Goal: Task Accomplishment & Management: Use online tool/utility

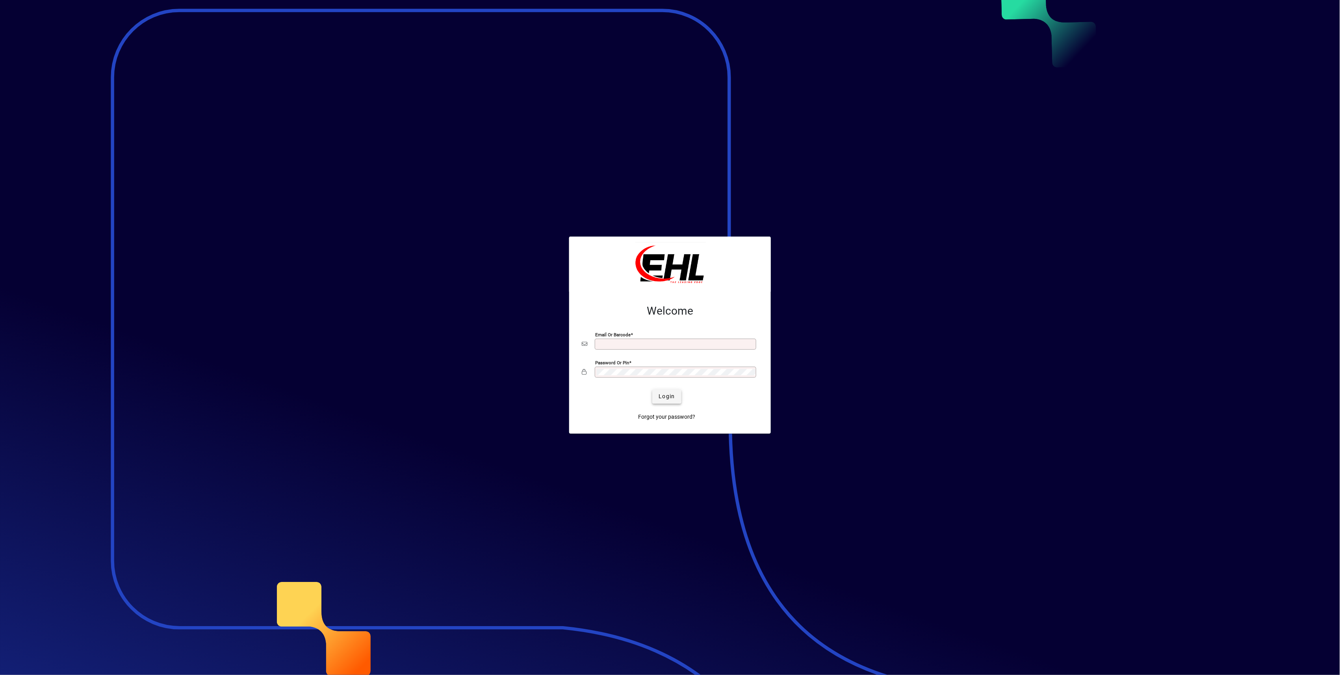
type input "**********"
drag, startPoint x: 663, startPoint y: 390, endPoint x: 668, endPoint y: 393, distance: 5.7
click at [663, 390] on span "submit" at bounding box center [666, 396] width 29 height 19
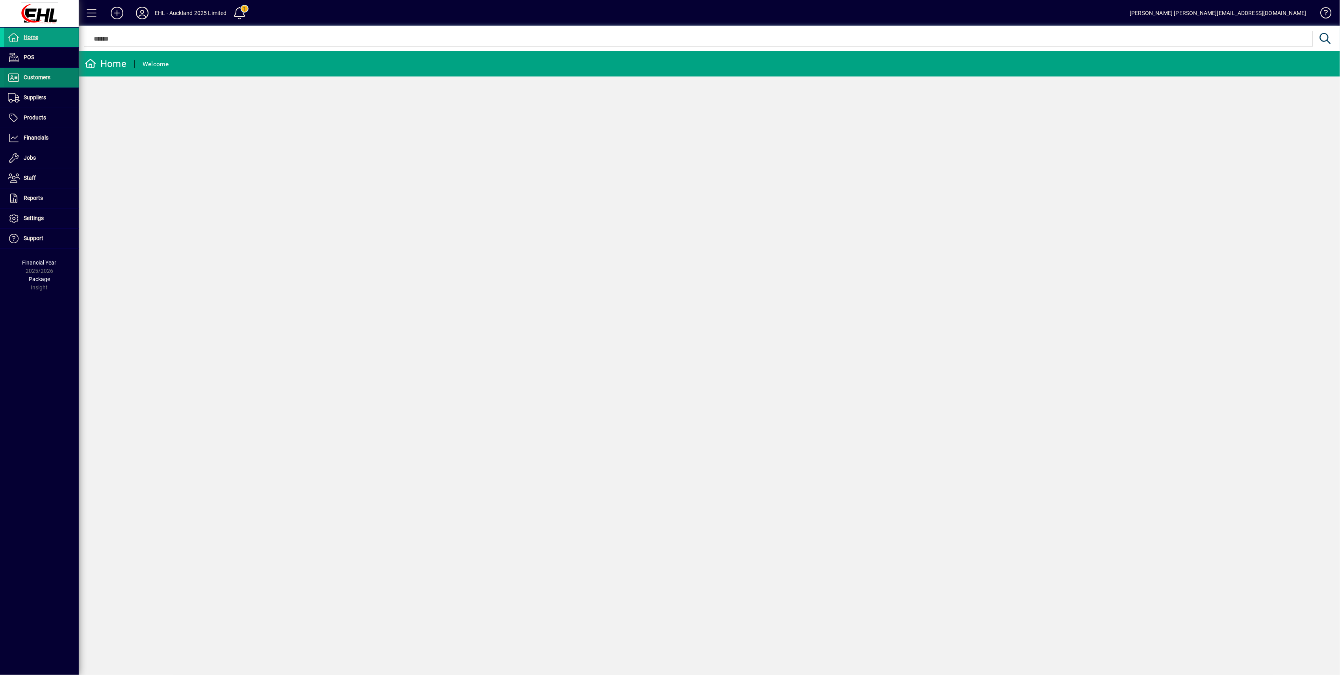
click at [35, 80] on span "Customers" at bounding box center [37, 77] width 27 height 6
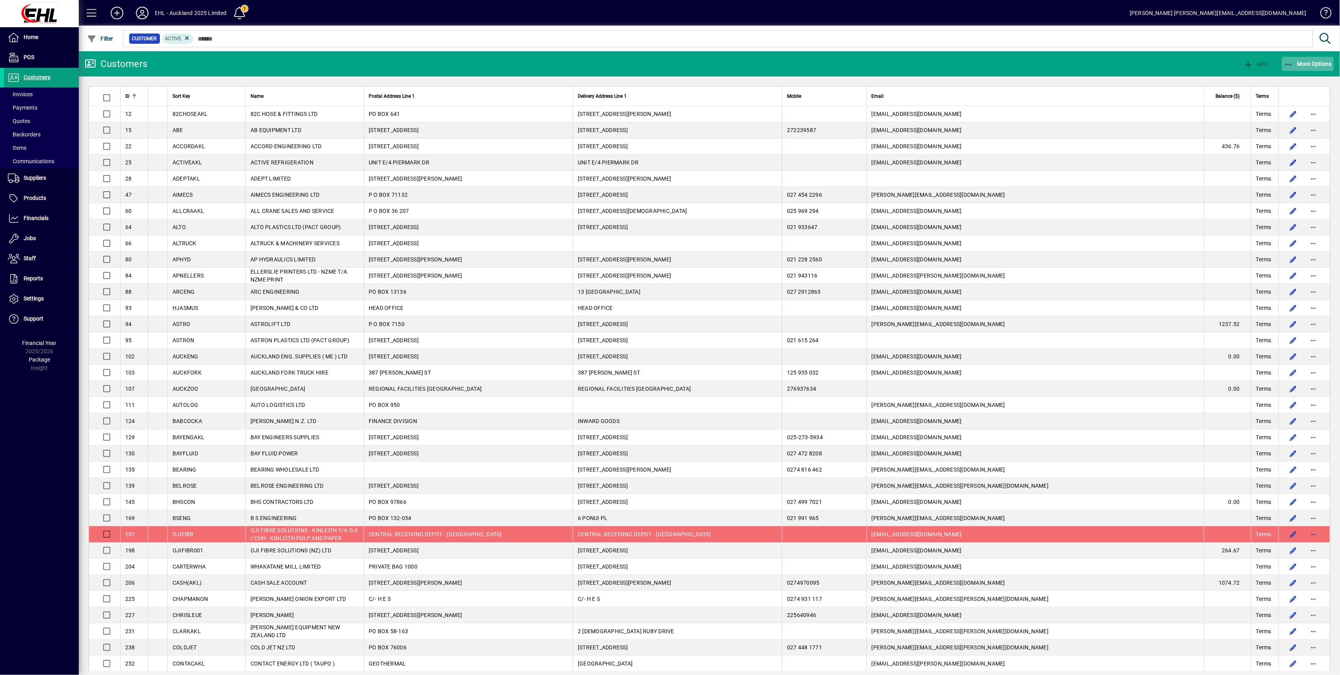
click at [1298, 61] on span "More Options" at bounding box center [1308, 64] width 48 height 6
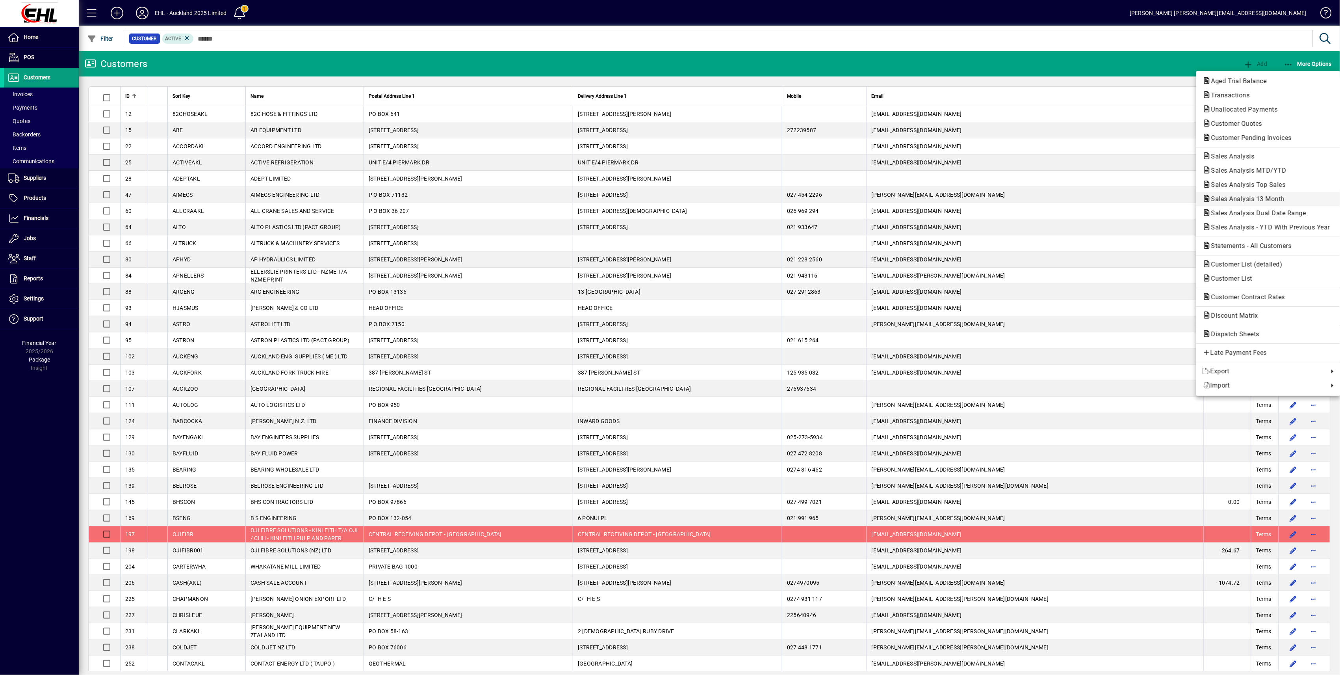
click at [1244, 198] on span "Sales Analysis 13 Month" at bounding box center [1246, 198] width 86 height 7
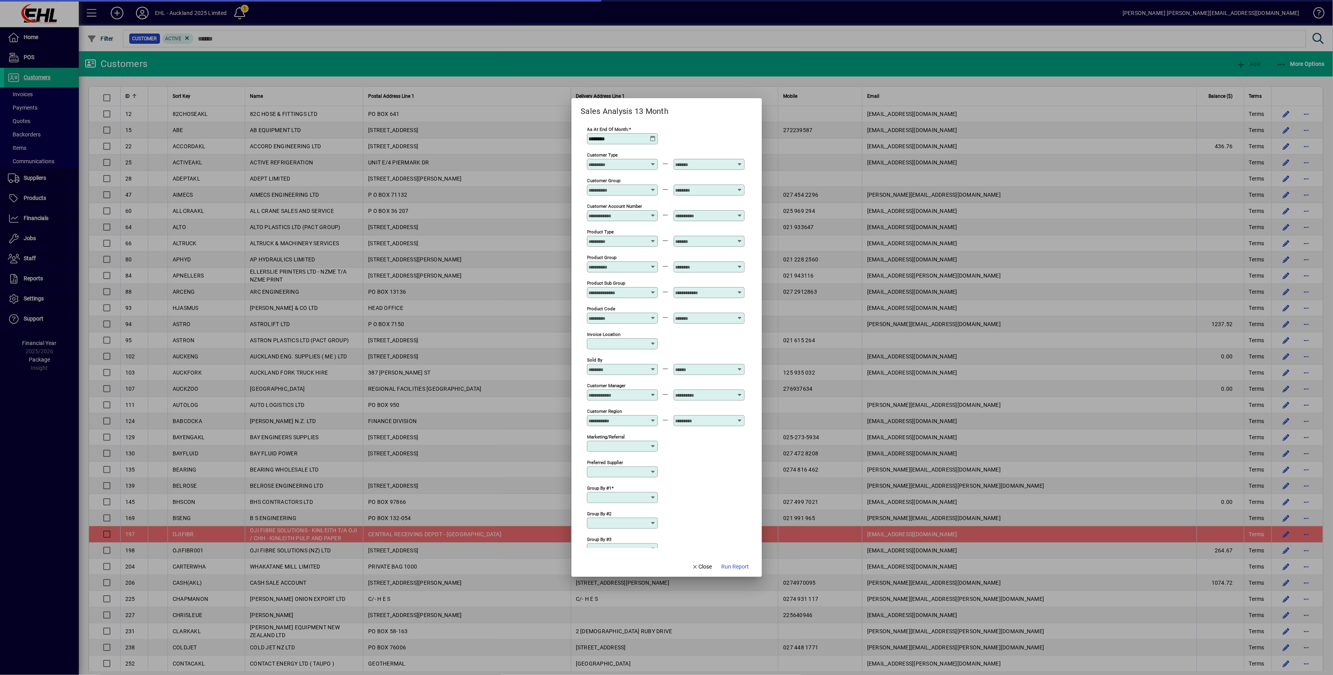
type input "**********"
click at [741, 564] on span "Run Report" at bounding box center [735, 566] width 28 height 8
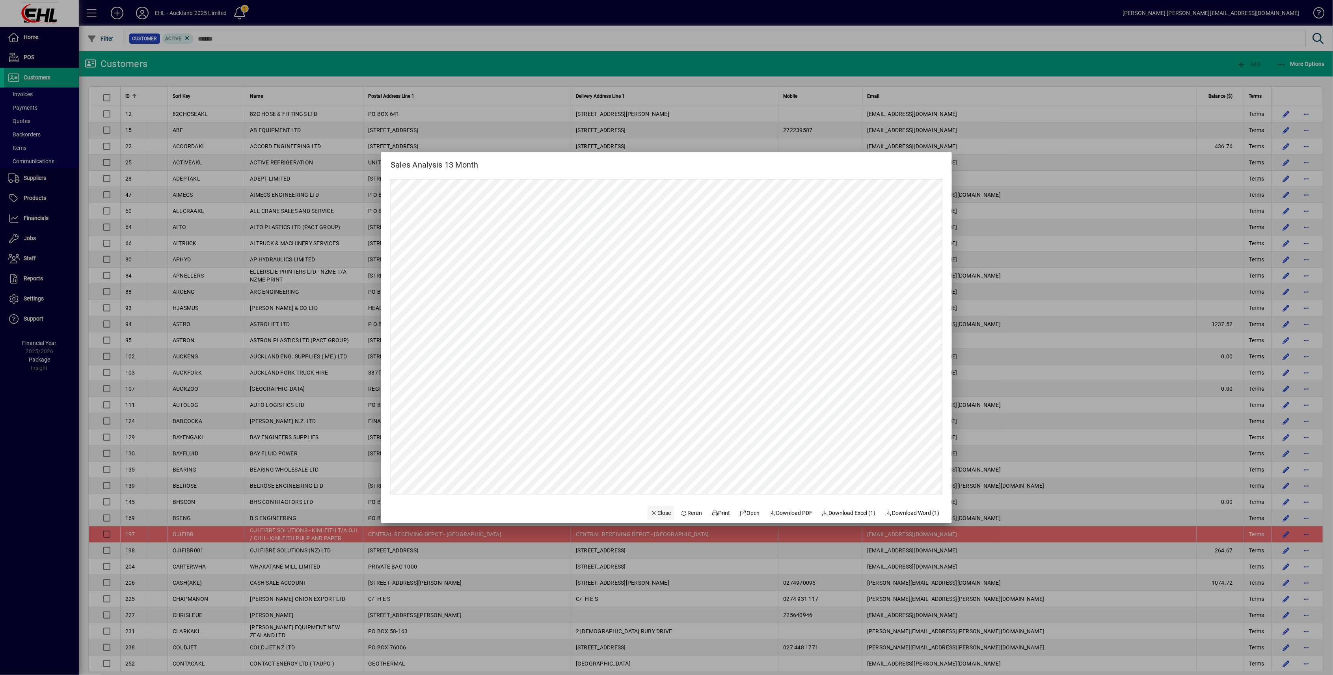
click at [650, 510] on icon "button" at bounding box center [653, 513] width 7 height 6
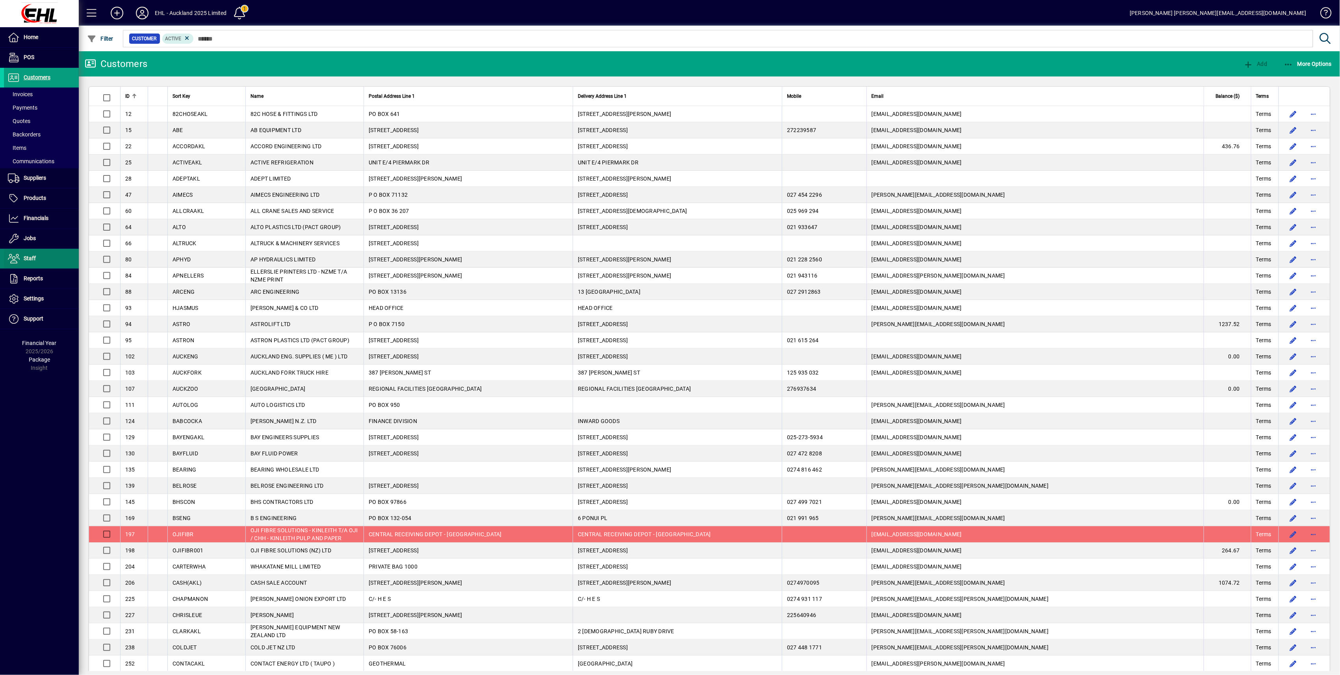
drag, startPoint x: 28, startPoint y: 221, endPoint x: 27, endPoint y: 262, distance: 41.4
click at [28, 221] on span "Financials" at bounding box center [36, 218] width 25 height 6
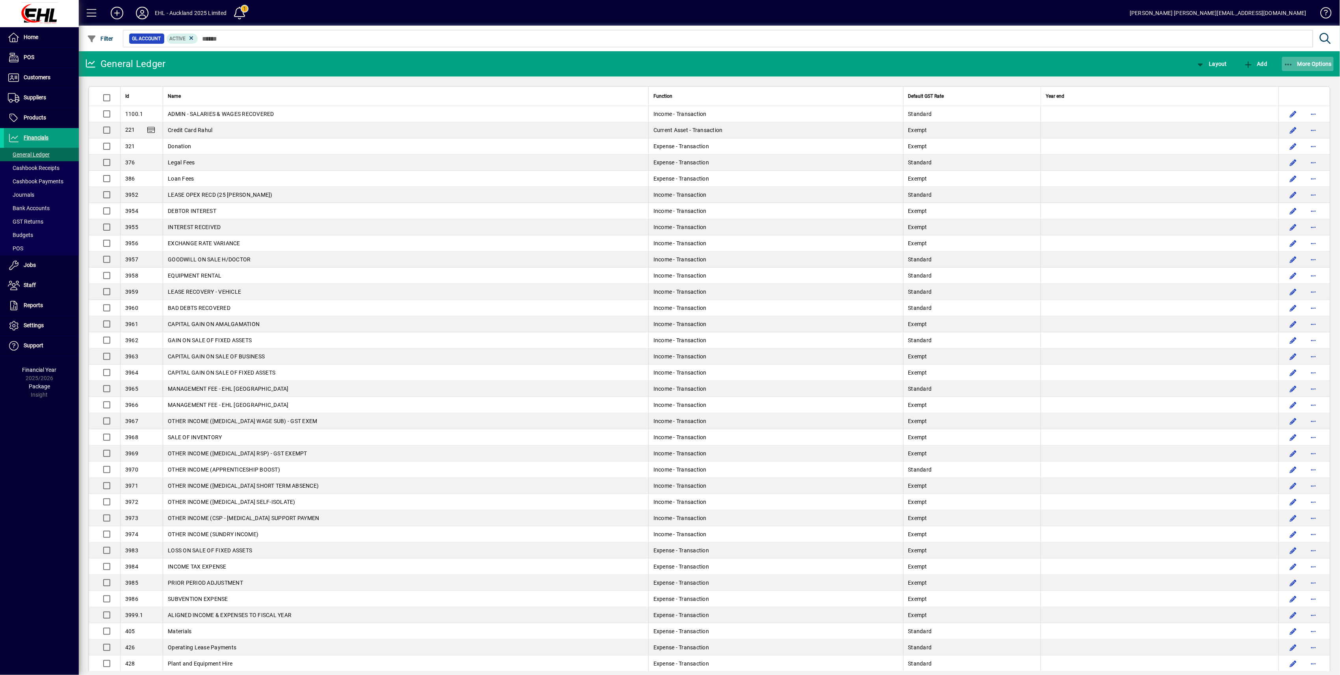
click at [1308, 68] on span "button" at bounding box center [1308, 63] width 52 height 19
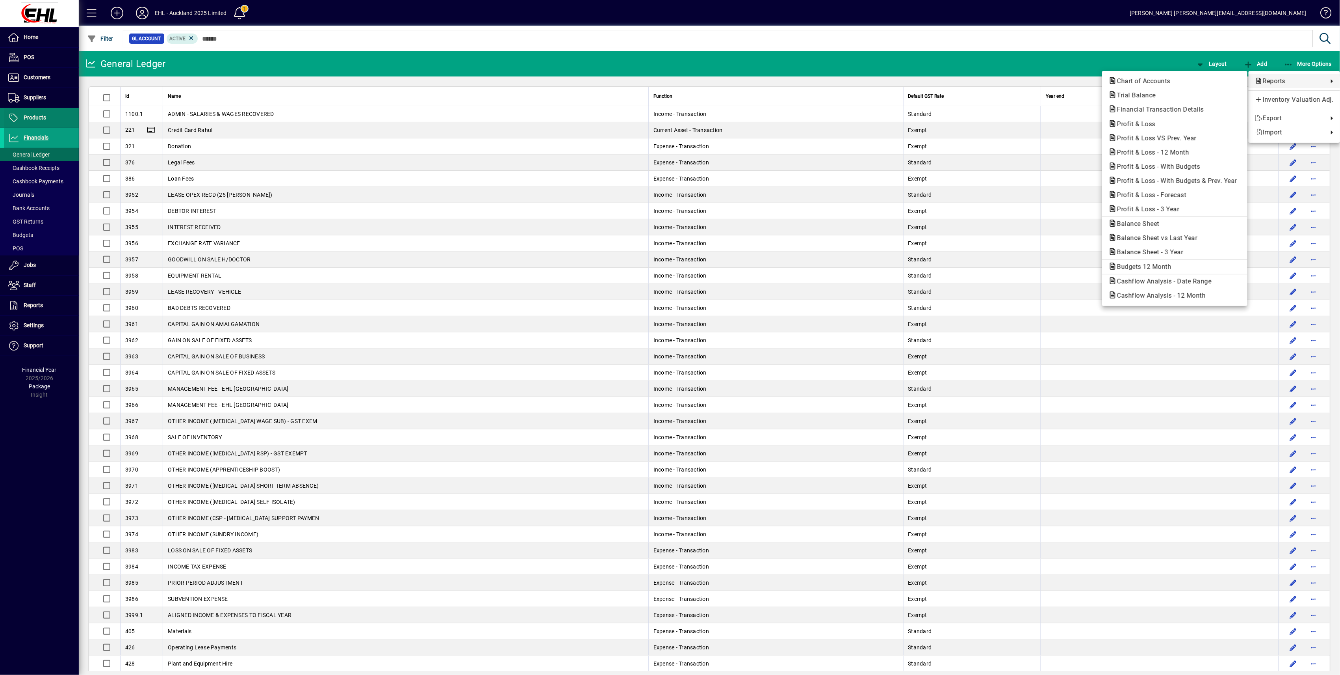
click at [37, 117] on div at bounding box center [670, 337] width 1340 height 675
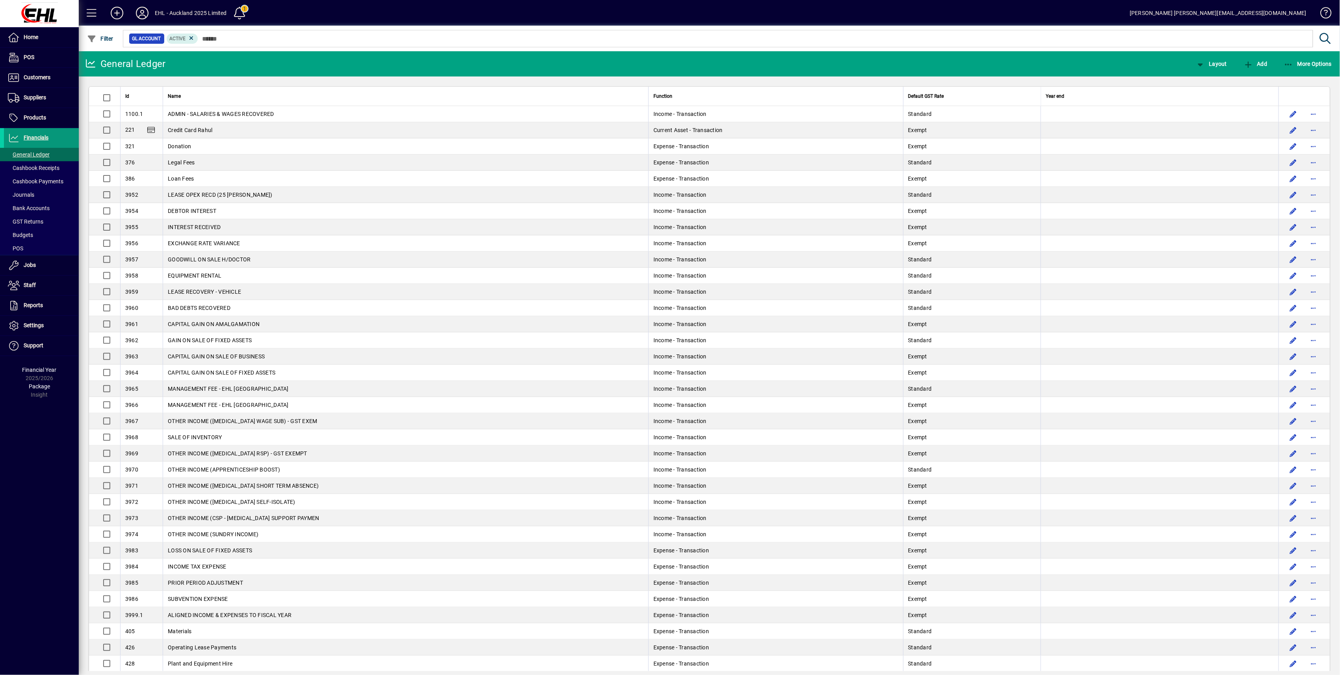
drag, startPoint x: 37, startPoint y: 117, endPoint x: 68, endPoint y: 138, distance: 37.3
click at [37, 117] on span "Products" at bounding box center [35, 117] width 22 height 6
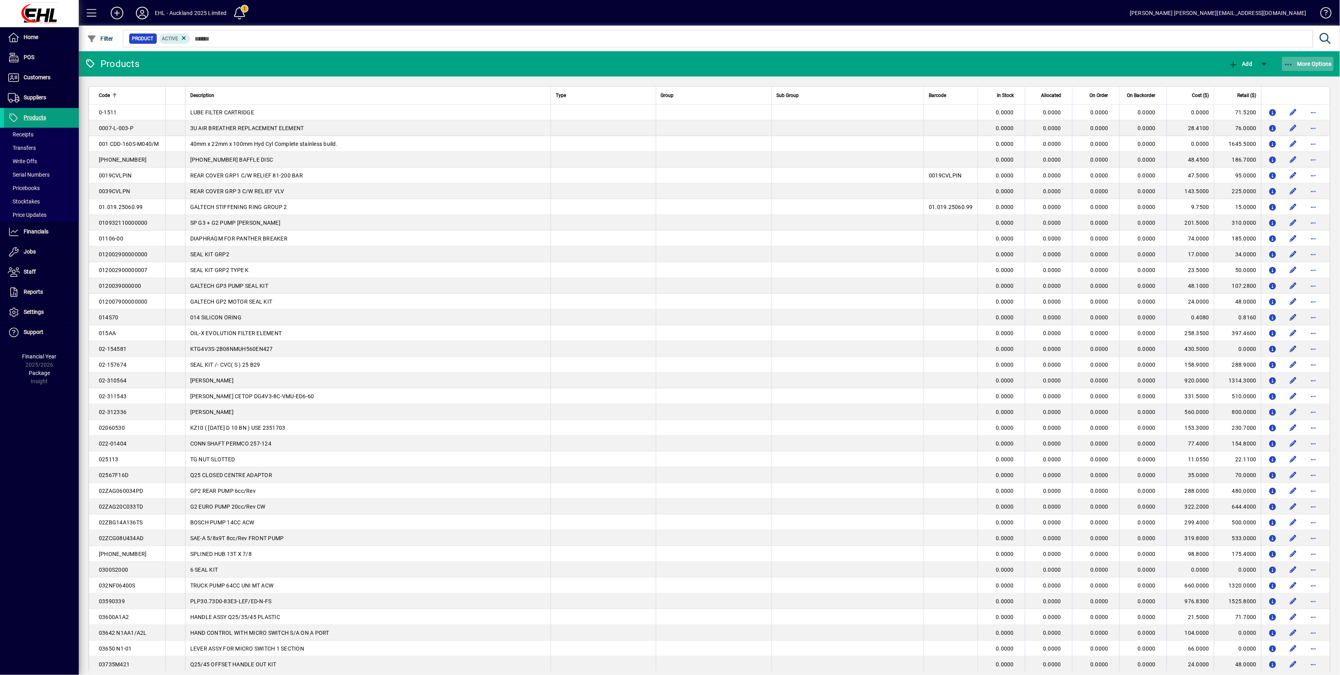
click at [1304, 56] on span "button" at bounding box center [1308, 63] width 52 height 19
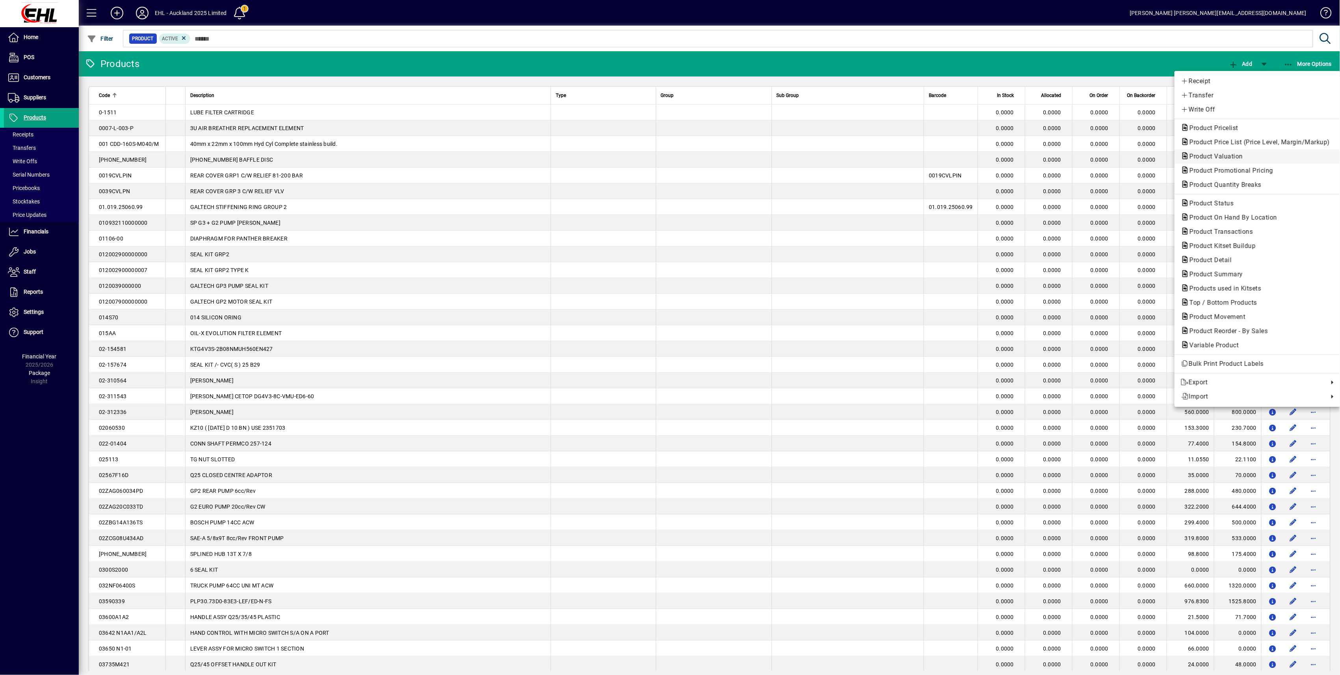
click at [1203, 156] on span "Product Valuation" at bounding box center [1214, 155] width 66 height 7
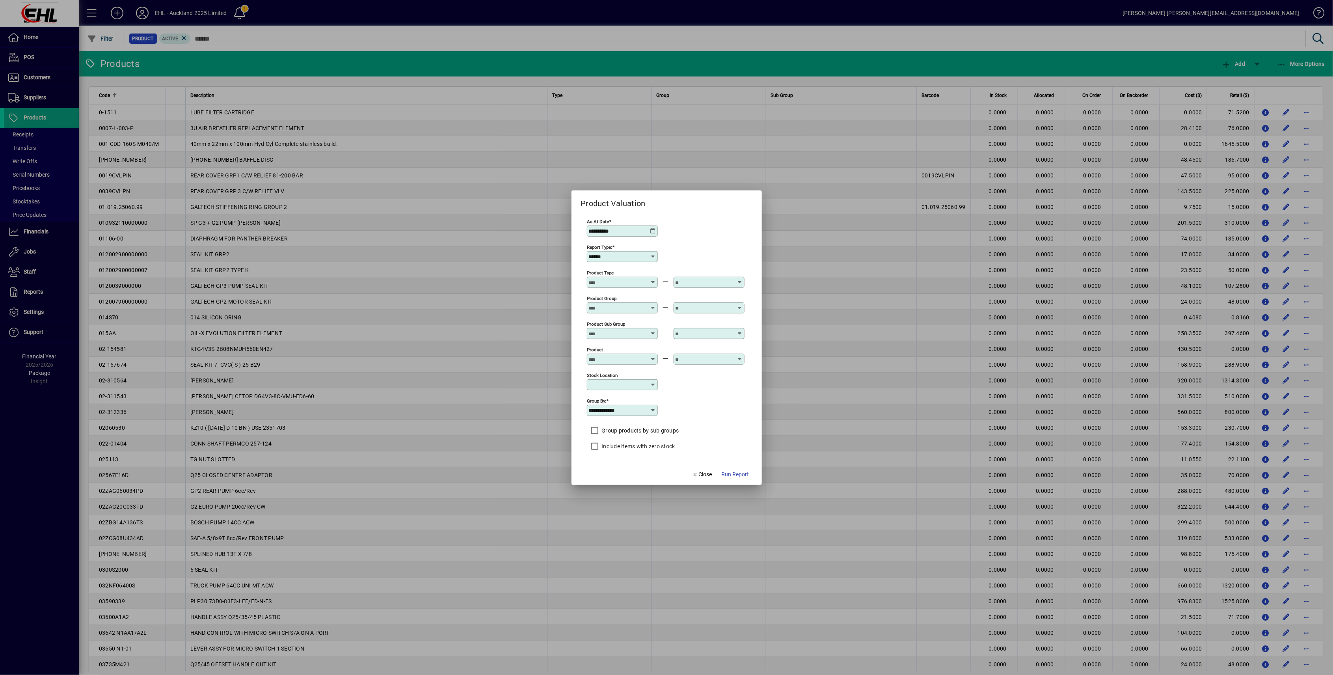
drag, startPoint x: 699, startPoint y: 469, endPoint x: 716, endPoint y: 483, distance: 22.4
click at [700, 469] on span "button" at bounding box center [701, 474] width 27 height 19
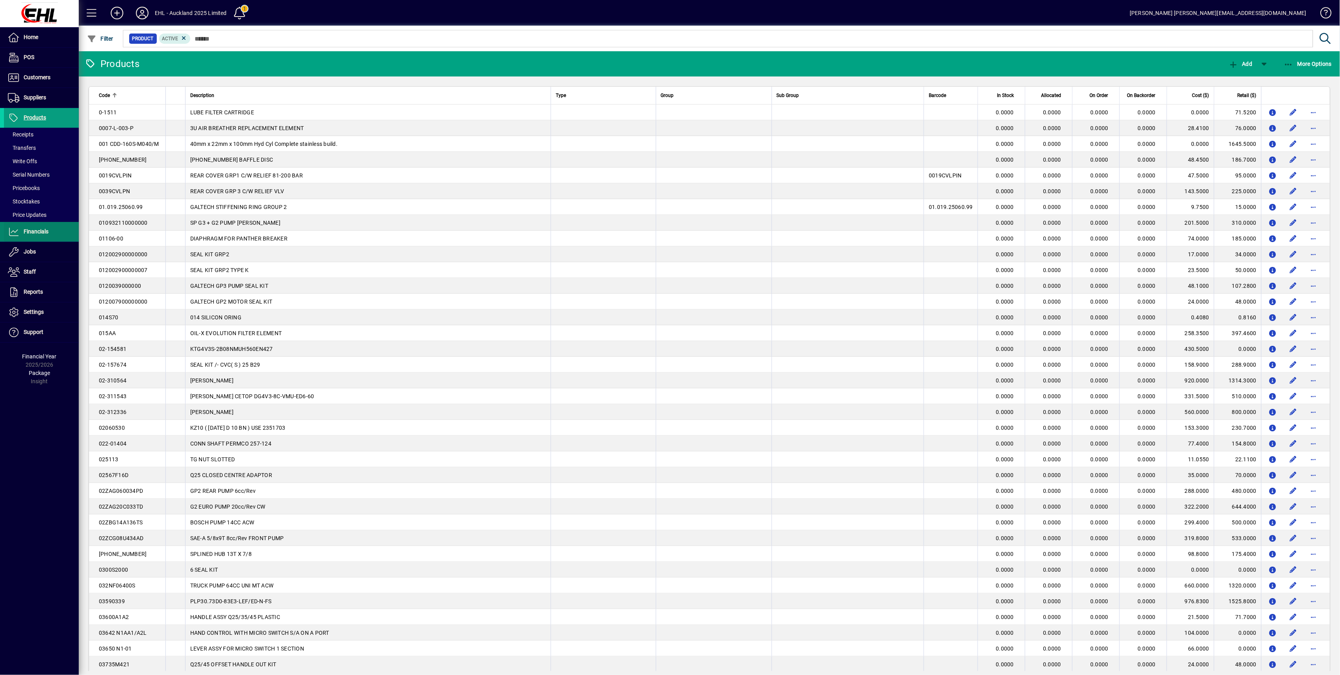
click at [33, 232] on span "Financials" at bounding box center [36, 231] width 25 height 6
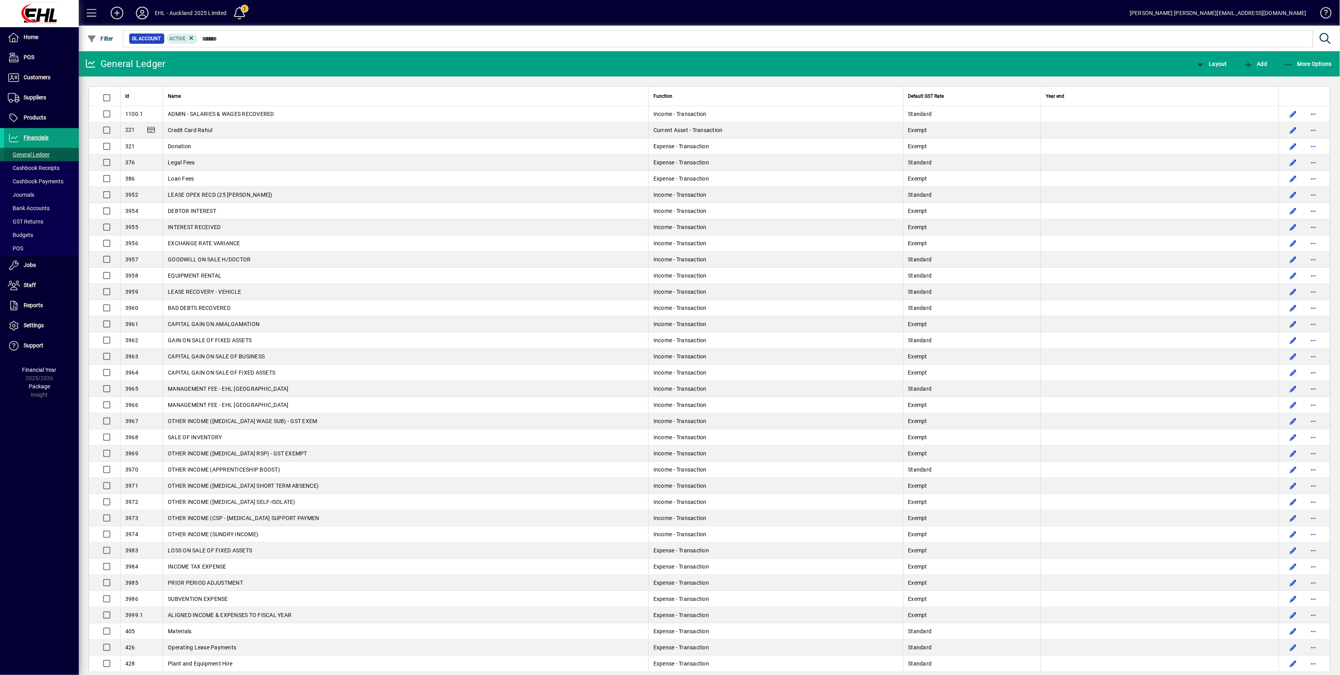
click at [32, 153] on span "General Ledger" at bounding box center [29, 154] width 42 height 6
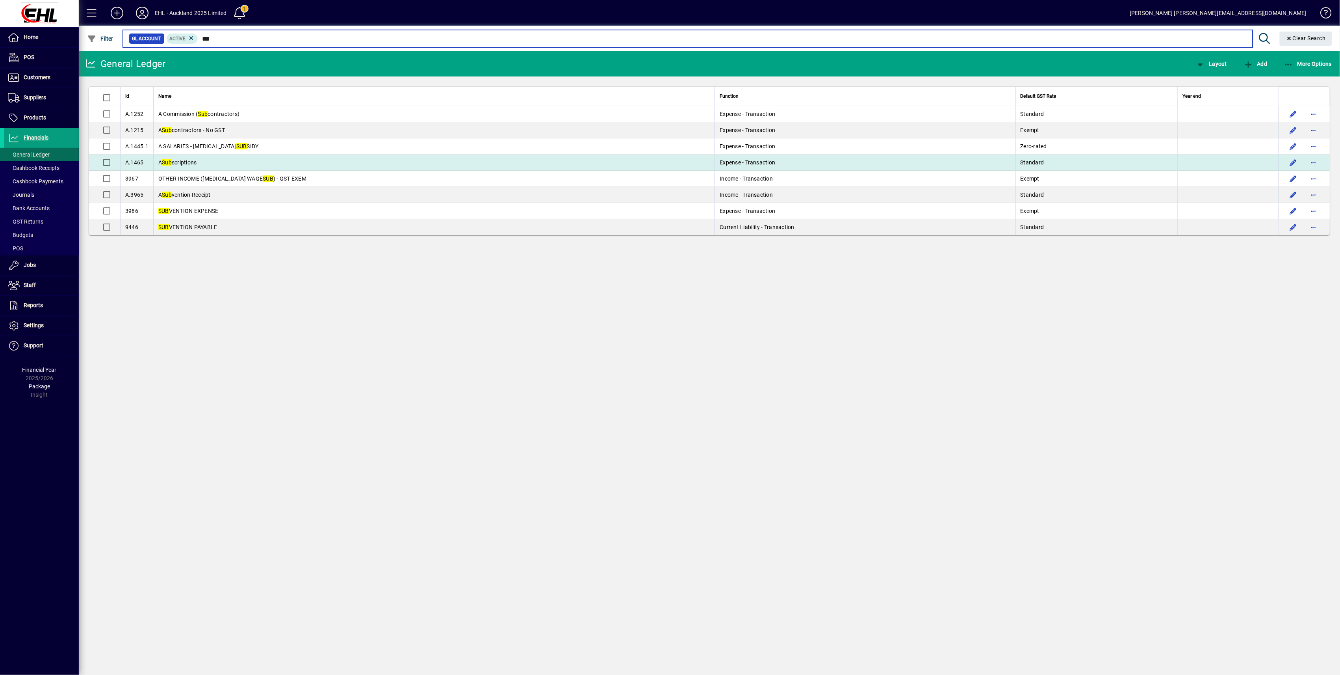
type input "***"
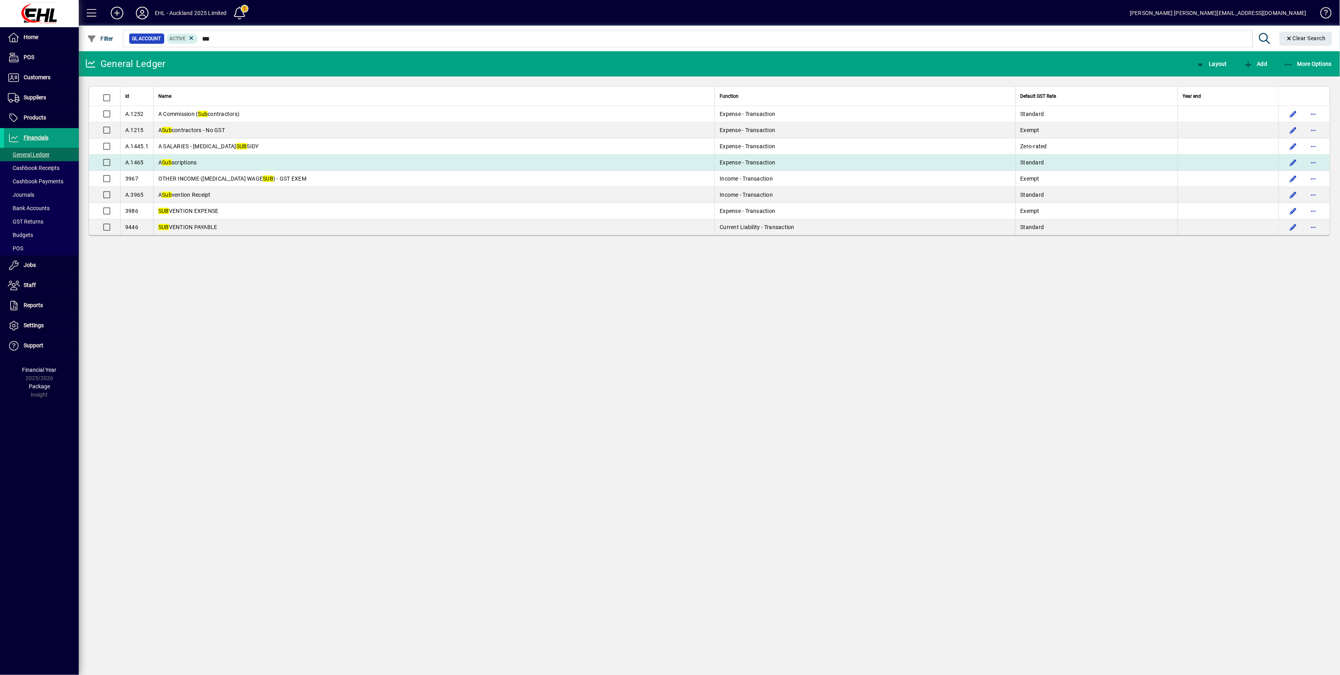
click at [179, 163] on span "A Sub scriptions" at bounding box center [177, 162] width 39 height 6
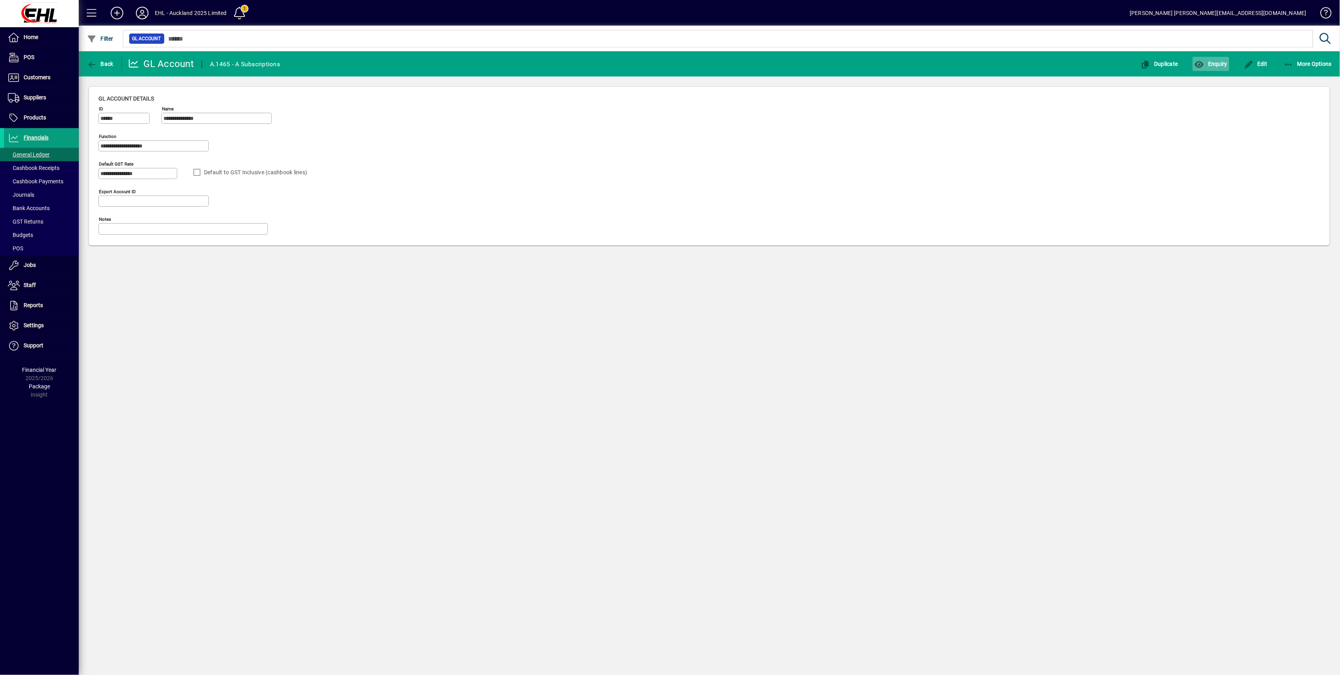
click at [1222, 66] on span "Enquiry" at bounding box center [1211, 64] width 33 height 6
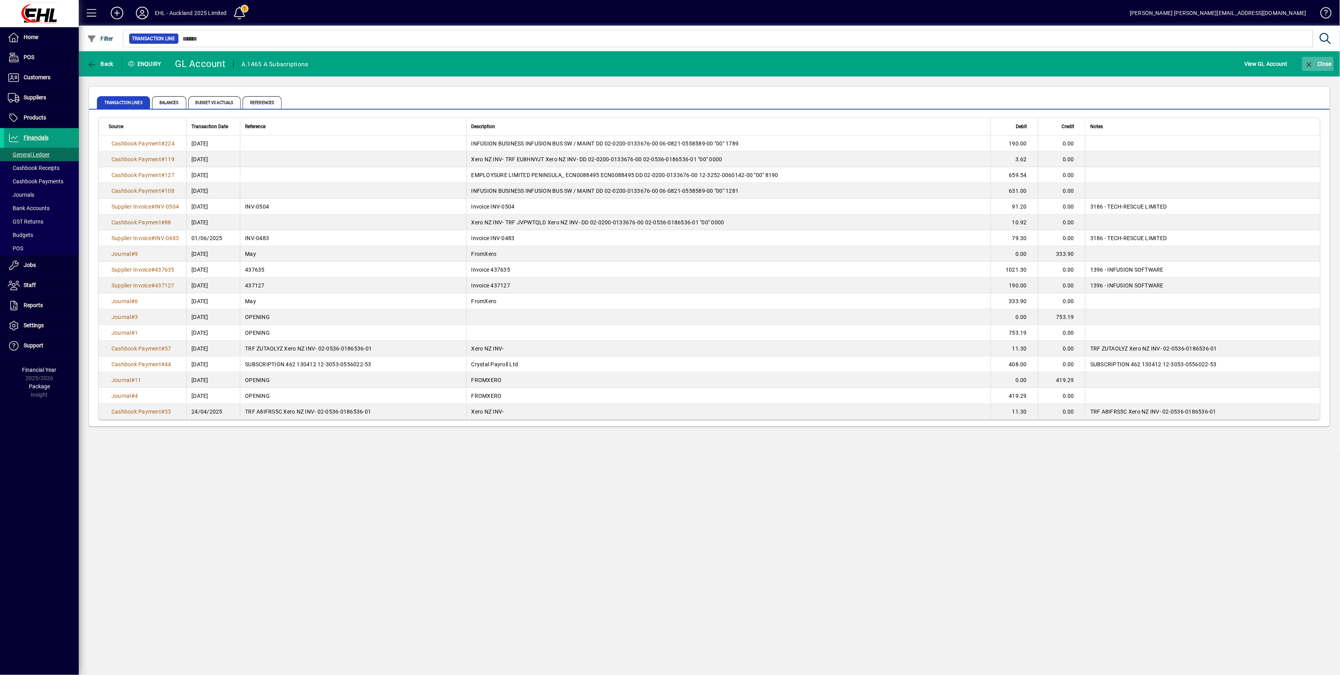
click at [1323, 62] on span "Close" at bounding box center [1319, 64] width 28 height 6
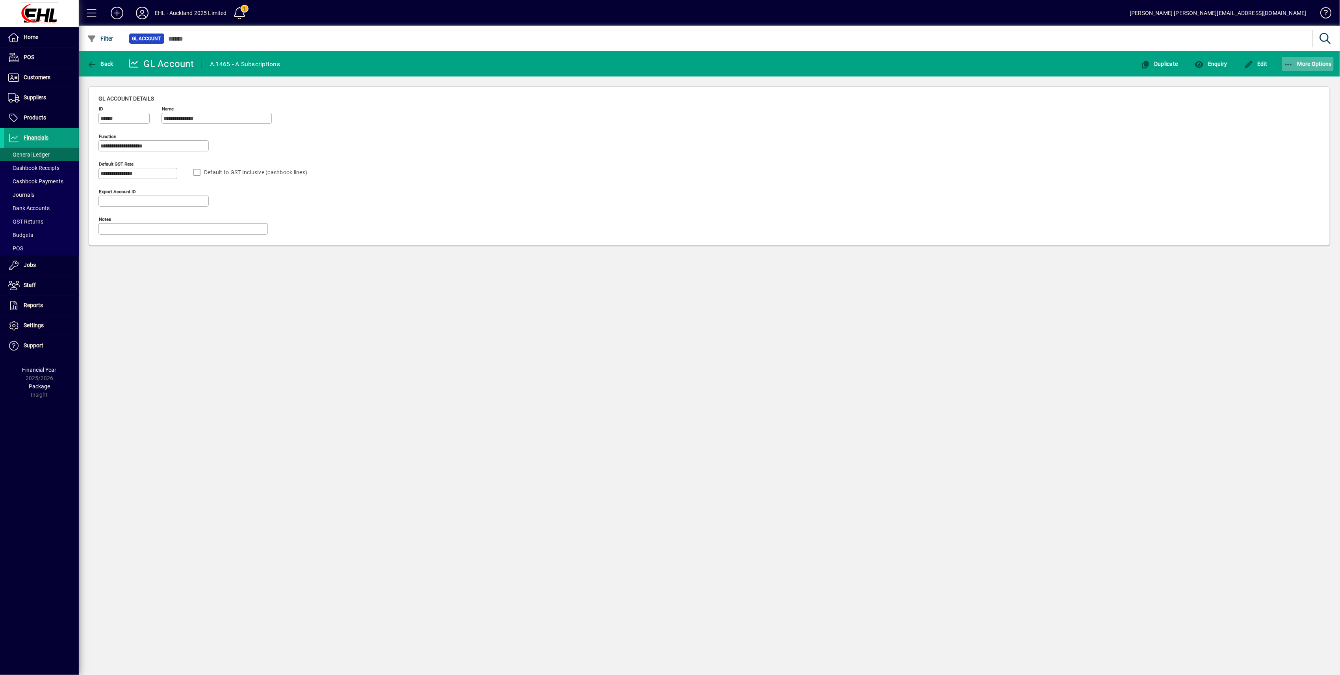
click at [1301, 61] on span "More Options" at bounding box center [1308, 64] width 48 height 6
click at [1199, 117] on span "Transaction Lines" at bounding box center [1202, 118] width 61 height 9
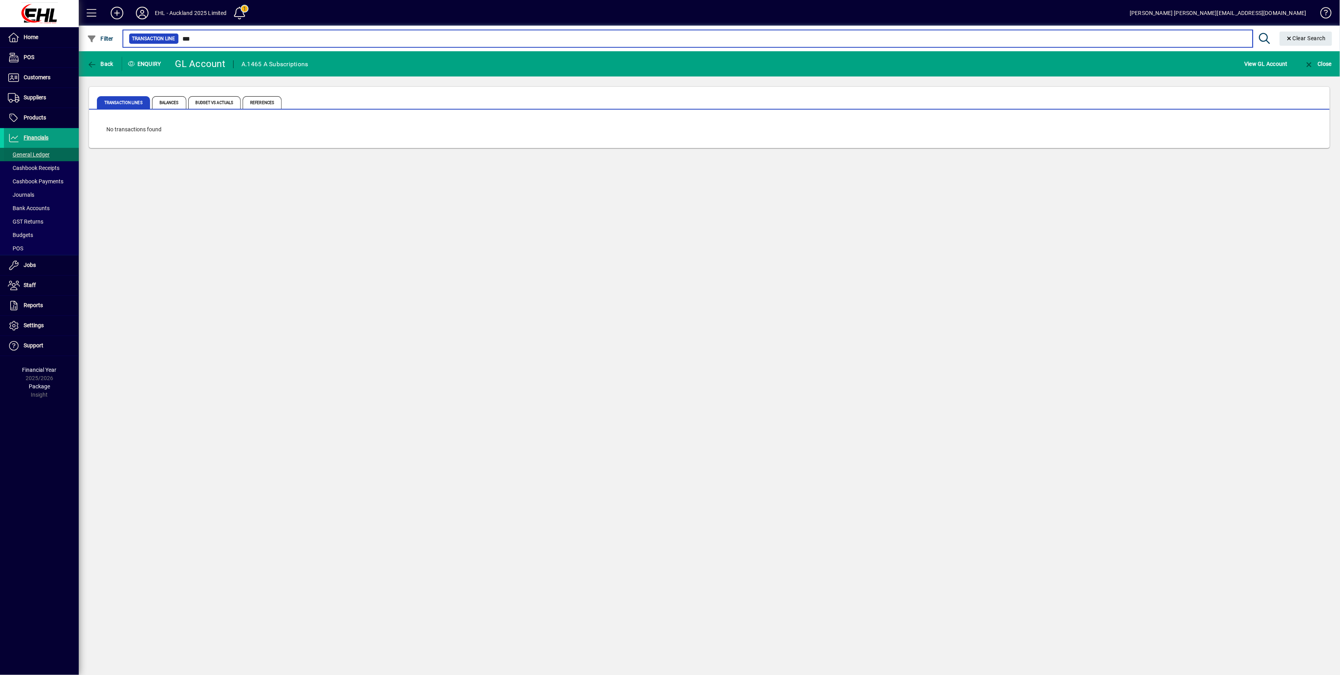
type input "***"
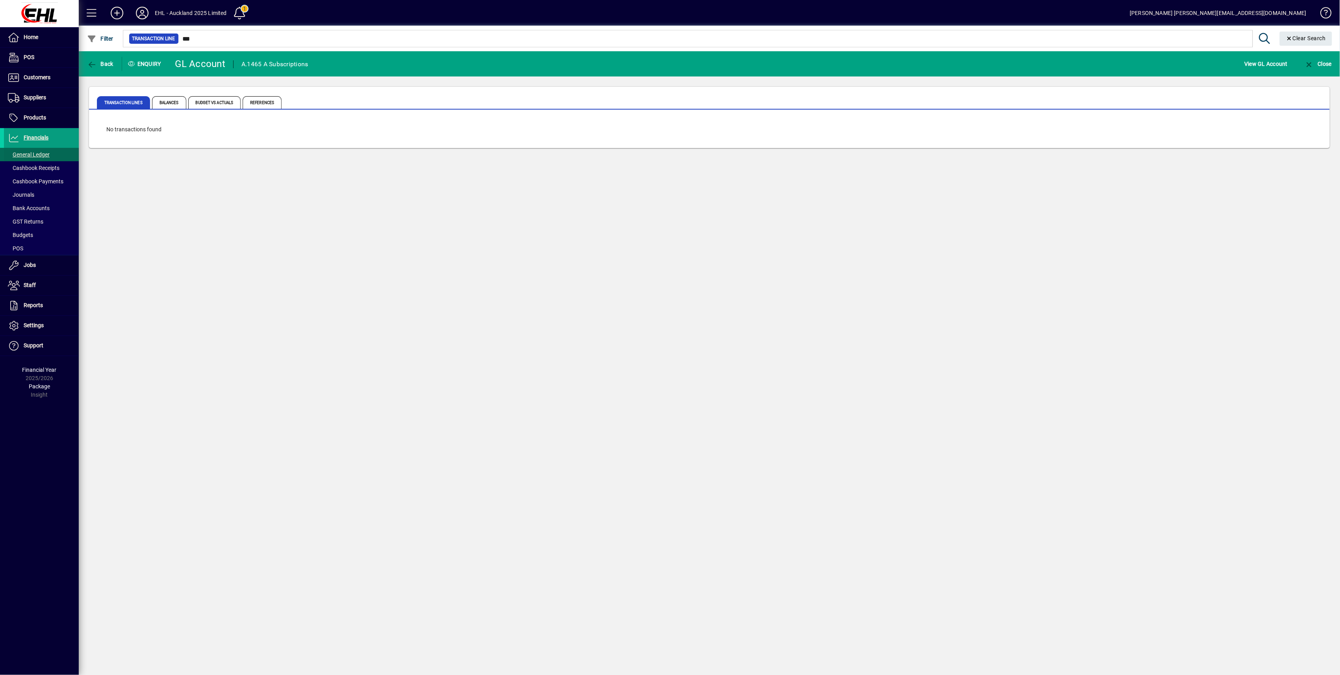
click at [27, 153] on span "General Ledger" at bounding box center [29, 154] width 42 height 6
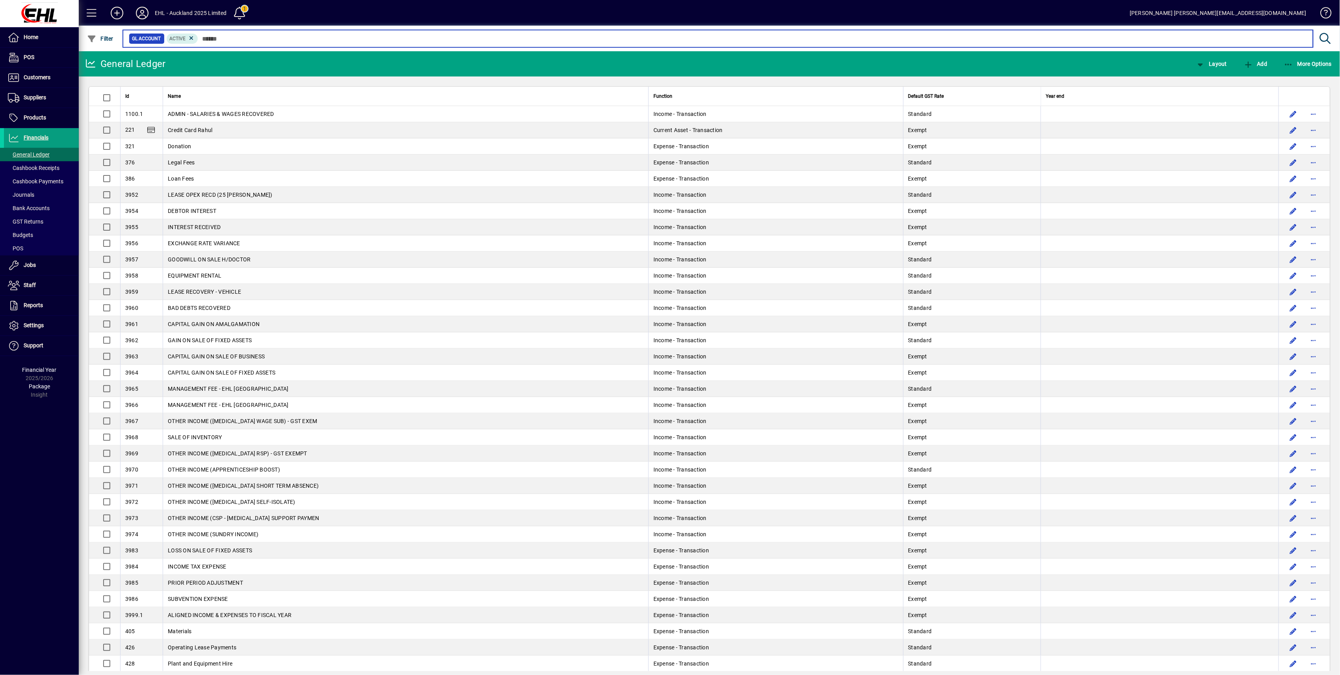
click at [211, 37] on input "text" at bounding box center [752, 38] width 1109 height 11
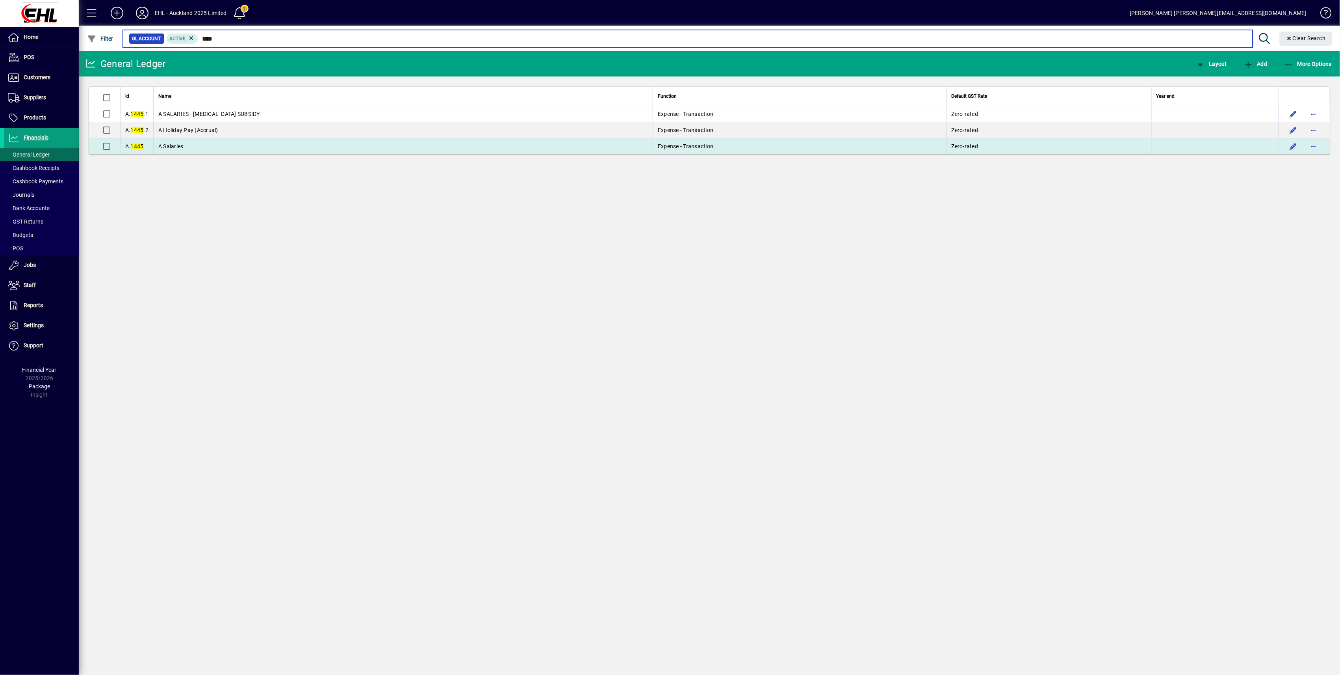
type input "****"
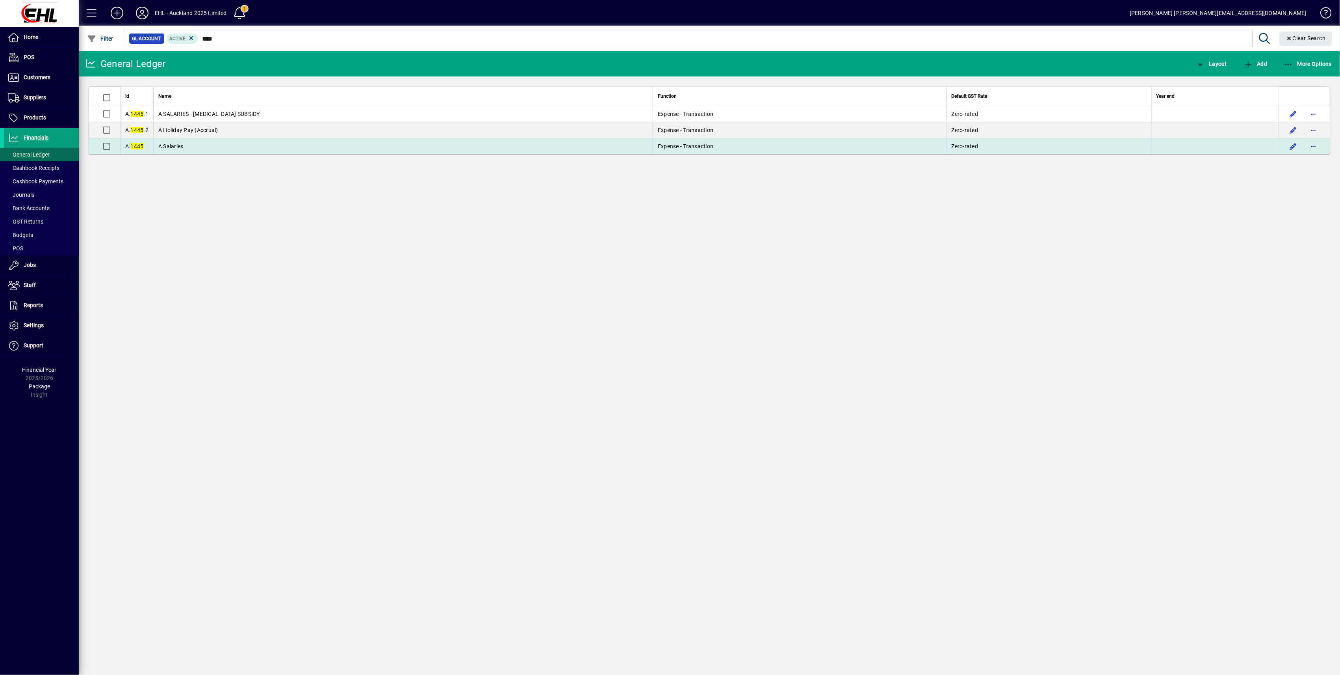
click at [182, 146] on span "A Salaries" at bounding box center [170, 146] width 25 height 6
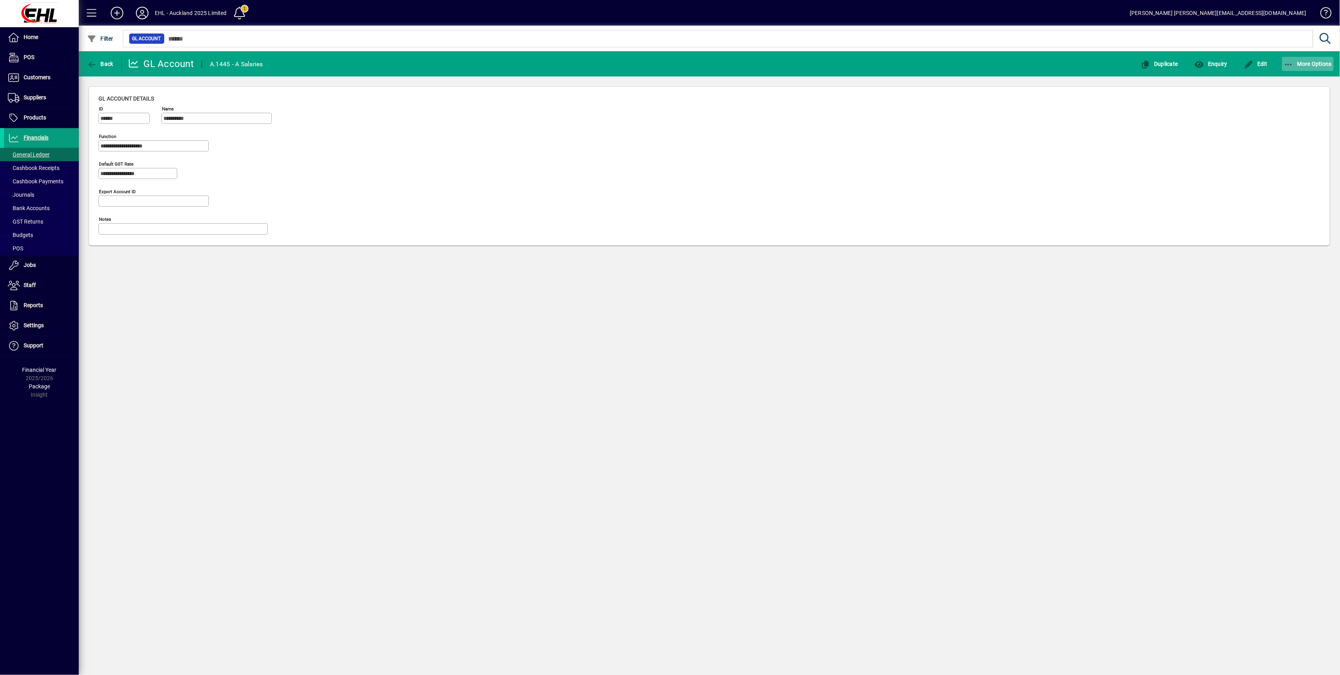
click at [1295, 61] on span "More Options" at bounding box center [1308, 64] width 48 height 6
click at [1206, 120] on span "Transaction Lines" at bounding box center [1202, 118] width 61 height 9
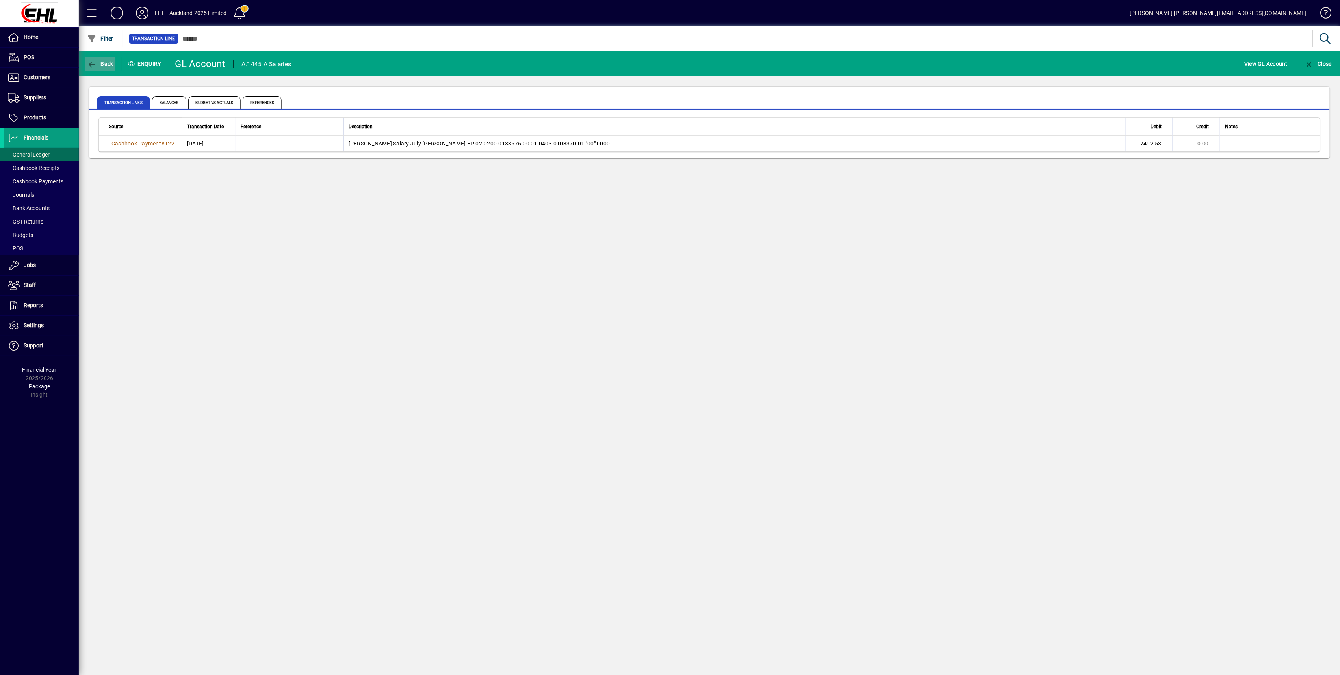
click at [98, 61] on span "Back" at bounding box center [100, 64] width 26 height 6
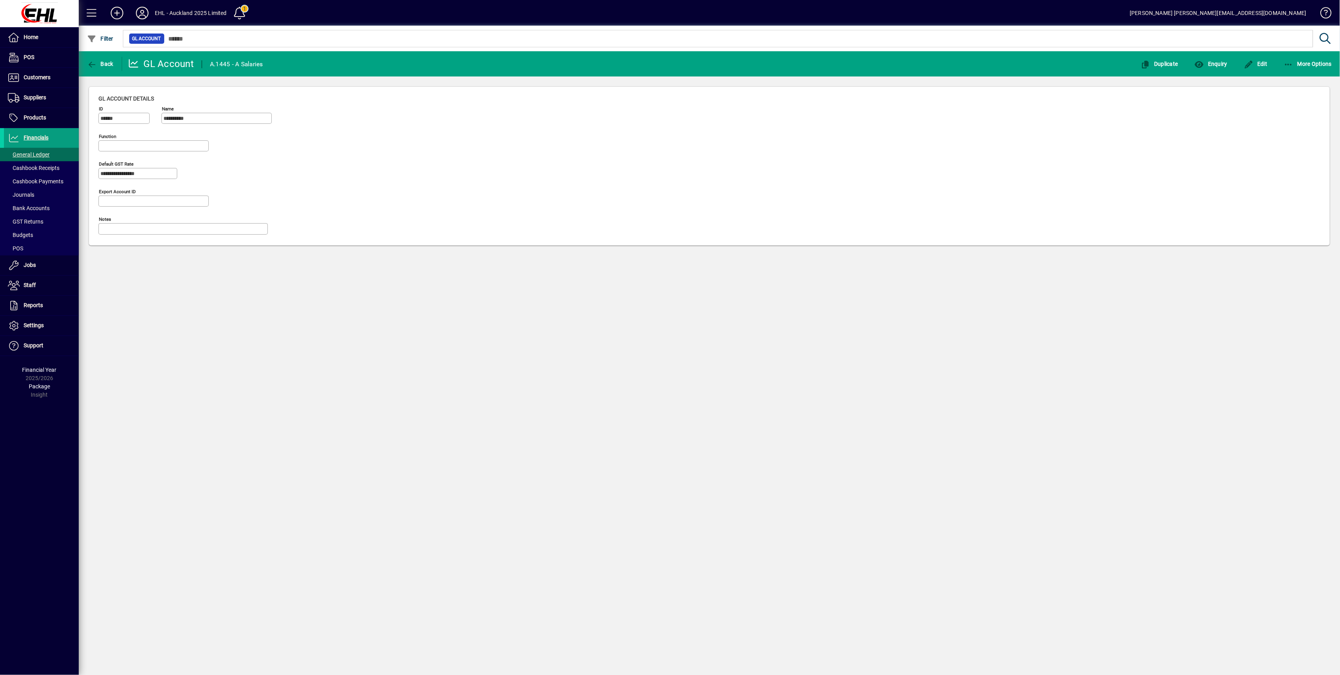
type input "**********"
click at [98, 63] on span "Back" at bounding box center [100, 64] width 26 height 6
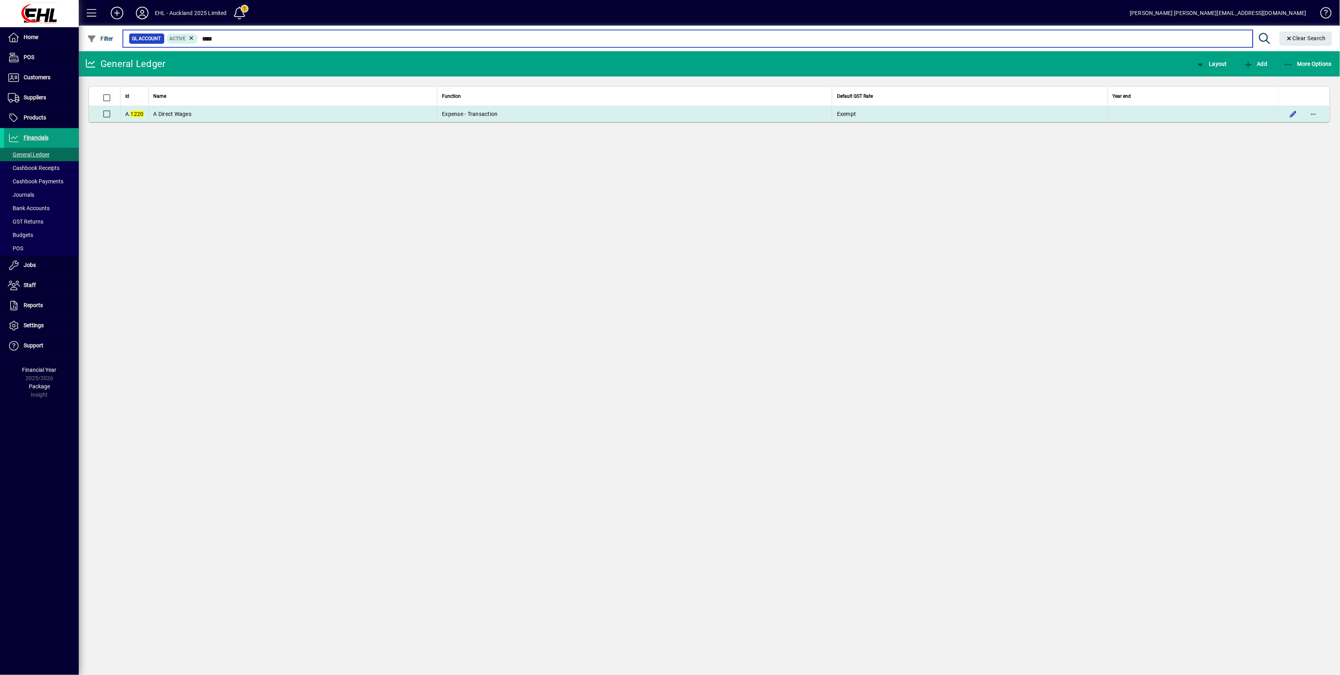
type input "****"
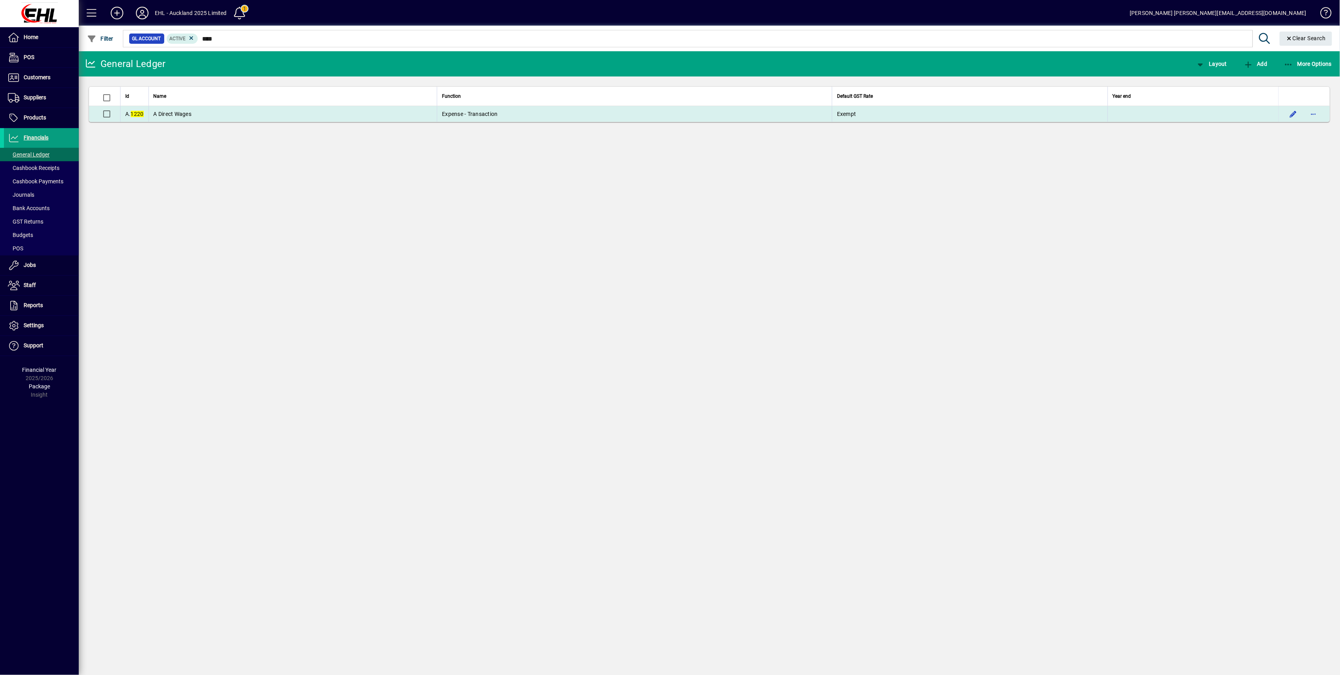
click at [184, 113] on span "A Direct Wages" at bounding box center [173, 114] width 38 height 6
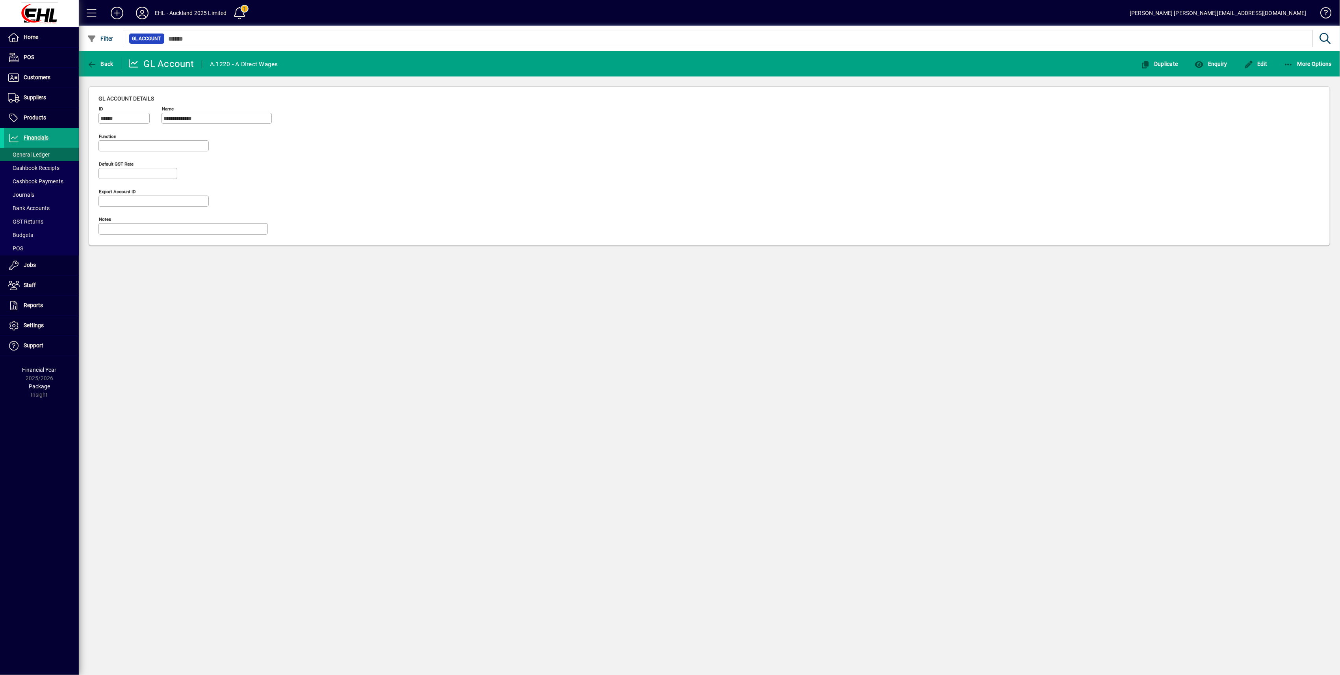
type input "**********"
click at [1310, 62] on span "More Options" at bounding box center [1308, 64] width 48 height 6
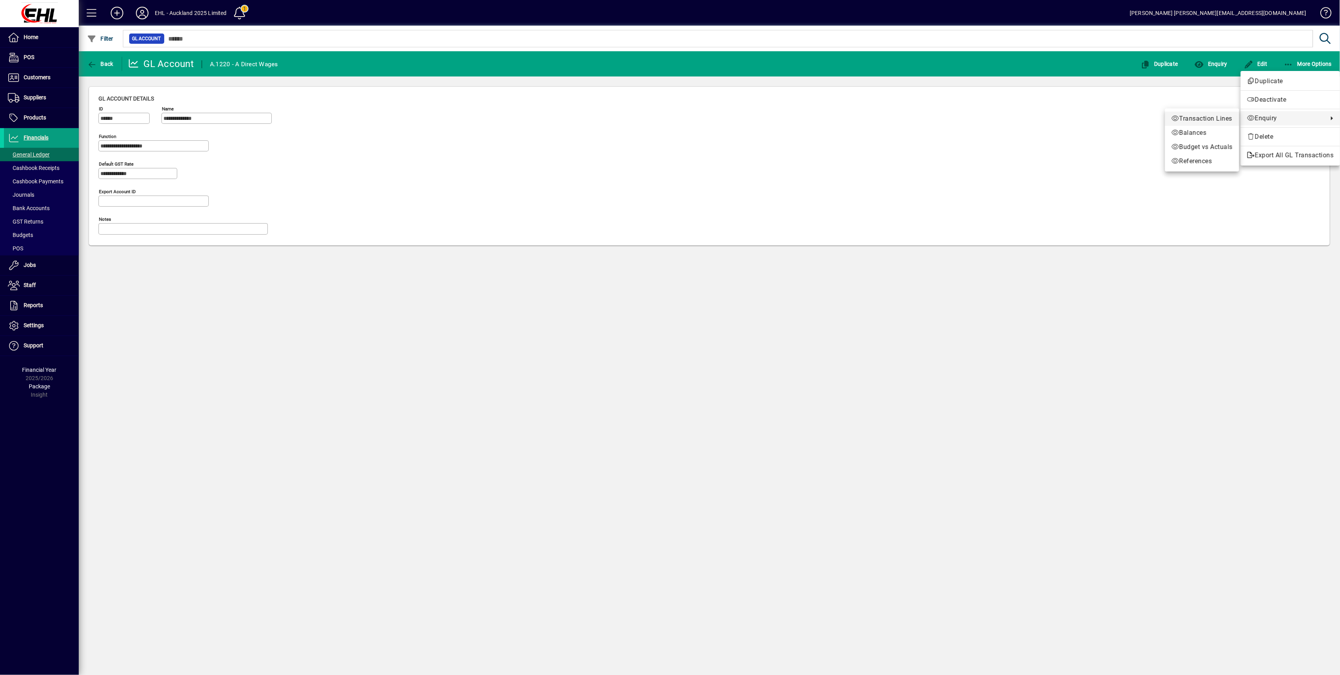
click at [1190, 121] on span "Transaction Lines" at bounding box center [1202, 118] width 61 height 9
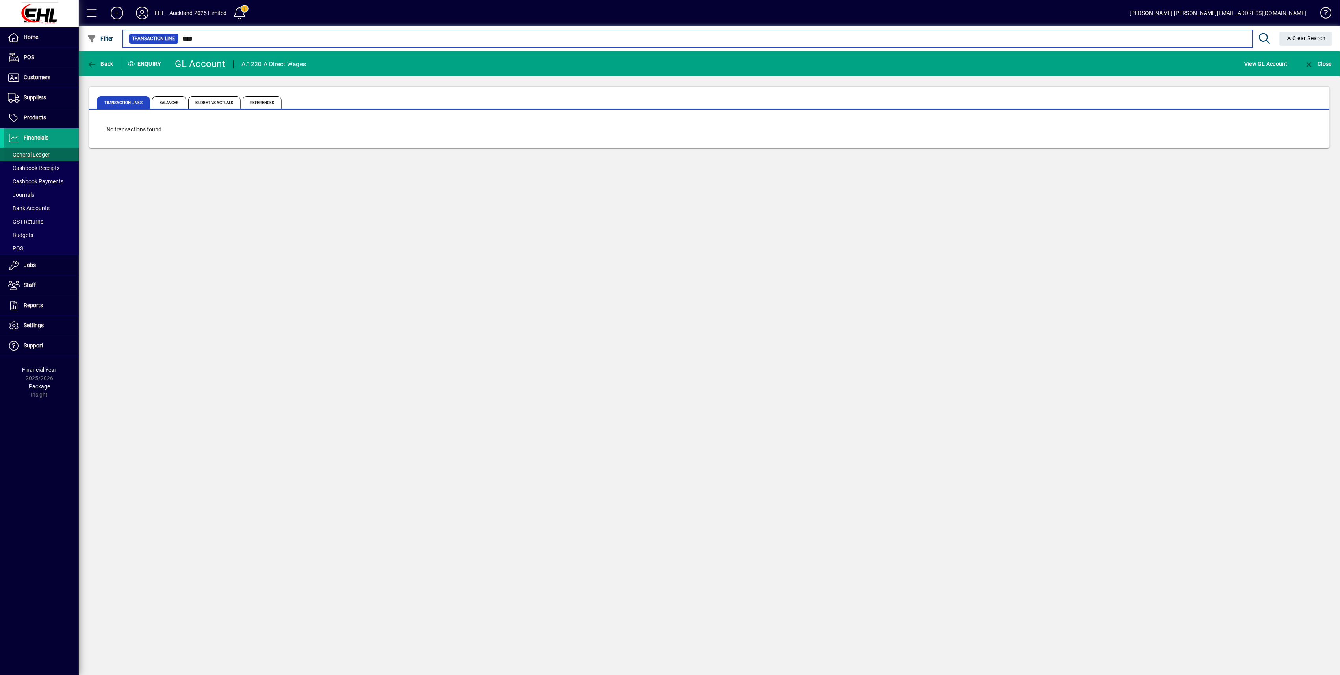
type input "****"
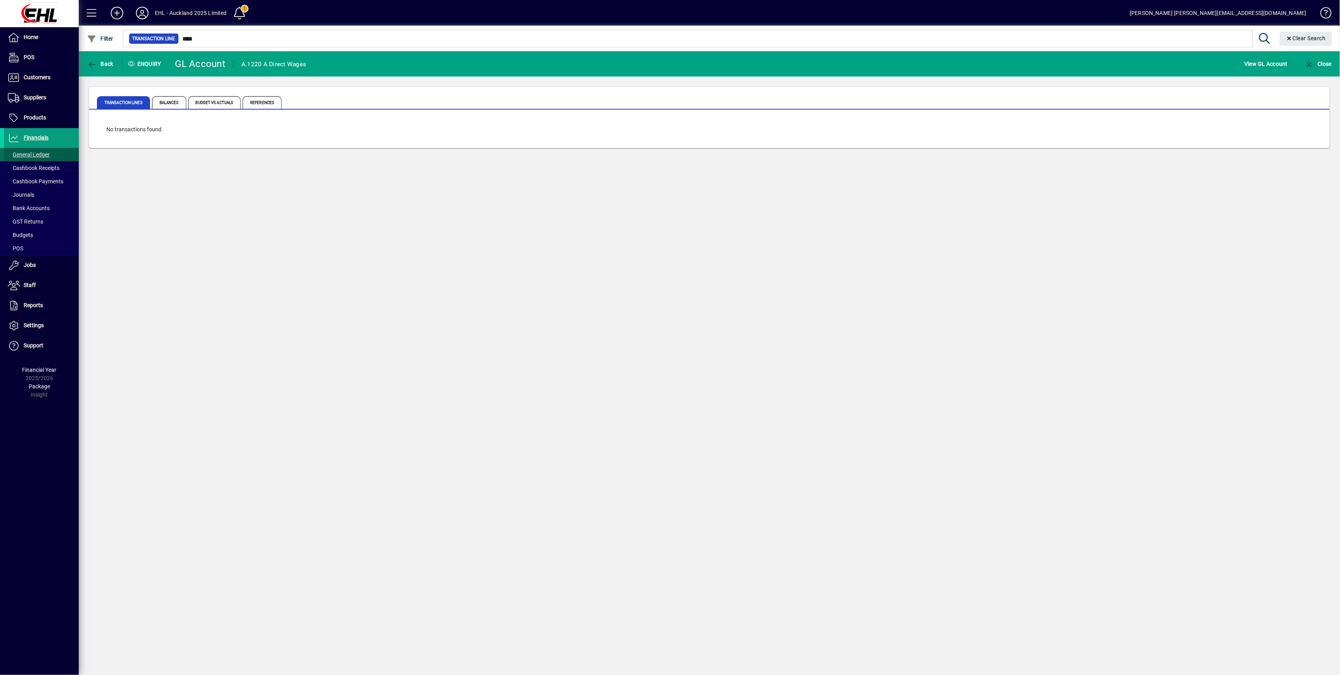
click at [18, 152] on span "General Ledger" at bounding box center [29, 154] width 42 height 6
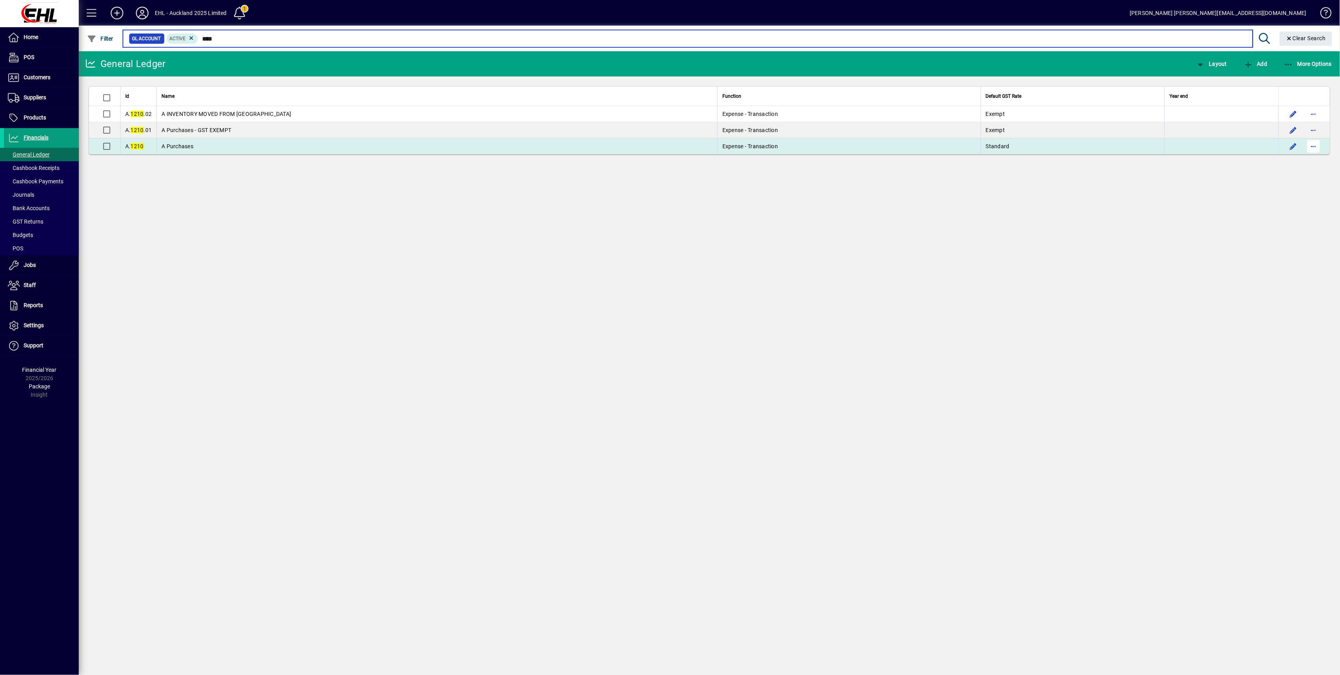
type input "****"
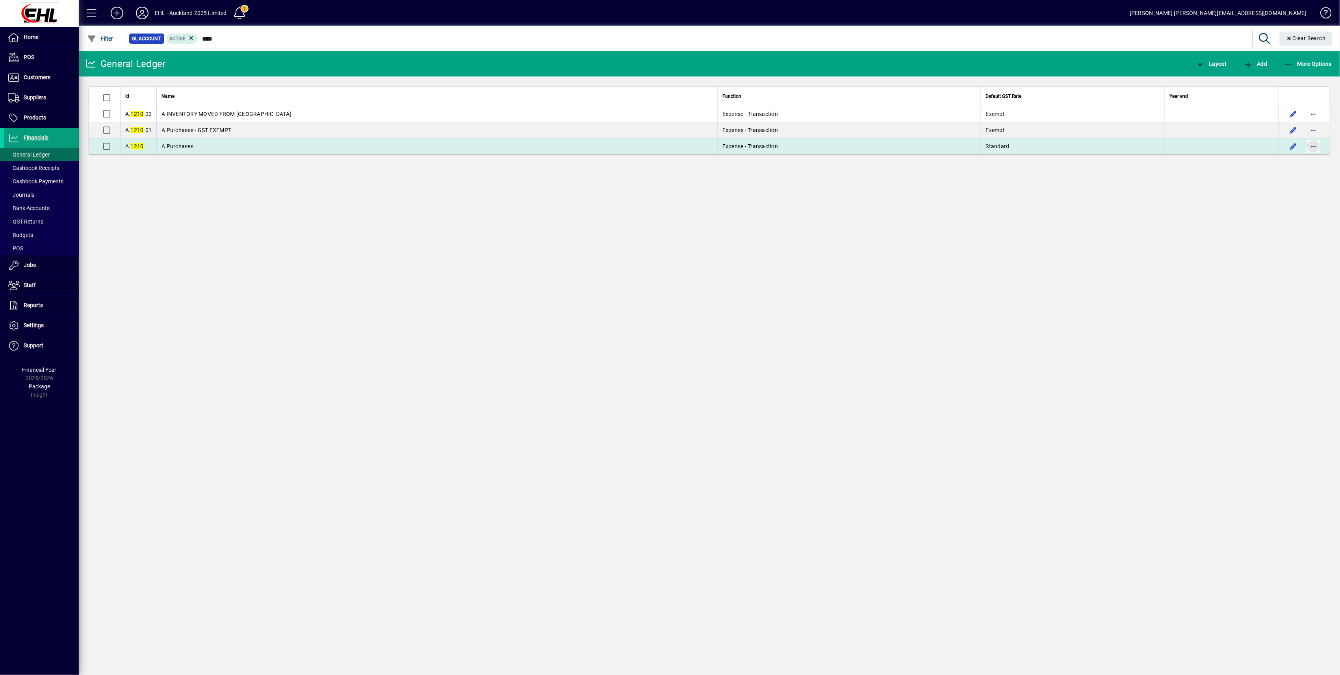
click at [1318, 147] on span "button" at bounding box center [1314, 146] width 19 height 19
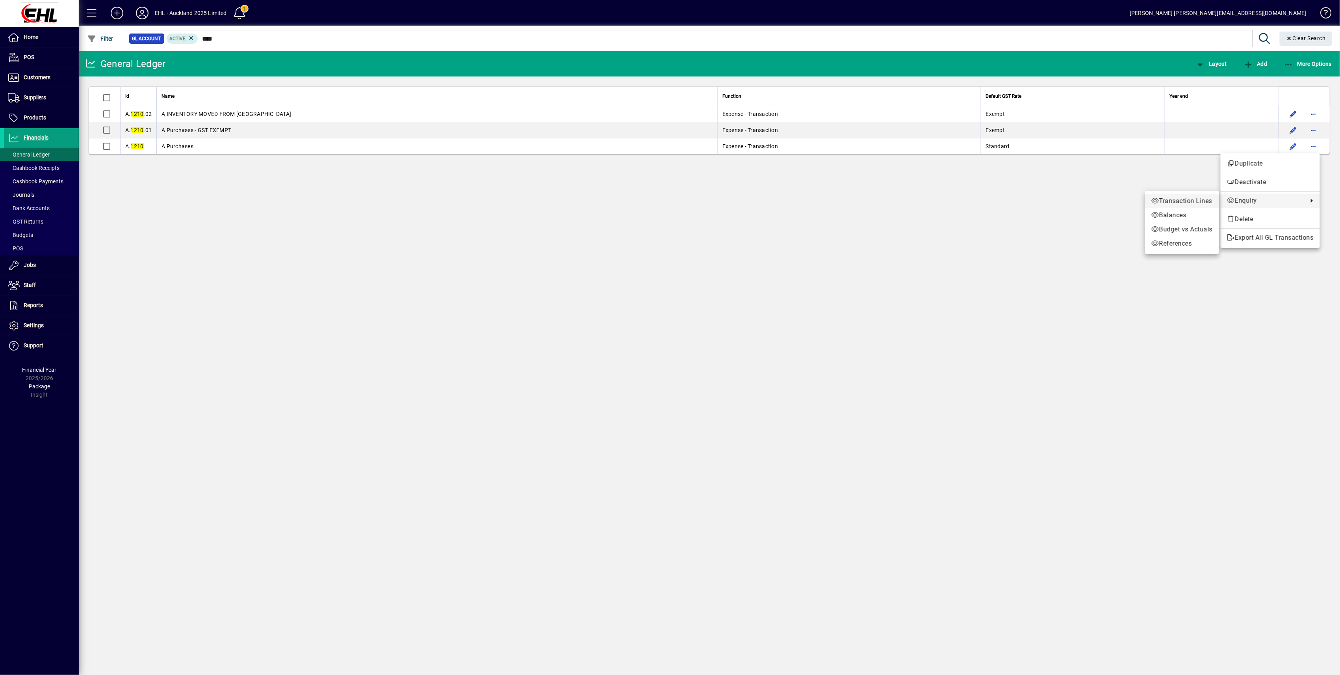
click at [1188, 204] on span "Transaction Lines" at bounding box center [1182, 200] width 61 height 9
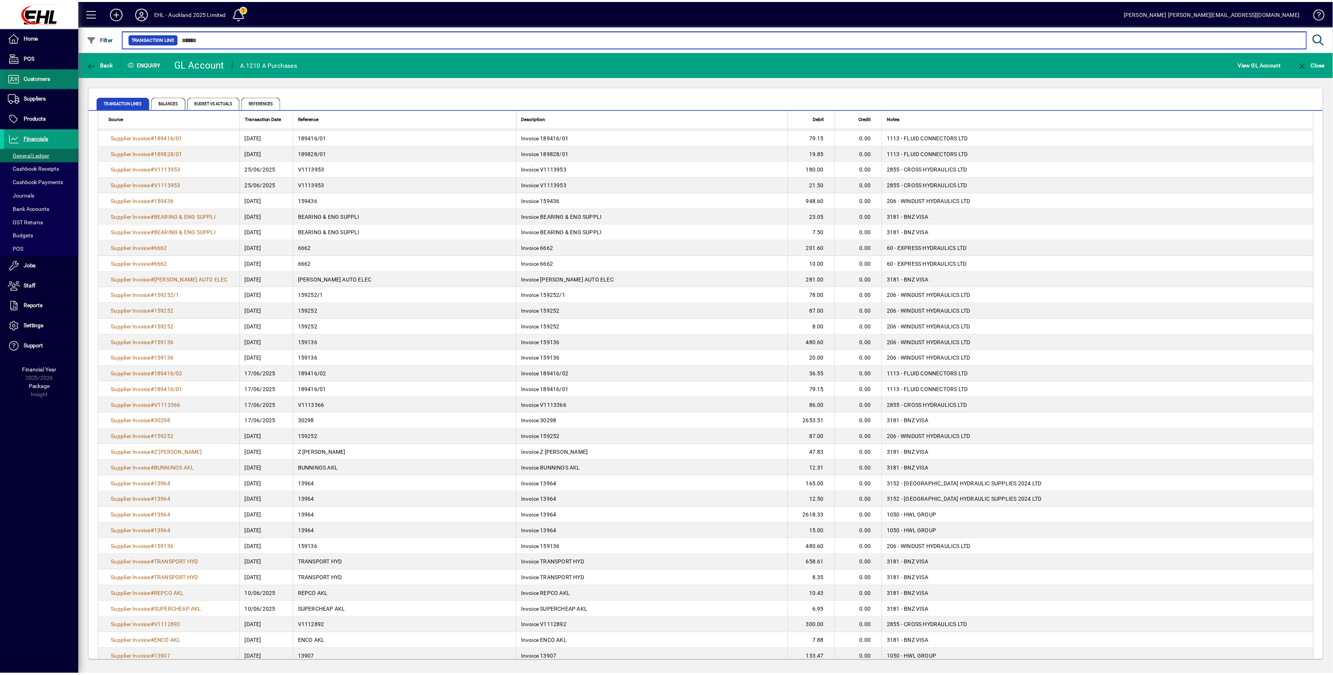
scroll to position [254, 0]
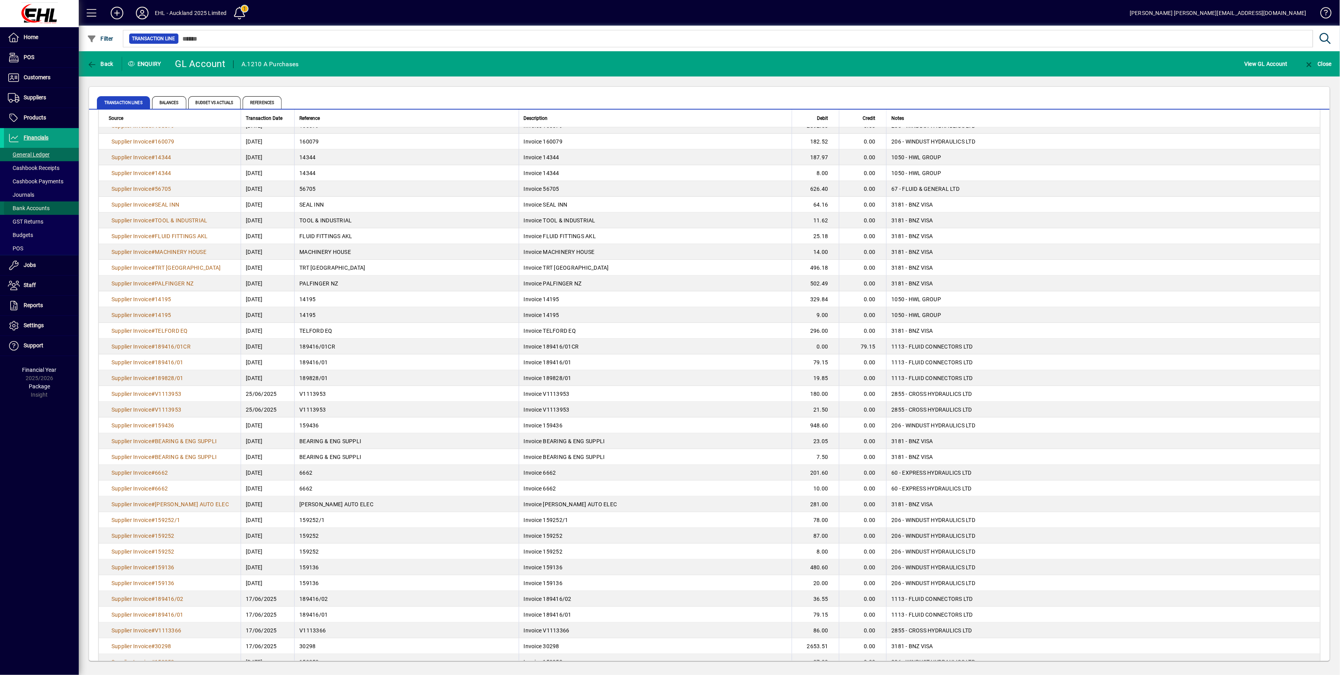
click at [18, 210] on span "Bank Accounts" at bounding box center [29, 208] width 42 height 6
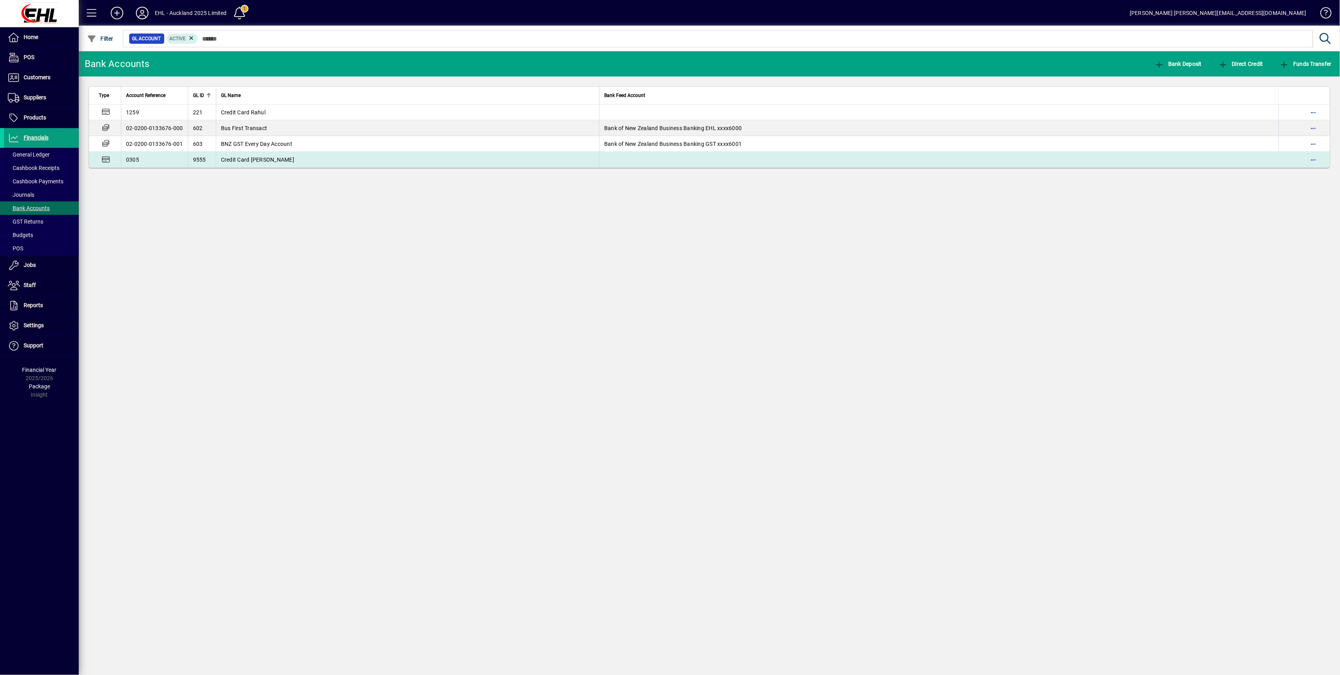
click at [257, 159] on span "Credit Card [PERSON_NAME]" at bounding box center [257, 159] width 73 height 6
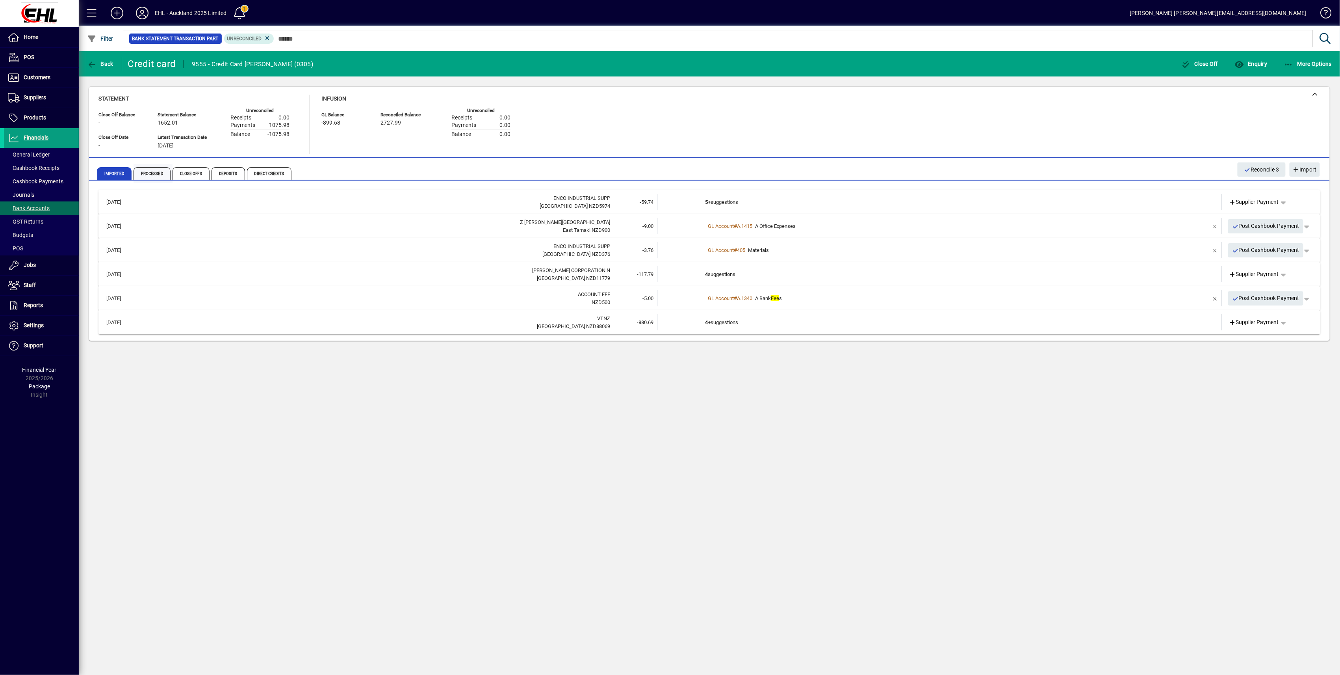
click at [145, 171] on span "Processed" at bounding box center [152, 173] width 37 height 13
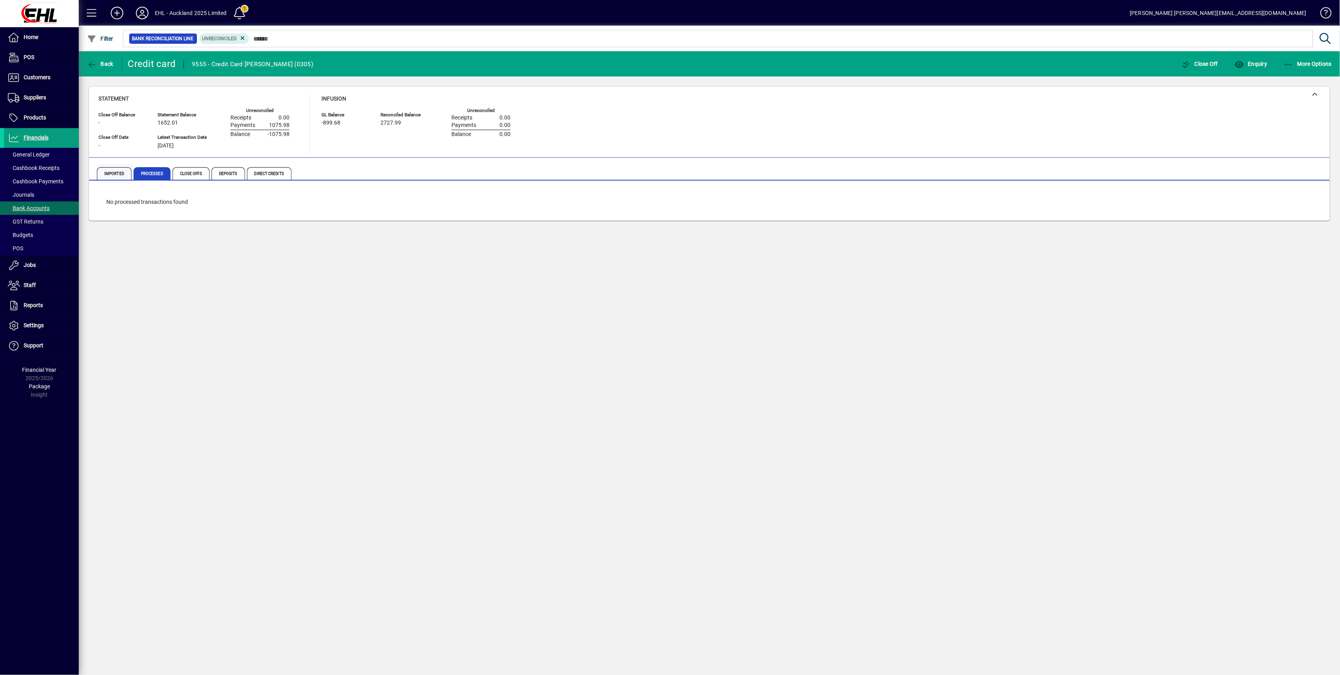
click at [112, 172] on span "Imported" at bounding box center [114, 173] width 35 height 13
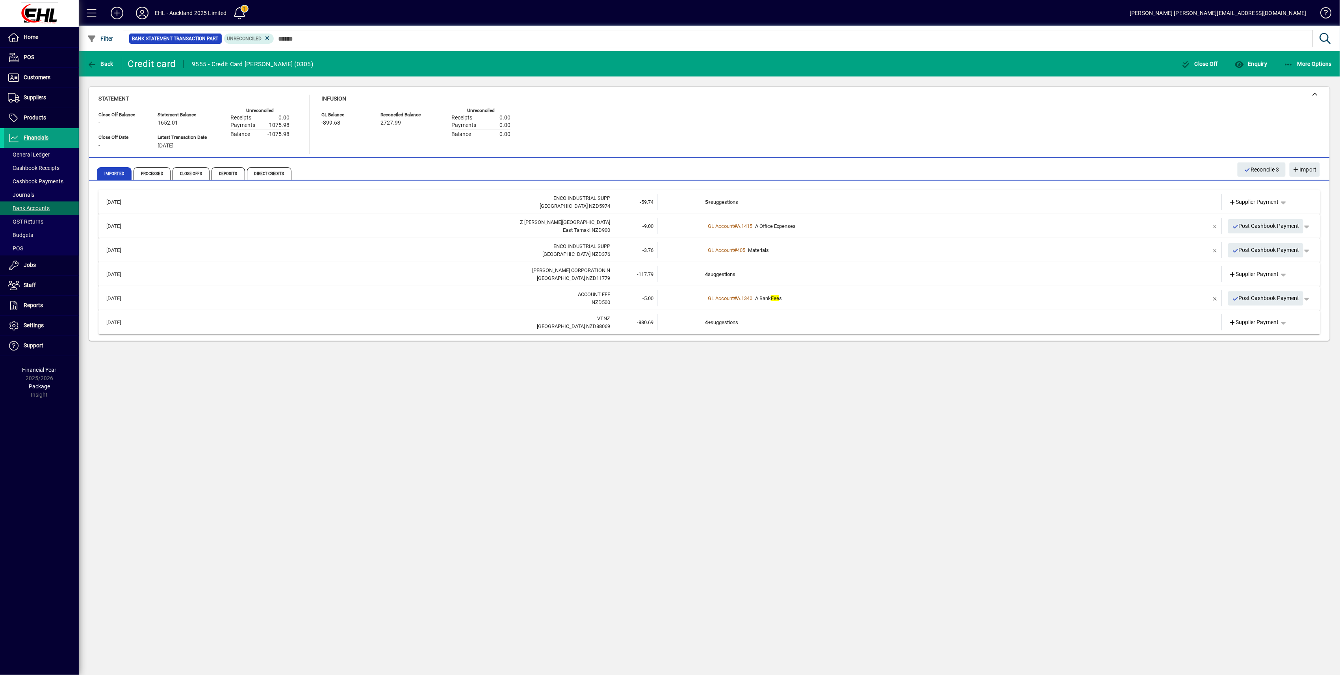
click at [357, 519] on div "Back Credit card 9555 - Credit Card [PERSON_NAME] (0305) Close Off Enquiry More…" at bounding box center [710, 362] width 1262 height 623
click at [1288, 320] on span "button" at bounding box center [1284, 322] width 19 height 19
click at [995, 406] on div at bounding box center [670, 337] width 1340 height 675
click at [257, 448] on div "Back Credit card 9555 - Credit Card [PERSON_NAME] (0305) Close Off Enquiry More…" at bounding box center [710, 362] width 1262 height 623
click at [95, 61] on icon "button" at bounding box center [92, 65] width 10 height 8
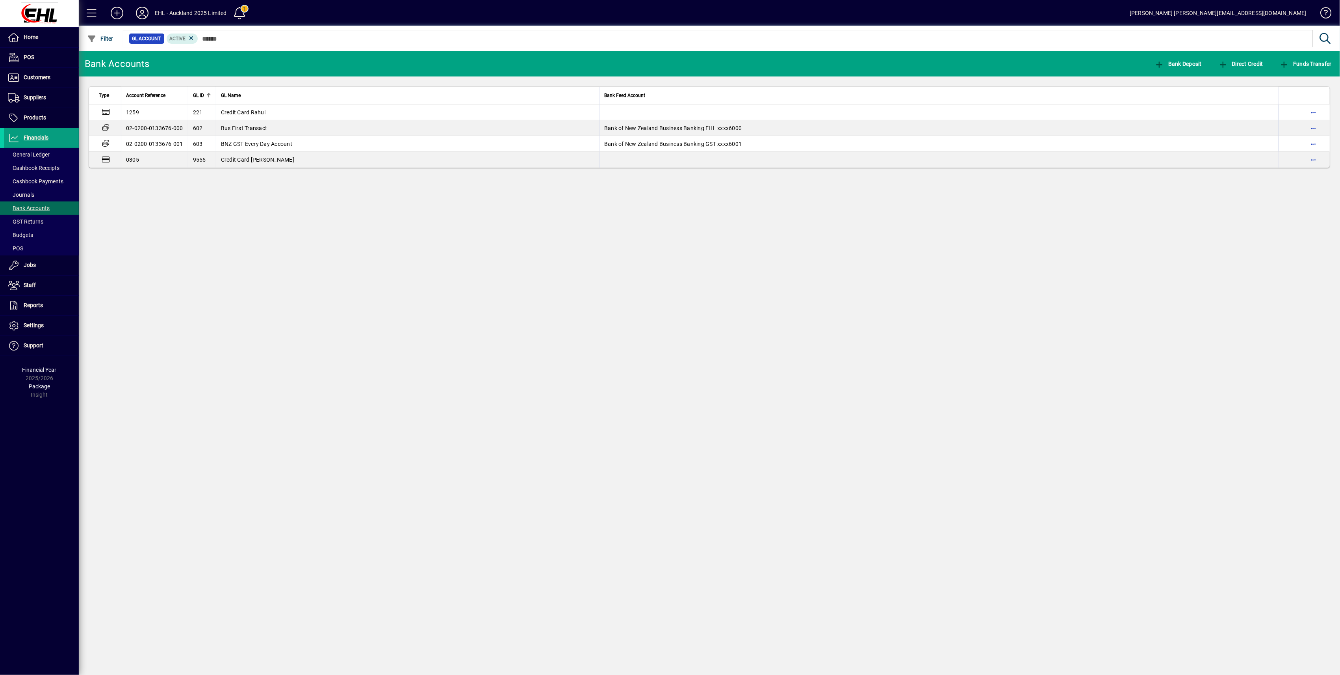
click at [287, 308] on div "Bank Accounts Bank Deposit Direct Credit Funds Transfer Type Account Reference …" at bounding box center [710, 362] width 1262 height 623
click at [758, 578] on div "Bank Accounts Bank Deposit Direct Credit Funds Transfer Type Account Reference …" at bounding box center [710, 362] width 1262 height 623
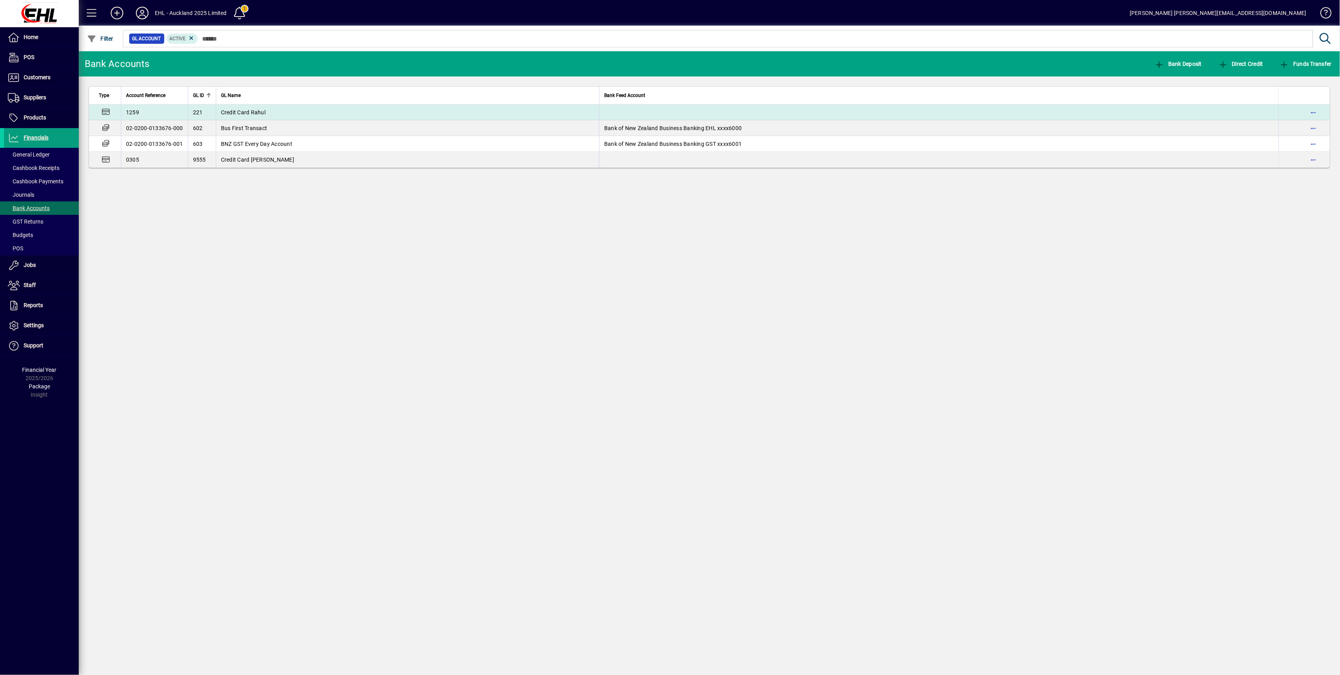
click at [236, 108] on td "Credit Card Rahul" at bounding box center [408, 112] width 384 height 16
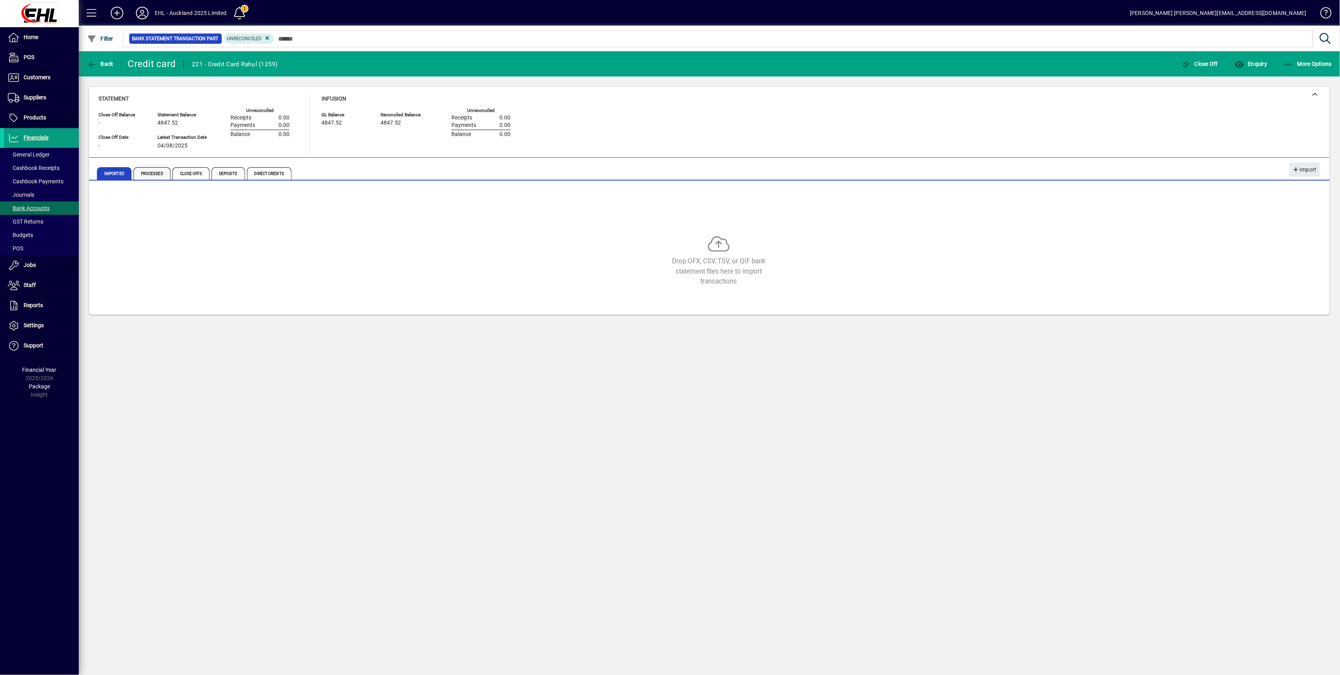
click at [145, 177] on span "Processed" at bounding box center [152, 173] width 37 height 13
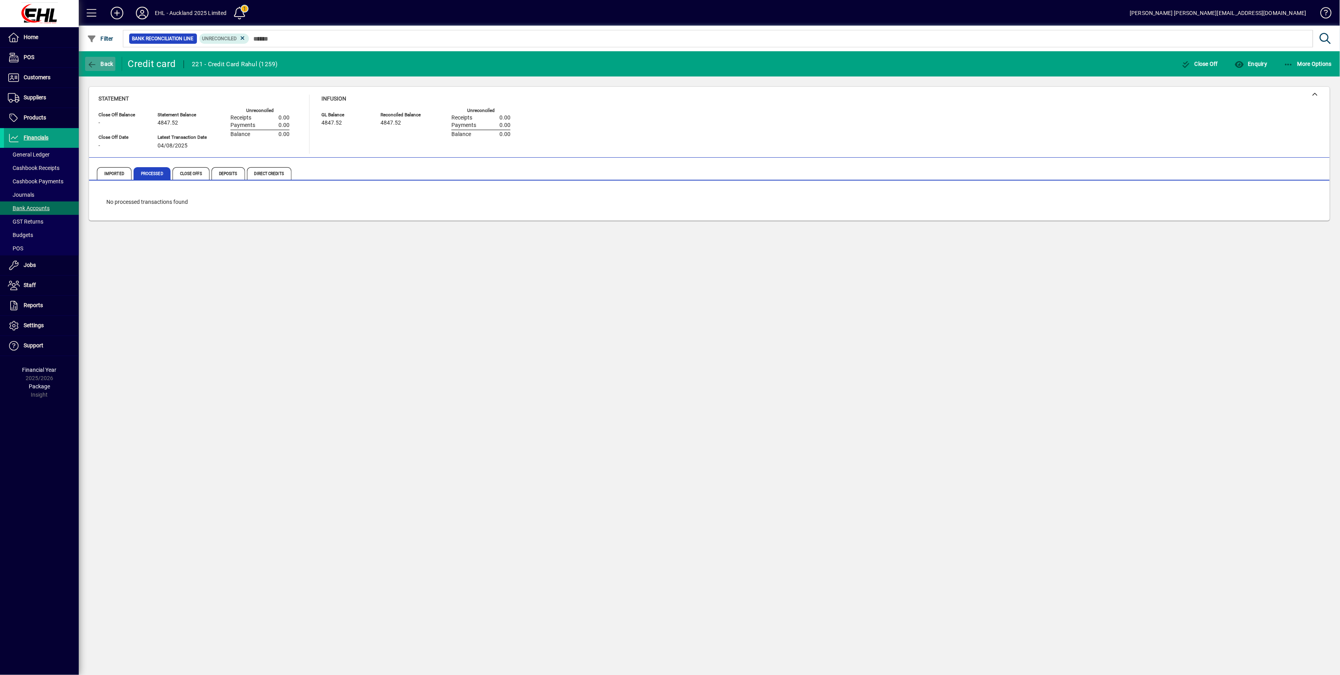
click at [108, 56] on span "button" at bounding box center [100, 63] width 30 height 19
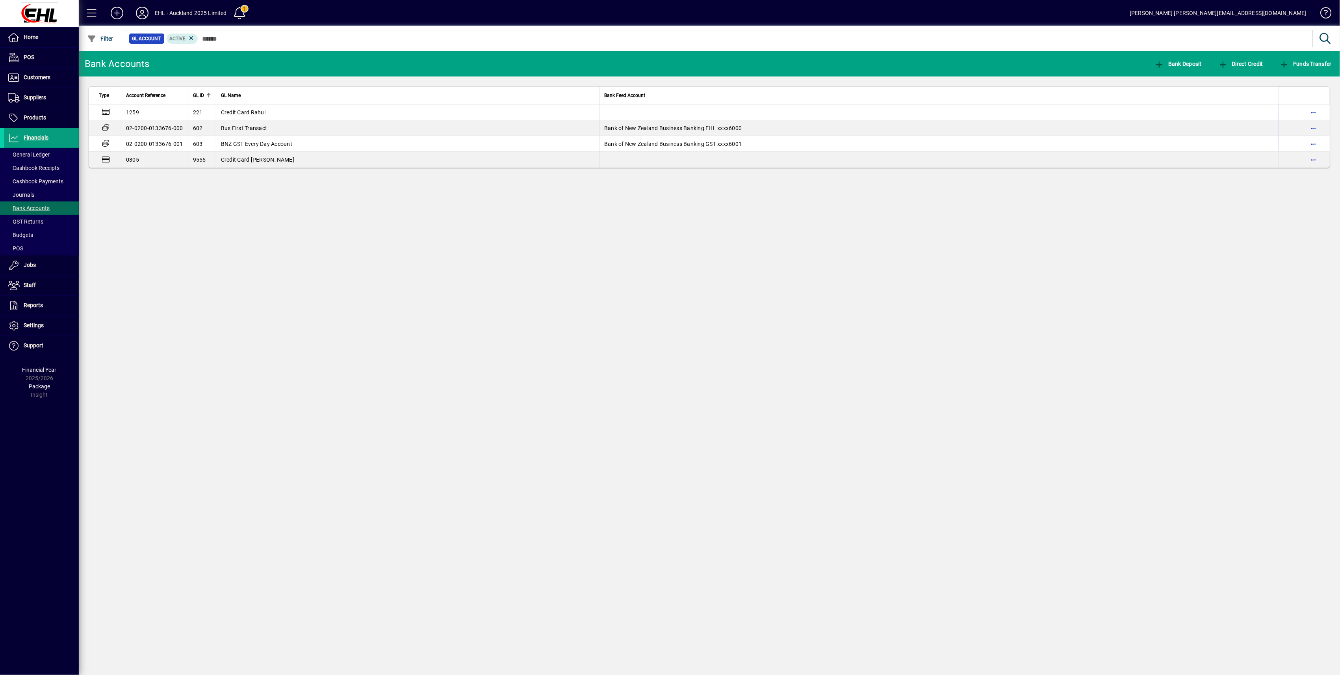
drag, startPoint x: 217, startPoint y: 236, endPoint x: 208, endPoint y: 239, distance: 8.9
click at [217, 236] on div "Bank Accounts Bank Deposit Direct Credit Funds Transfer Type Account Reference …" at bounding box center [710, 362] width 1262 height 623
click at [26, 198] on span "Journals" at bounding box center [21, 194] width 26 height 6
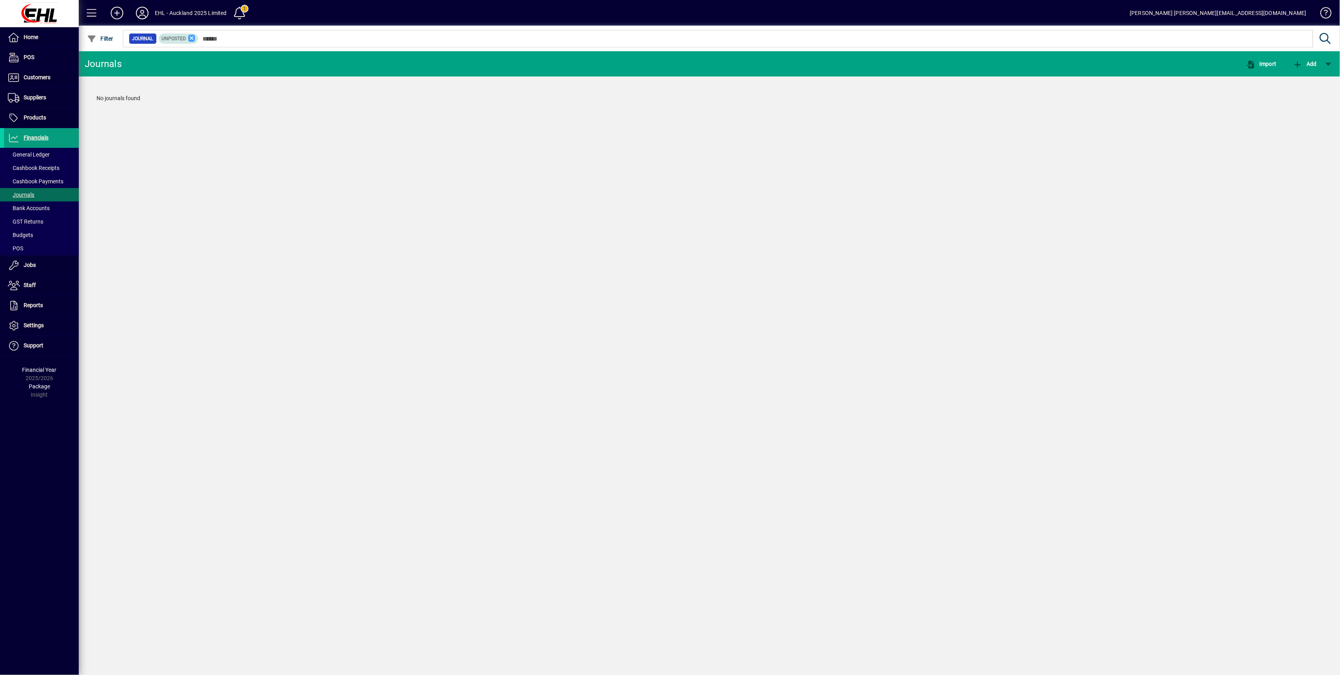
click at [188, 37] on icon at bounding box center [191, 38] width 7 height 7
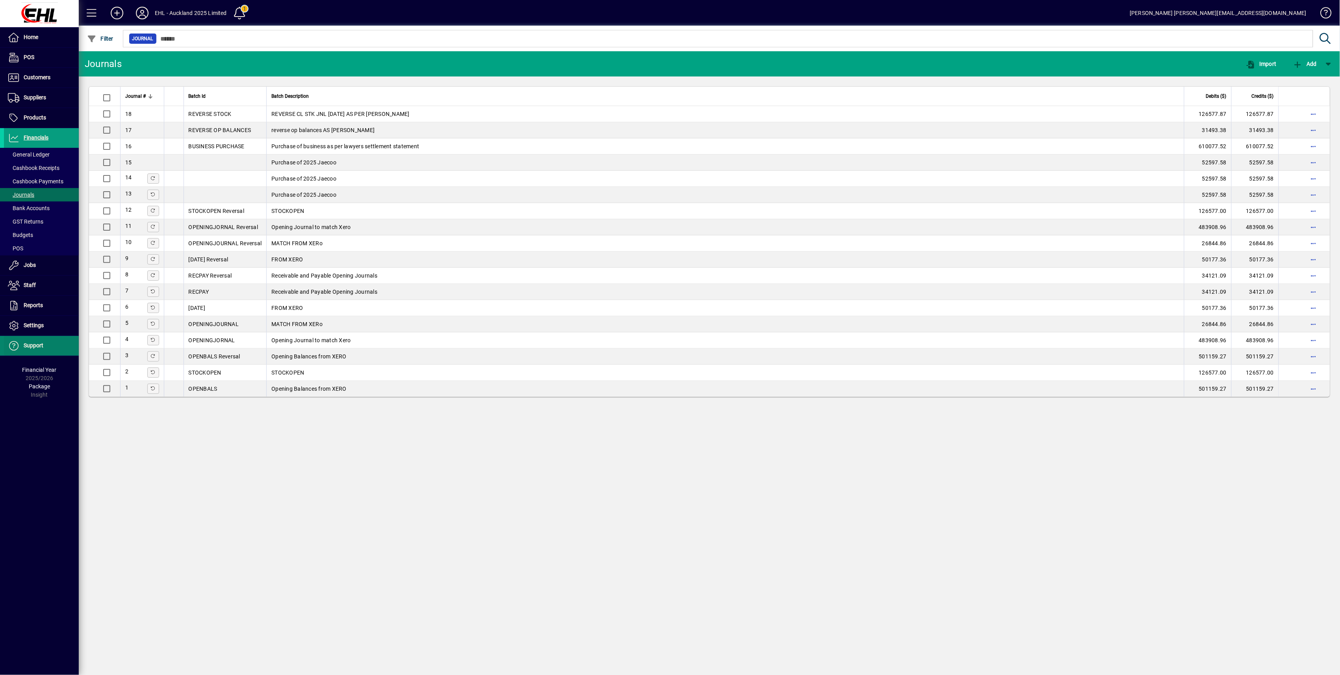
click at [31, 350] on span "Support" at bounding box center [23, 345] width 39 height 9
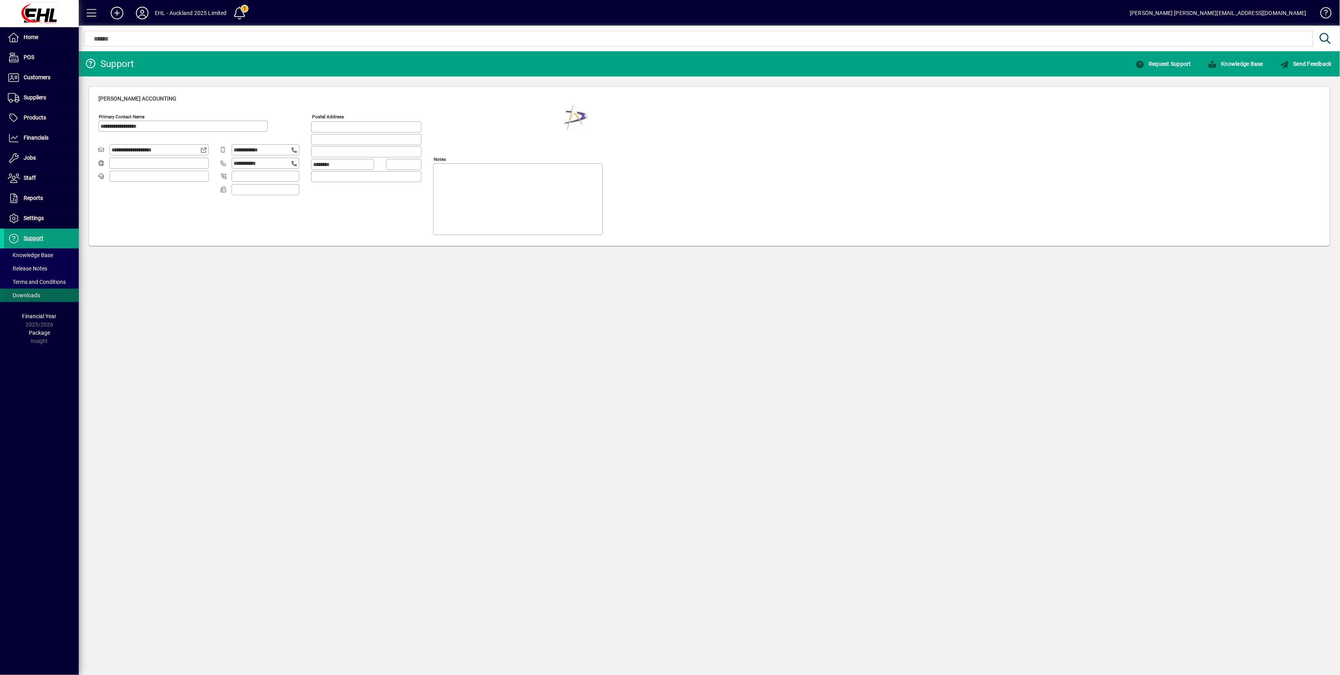
click at [33, 299] on span "Downloads" at bounding box center [22, 295] width 36 height 8
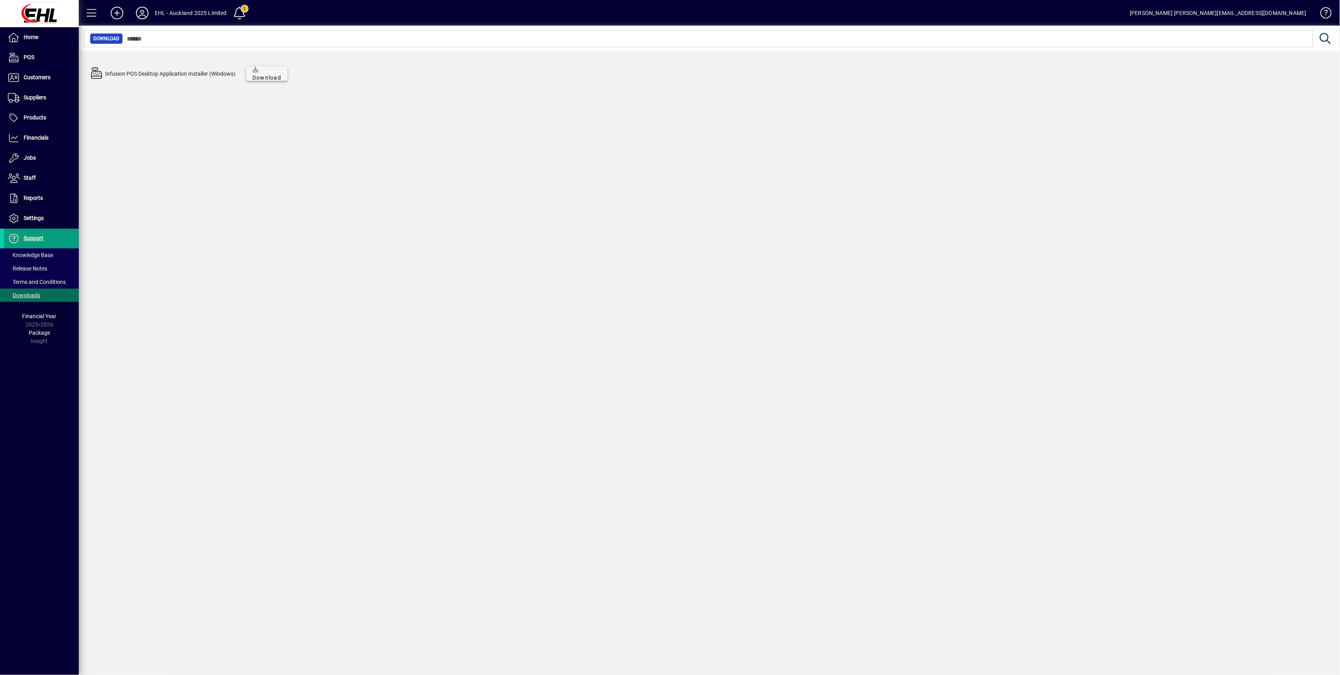
click at [266, 77] on span "Download" at bounding box center [267, 73] width 29 height 17
click at [393, 113] on div "Infusion POS Desktop Application Installer (Windows) Download" at bounding box center [710, 362] width 1262 height 623
click at [40, 270] on span "Release Notes" at bounding box center [27, 268] width 39 height 6
click at [41, 138] on span "Financials" at bounding box center [36, 137] width 25 height 6
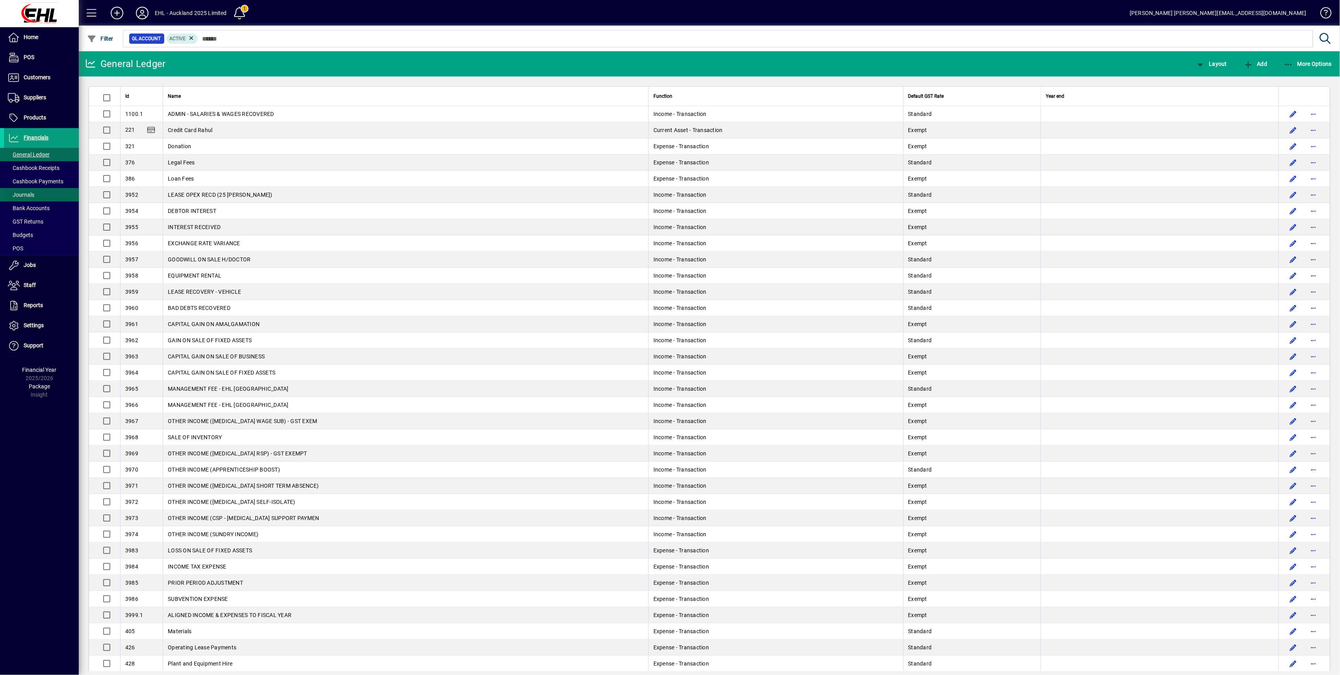
click at [33, 192] on span "Journals" at bounding box center [21, 194] width 26 height 6
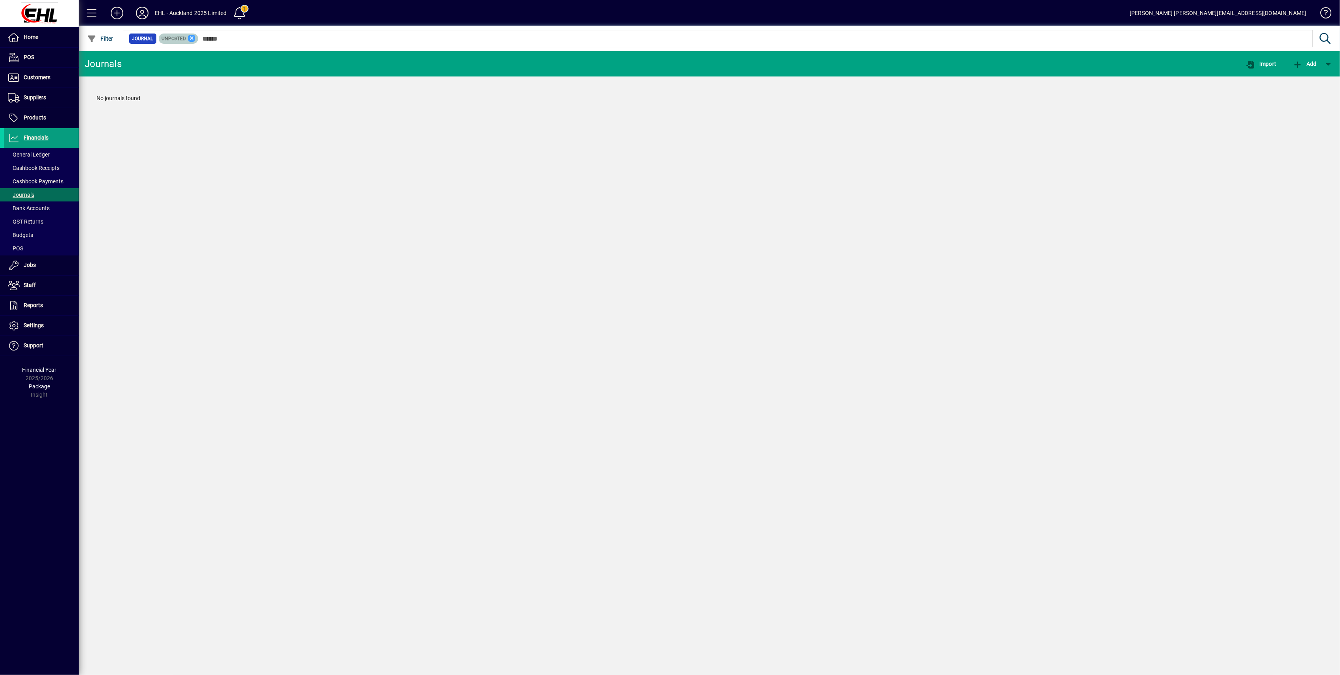
click at [192, 37] on icon at bounding box center [191, 38] width 7 height 7
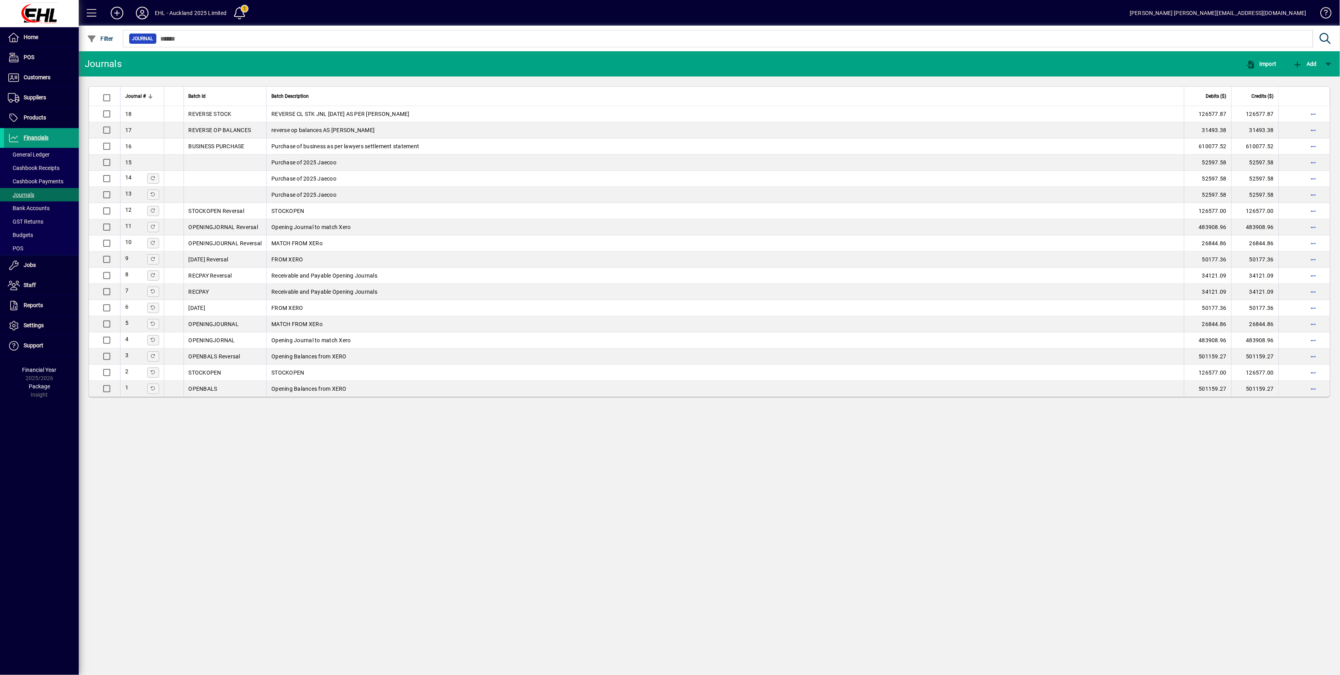
drag, startPoint x: 43, startPoint y: 138, endPoint x: 49, endPoint y: 139, distance: 6.5
click at [43, 138] on span "Financials" at bounding box center [36, 137] width 25 height 6
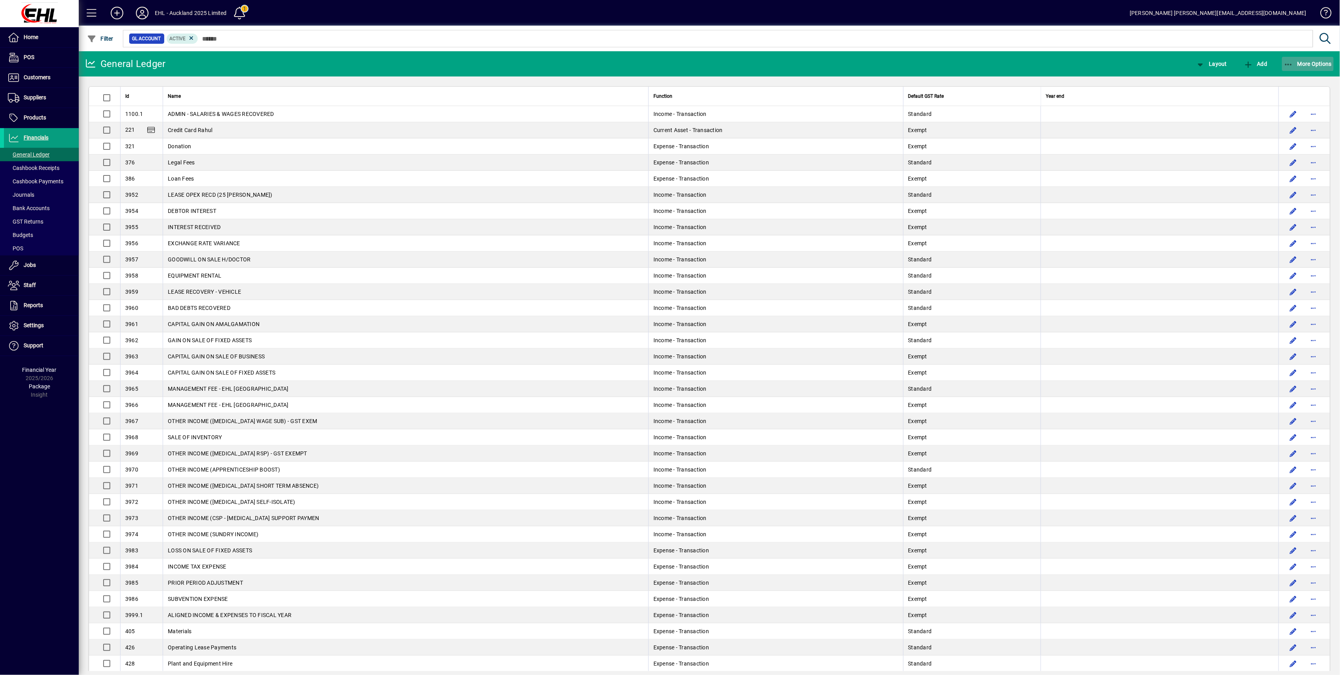
click at [1308, 65] on span "More Options" at bounding box center [1308, 64] width 48 height 6
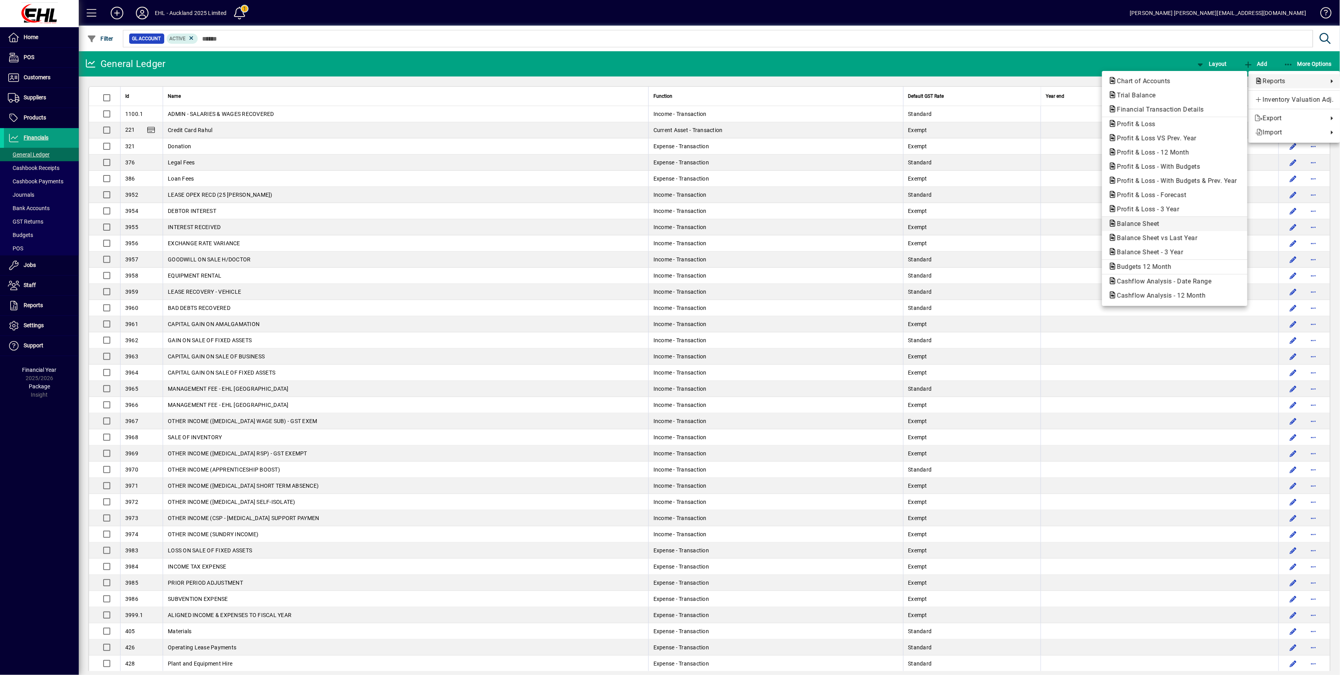
click at [1150, 219] on span "Balance Sheet" at bounding box center [1175, 223] width 133 height 9
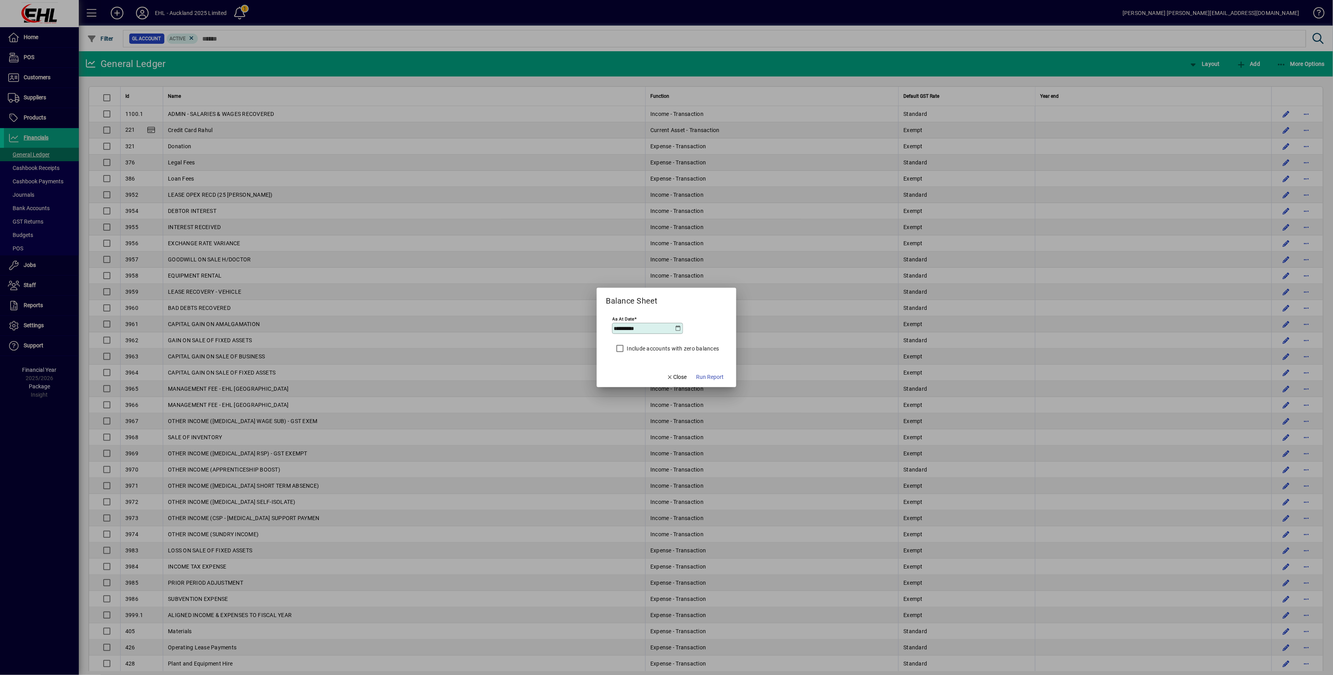
click at [716, 375] on span "Run Report" at bounding box center [710, 377] width 28 height 8
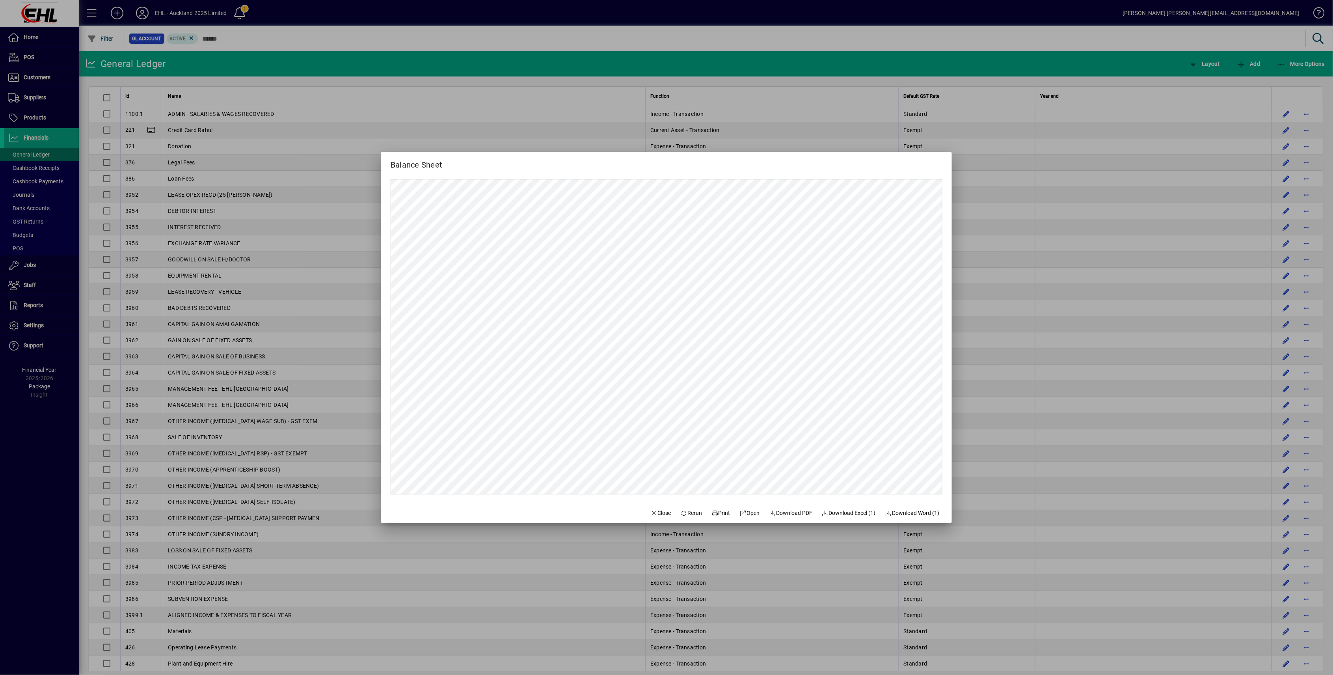
click at [1041, 160] on div at bounding box center [666, 337] width 1333 height 675
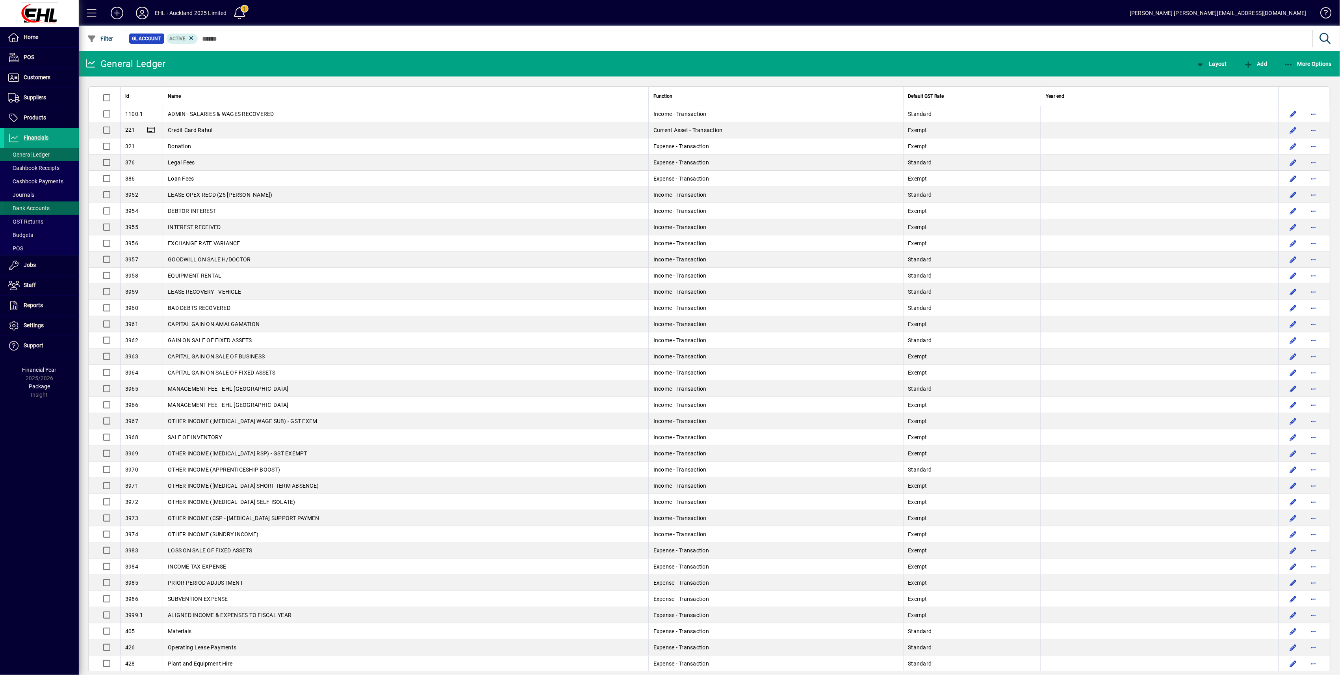
drag, startPoint x: 26, startPoint y: 208, endPoint x: 33, endPoint y: 209, distance: 7.1
click at [26, 208] on span "Bank Accounts" at bounding box center [29, 208] width 42 height 6
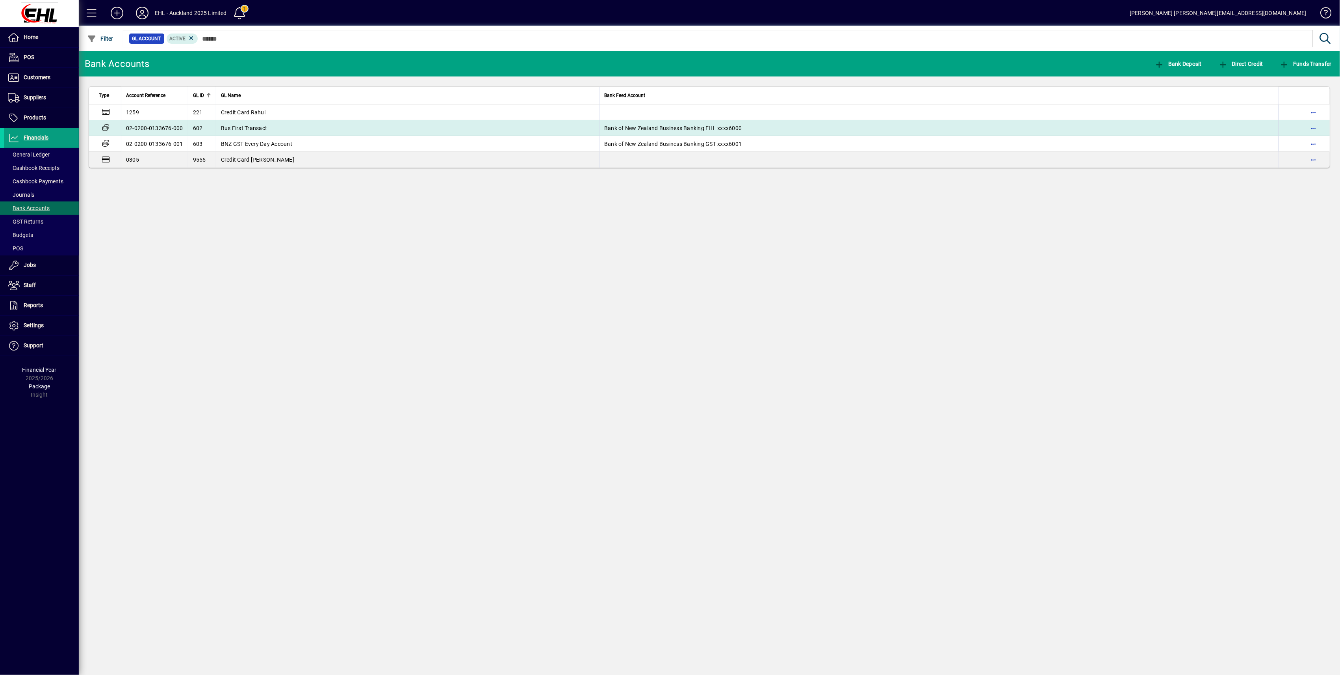
click at [248, 127] on span "Bus First Transact" at bounding box center [244, 128] width 46 height 6
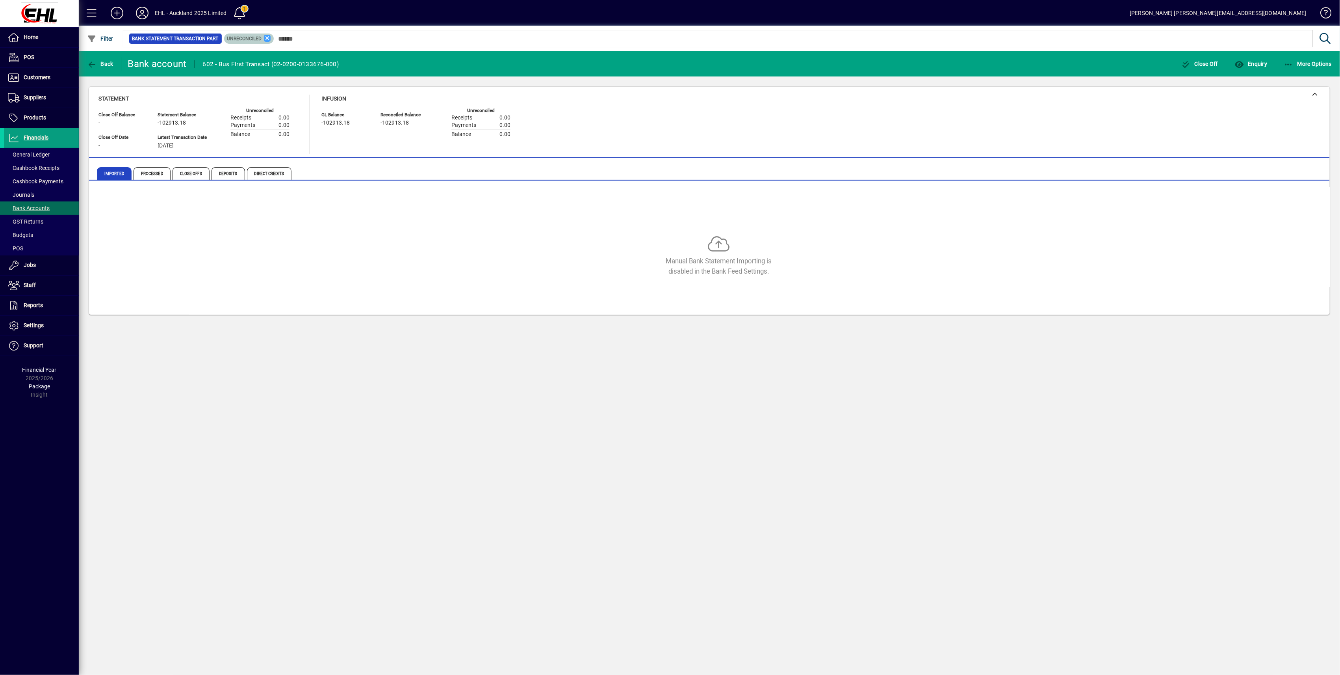
click at [267, 37] on icon at bounding box center [267, 38] width 7 height 7
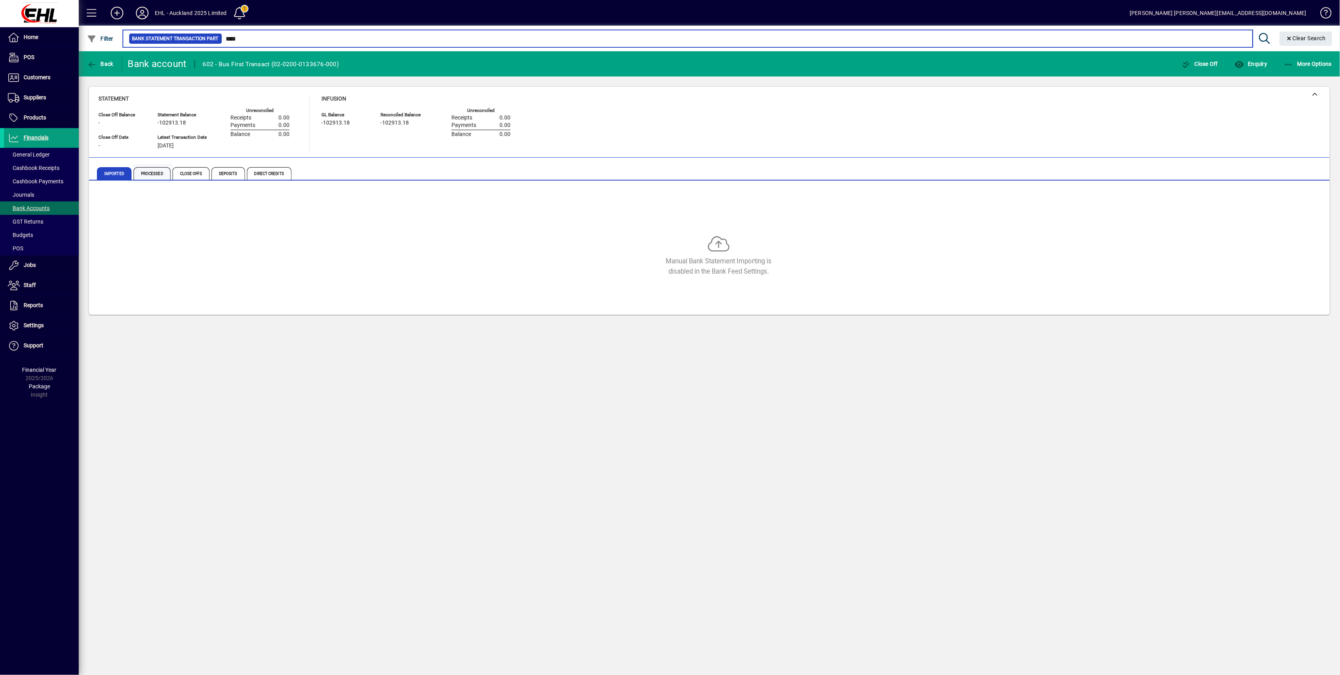
type input "****"
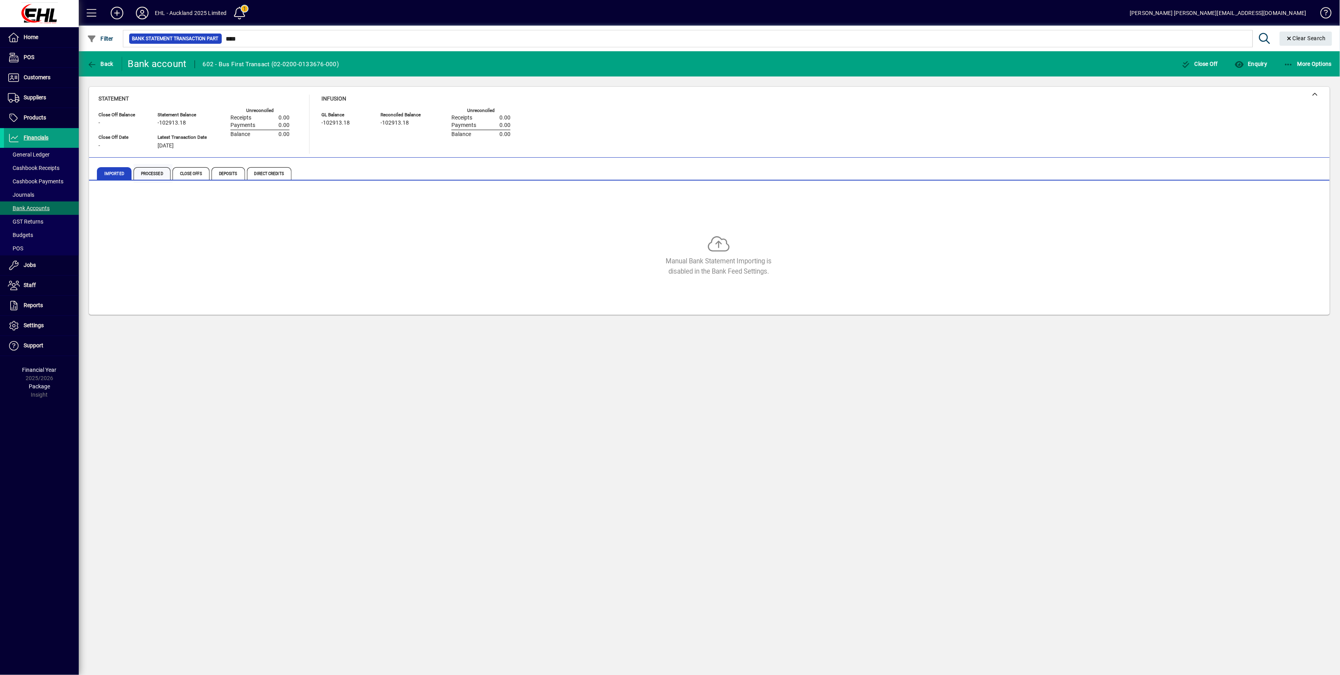
click at [154, 170] on span "Processed" at bounding box center [152, 173] width 37 height 13
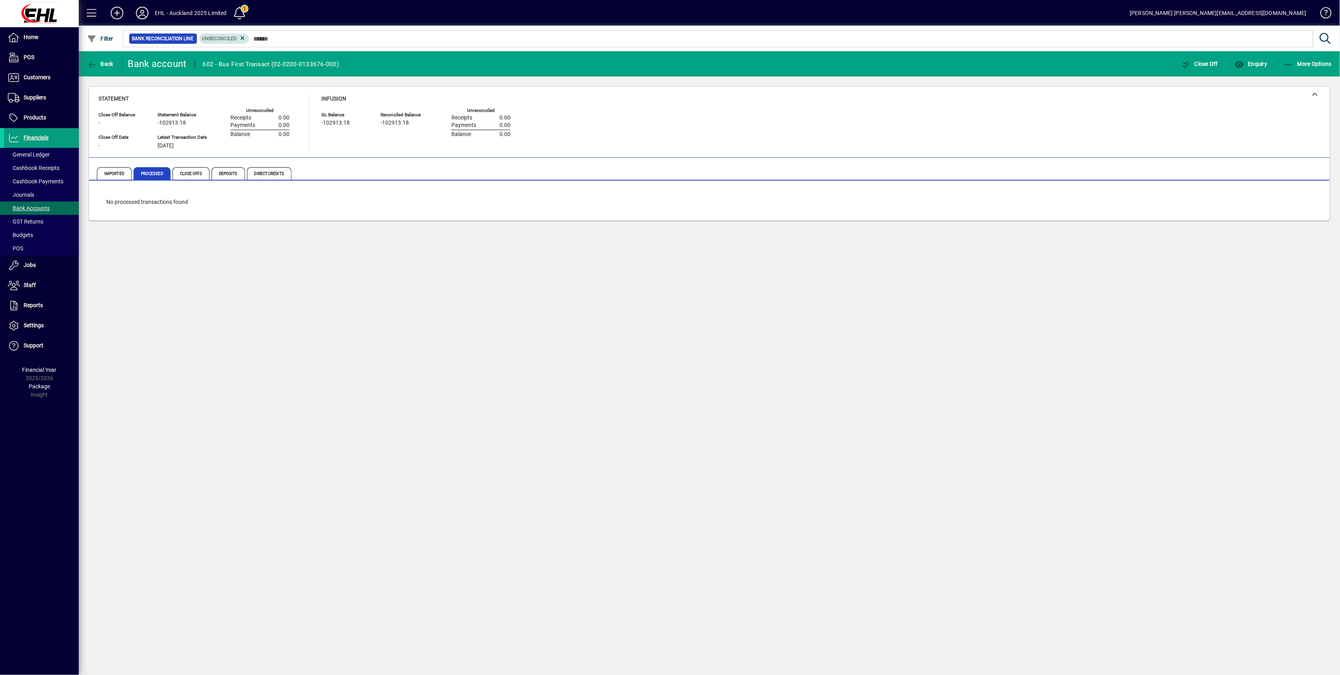
click at [242, 35] on span "Unreconciled" at bounding box center [225, 39] width 44 height 8
click at [241, 37] on icon at bounding box center [242, 38] width 7 height 7
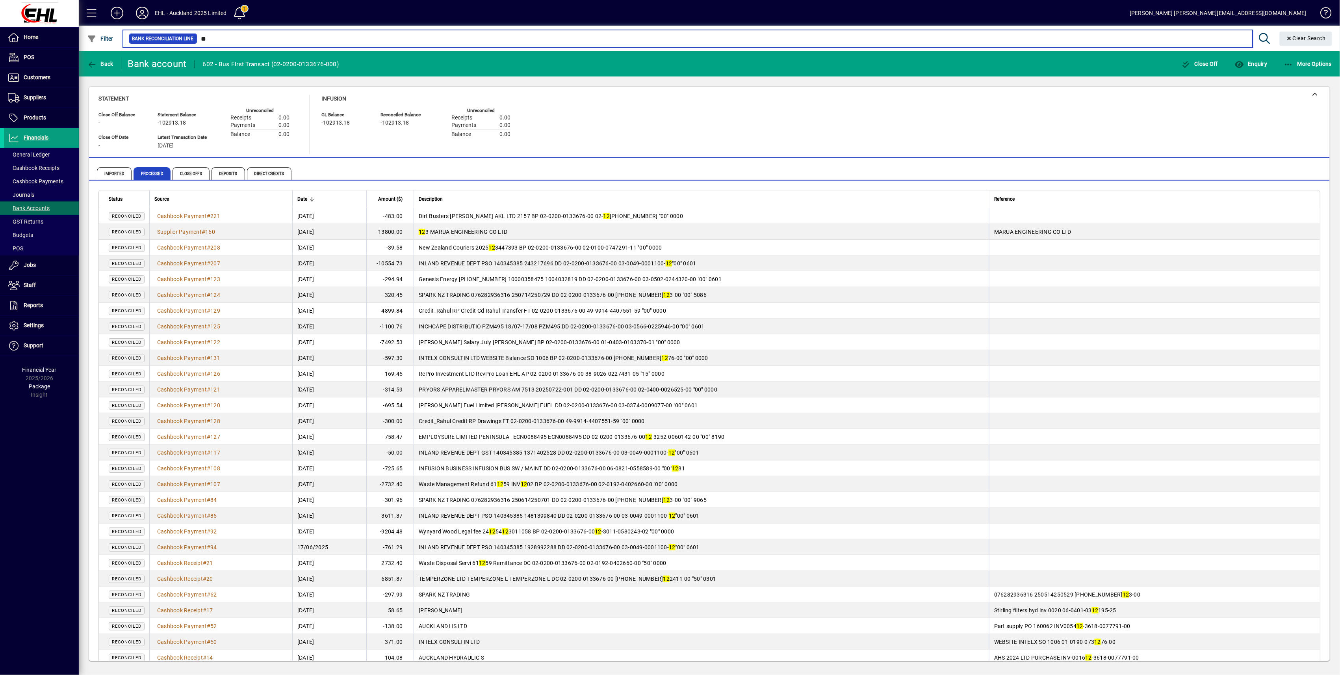
type input "*"
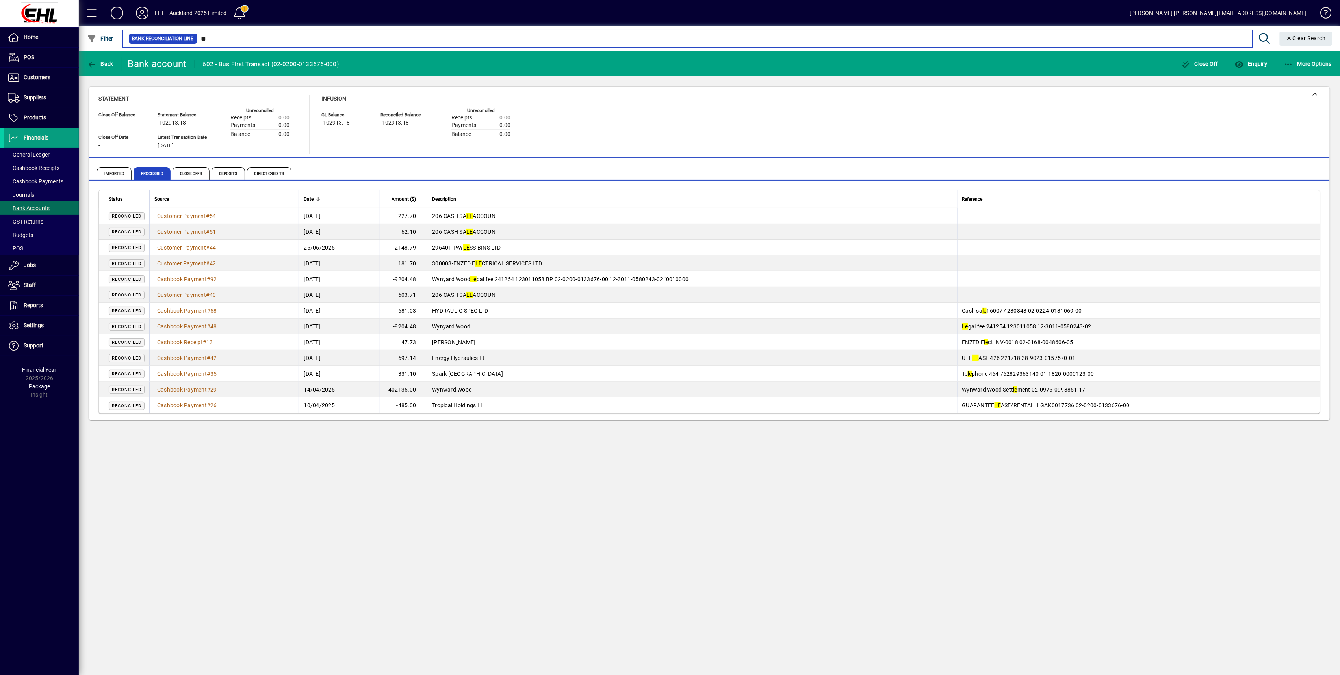
type input "*"
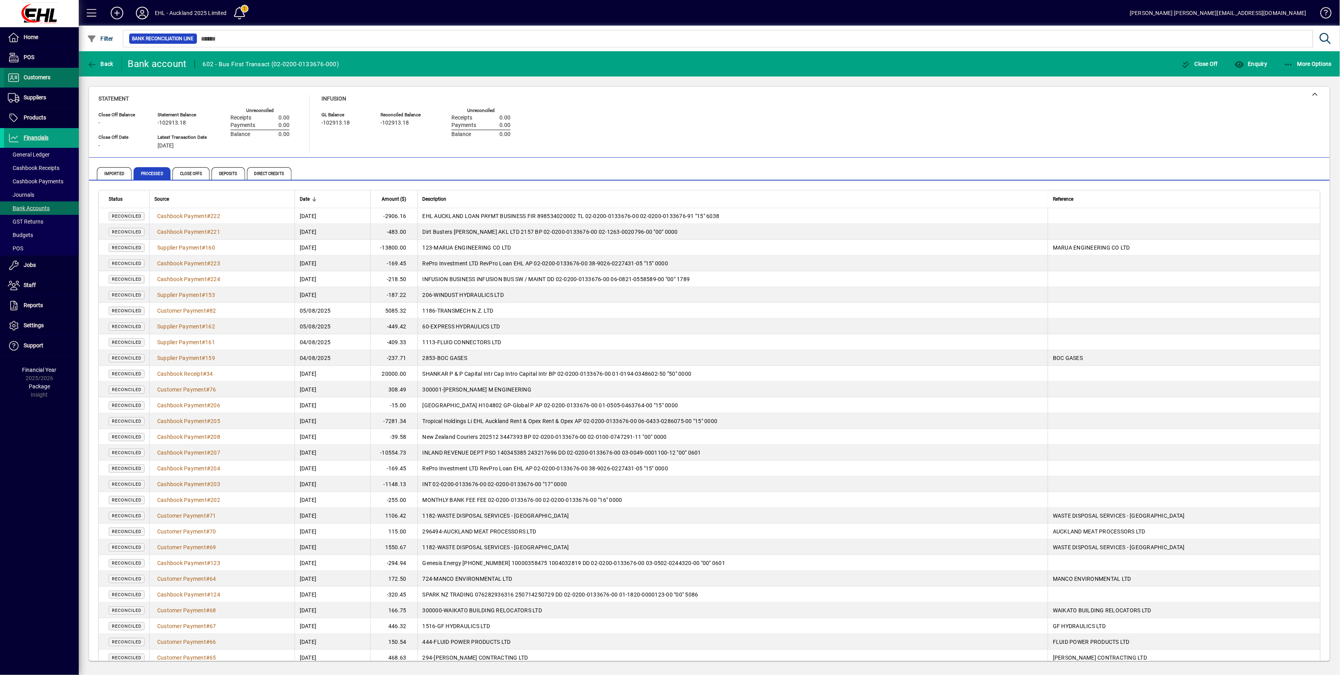
click at [43, 80] on span "Customers" at bounding box center [37, 77] width 27 height 6
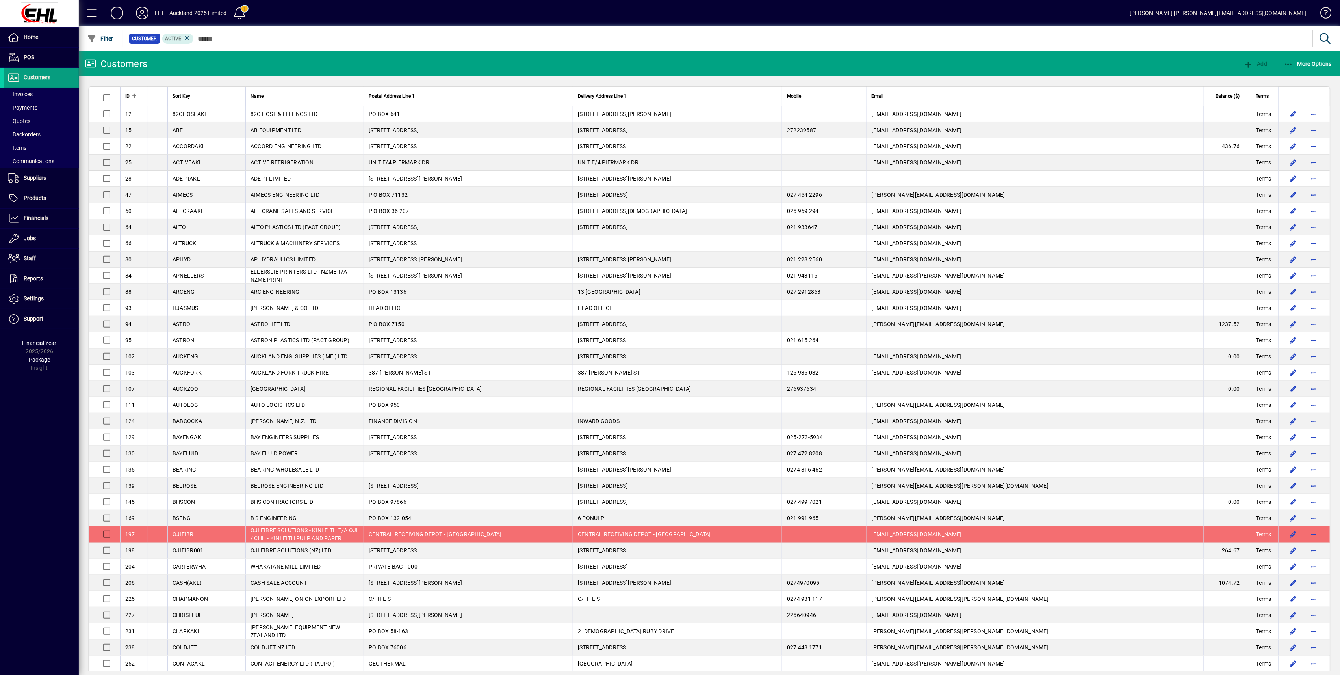
drag, startPoint x: 35, startPoint y: 180, endPoint x: 87, endPoint y: 195, distance: 55.1
click at [35, 180] on span "Suppliers" at bounding box center [35, 178] width 22 height 6
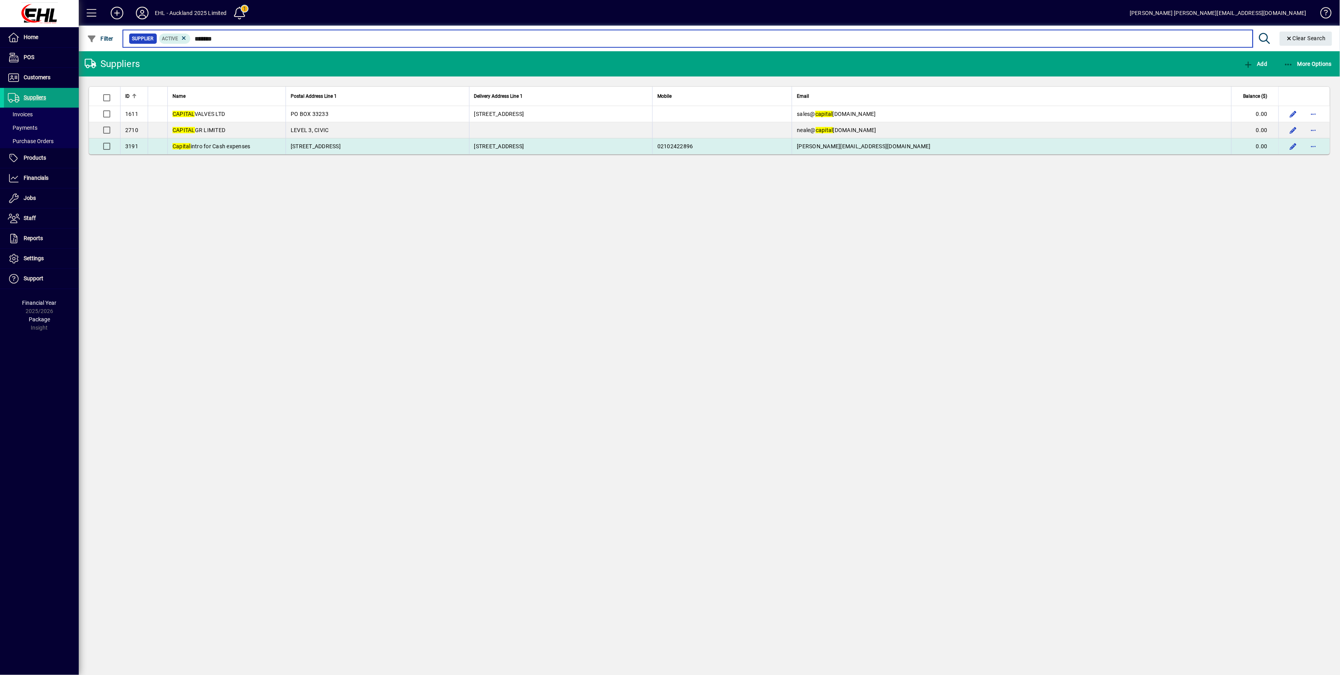
type input "*******"
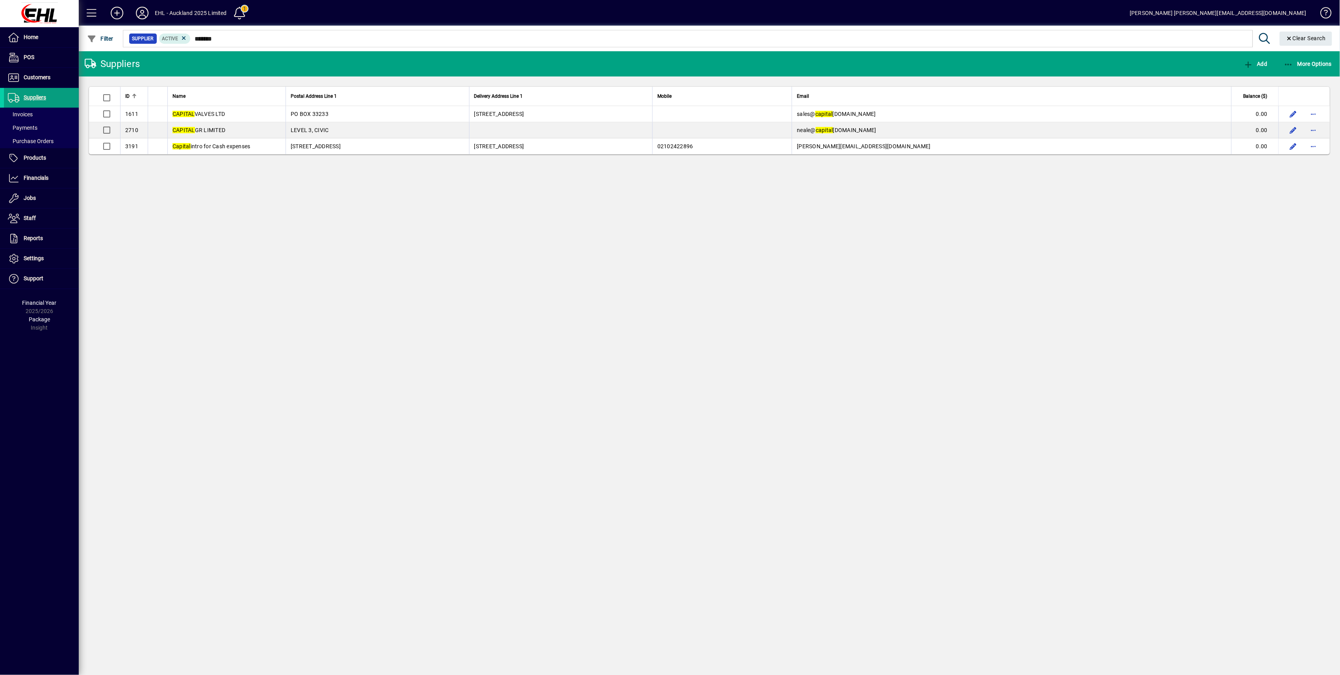
click at [233, 151] on td "Capital intro for Cash expenses" at bounding box center [226, 146] width 118 height 16
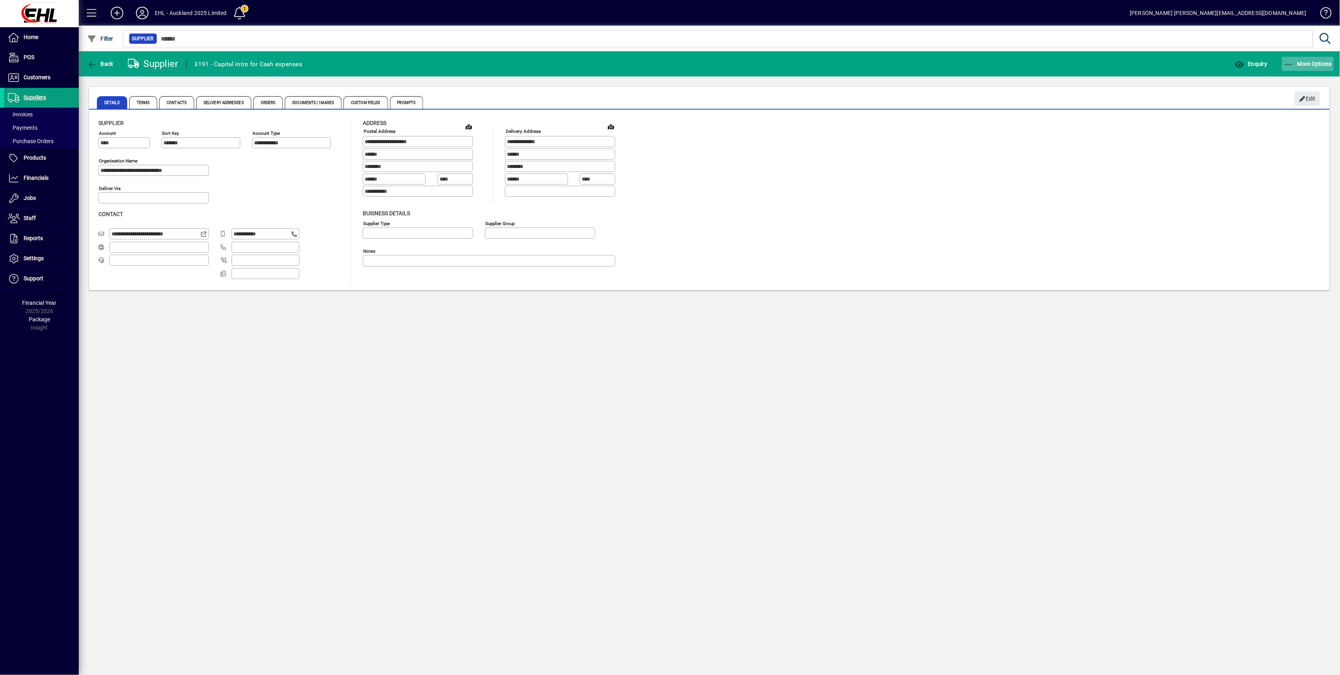
click at [1305, 65] on span "More Options" at bounding box center [1308, 64] width 48 height 6
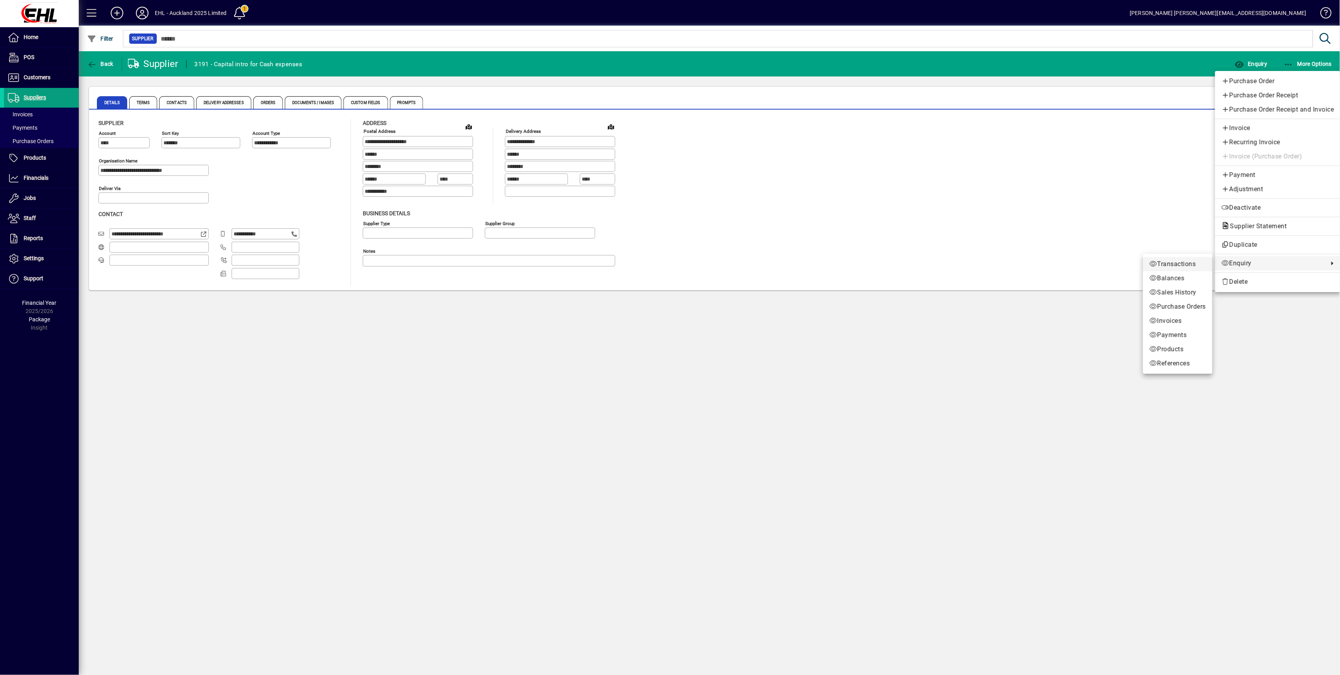
click at [1186, 266] on span "Transactions" at bounding box center [1178, 263] width 57 height 9
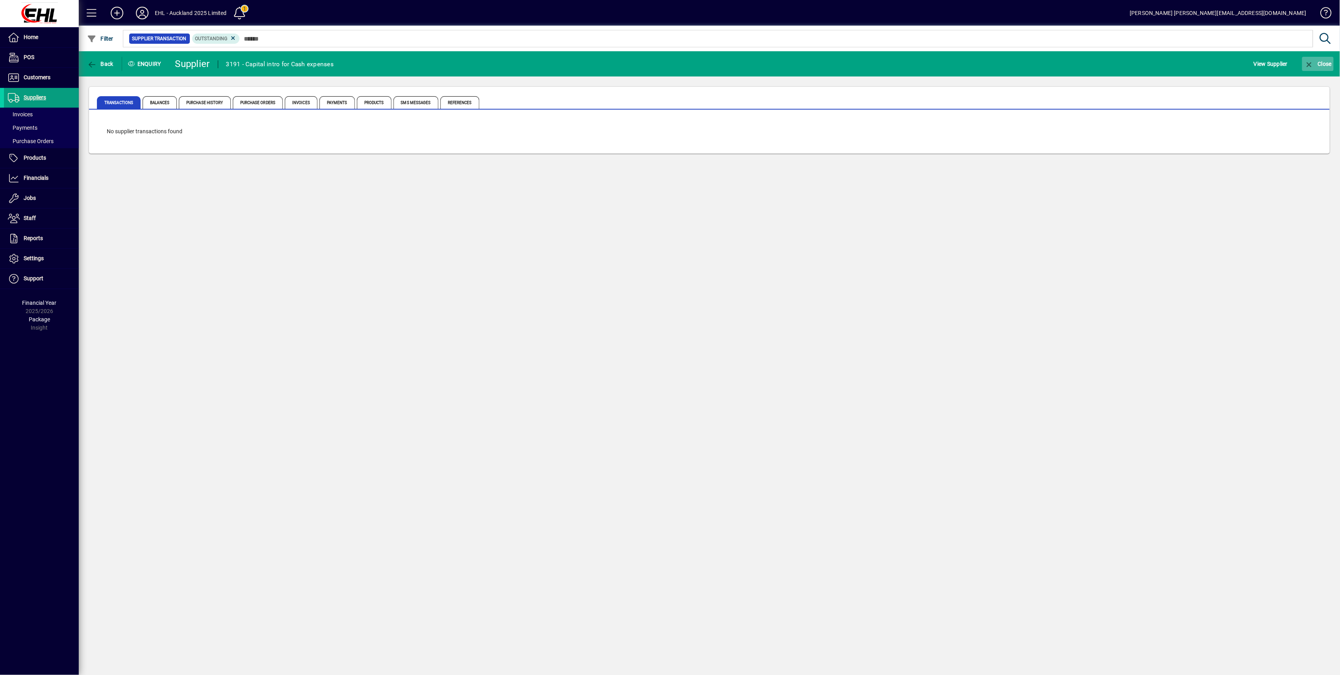
click at [1310, 62] on icon "button" at bounding box center [1310, 65] width 10 height 8
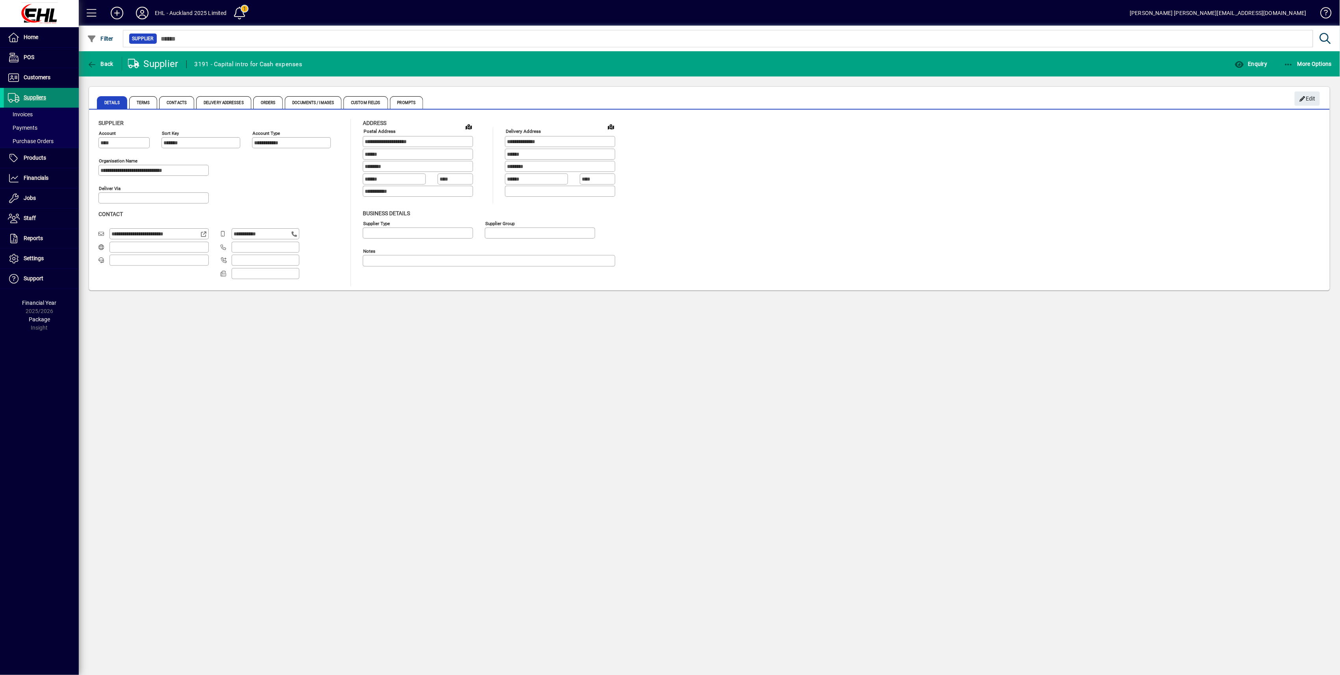
click at [30, 106] on span at bounding box center [41, 97] width 75 height 19
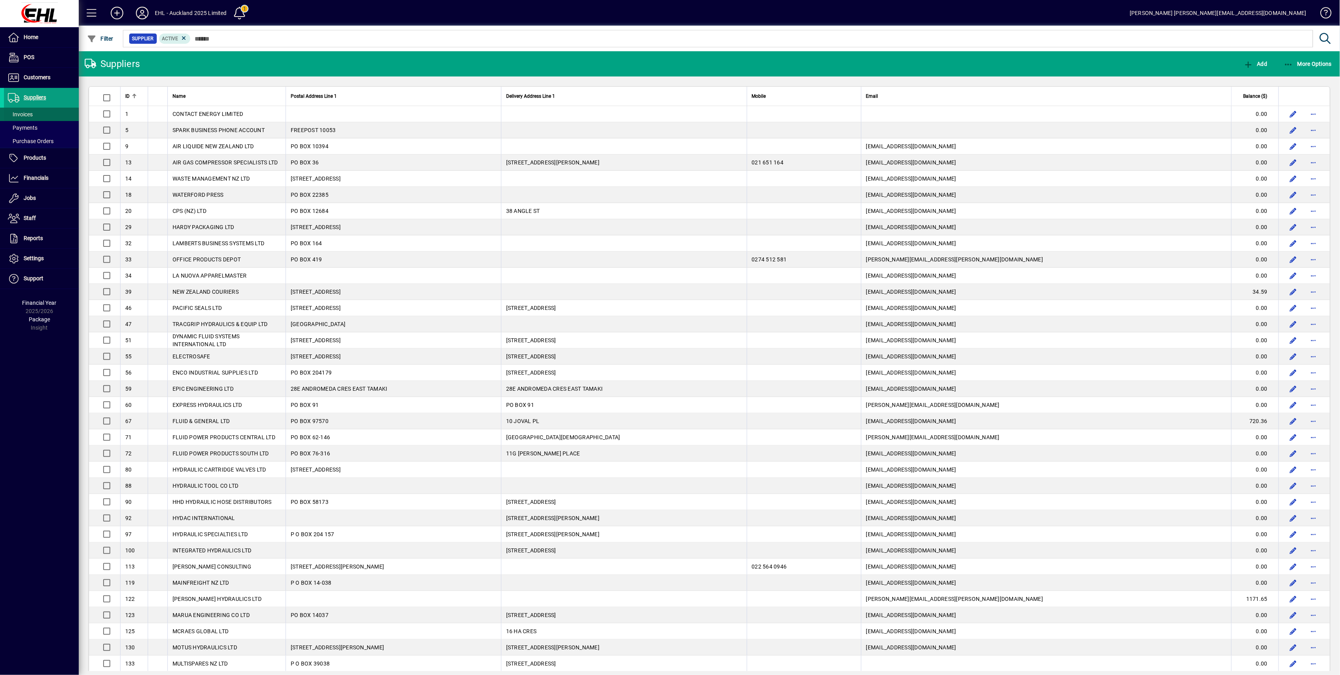
drag, startPoint x: 50, startPoint y: 112, endPoint x: 56, endPoint y: 111, distance: 6.0
click at [50, 112] on span at bounding box center [41, 114] width 75 height 19
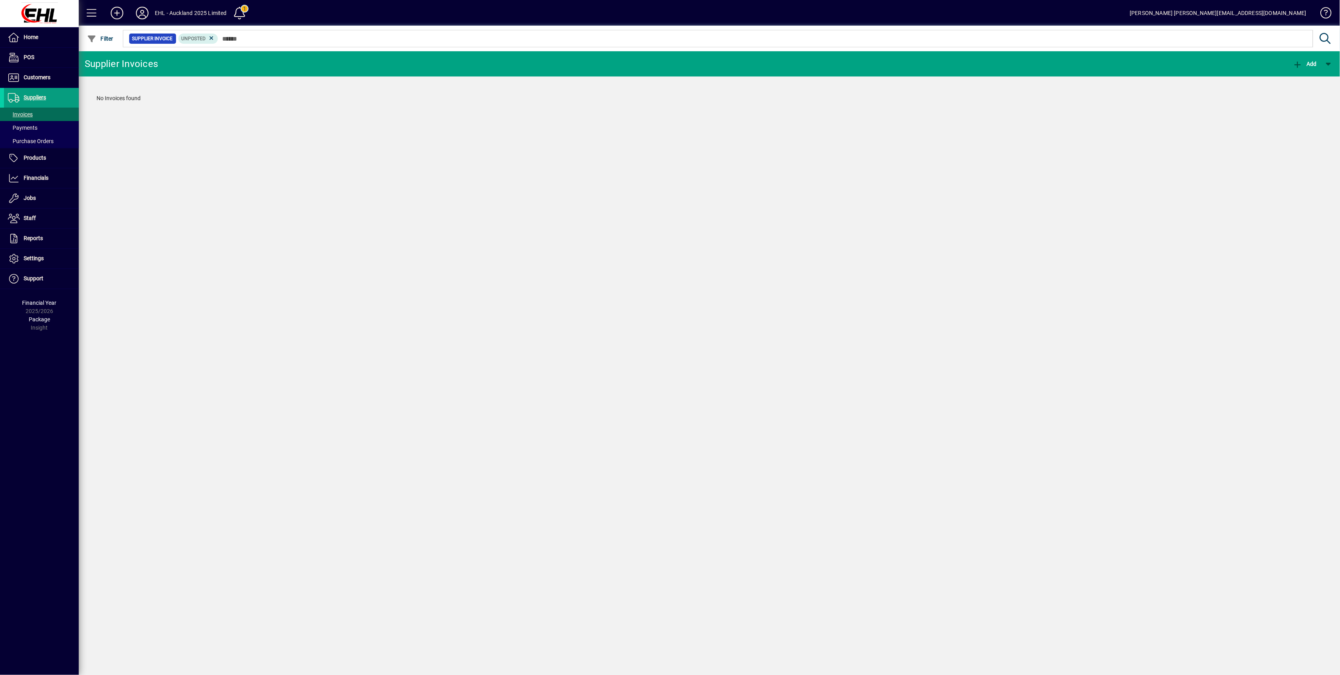
click at [211, 39] on icon at bounding box center [211, 38] width 7 height 7
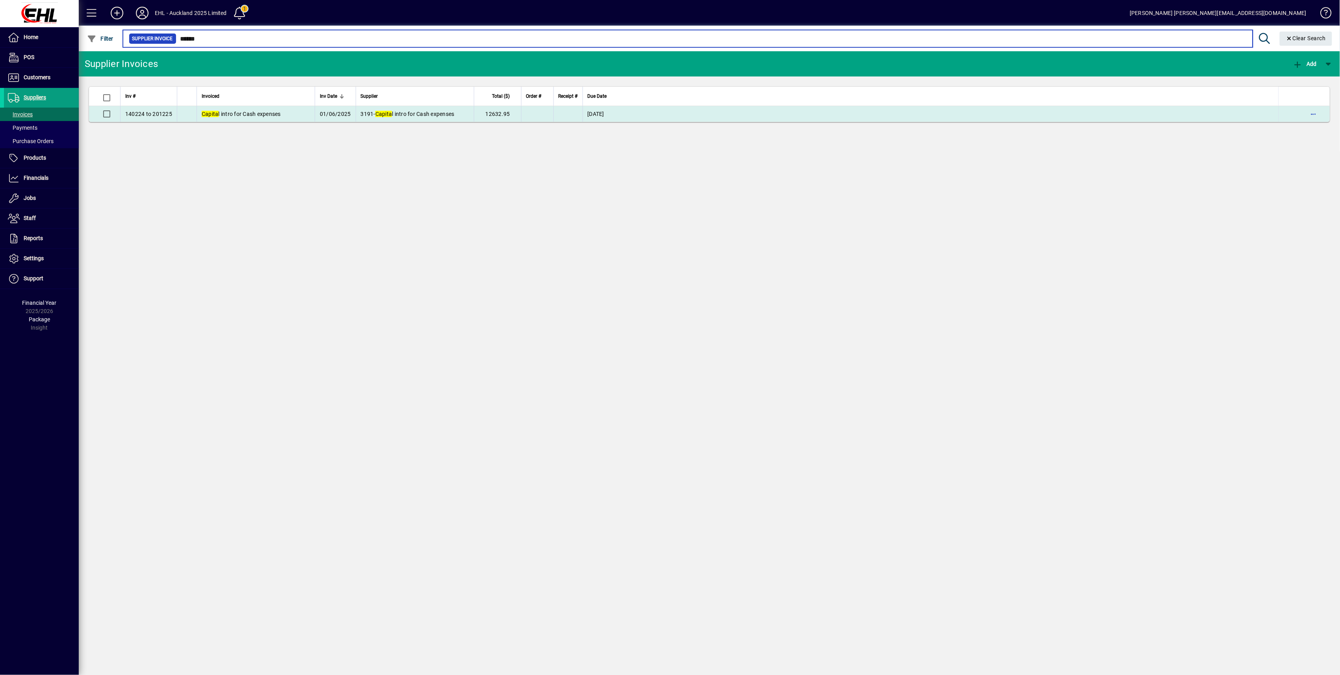
type input "******"
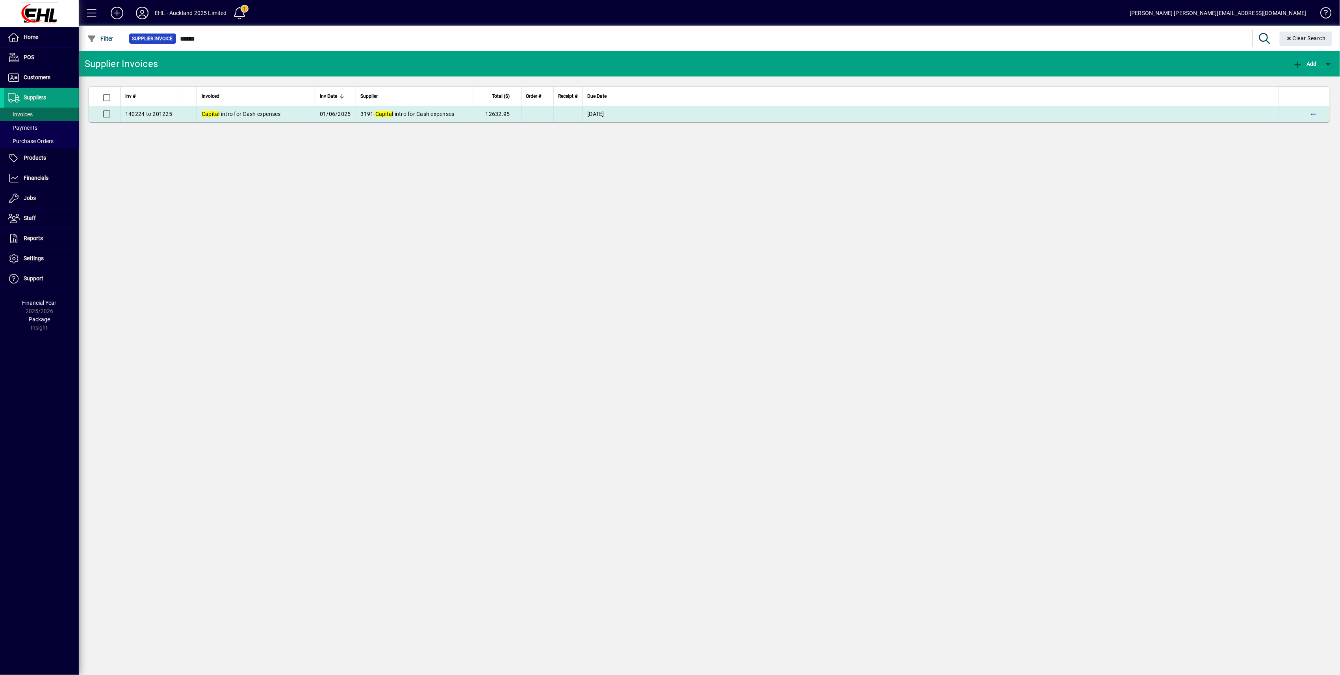
click at [226, 114] on span "Capita l intro for Cash expenses" at bounding box center [241, 114] width 79 height 6
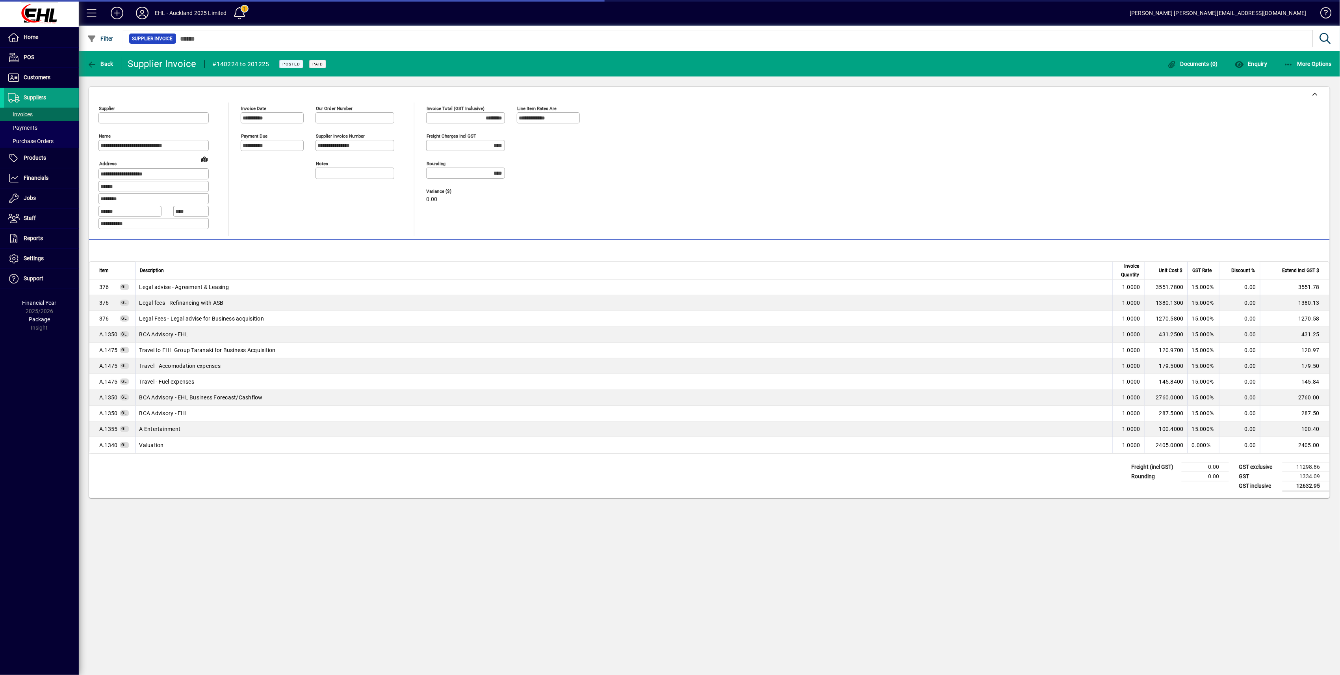
type input "**********"
click at [1296, 66] on span "More Options" at bounding box center [1308, 64] width 48 height 6
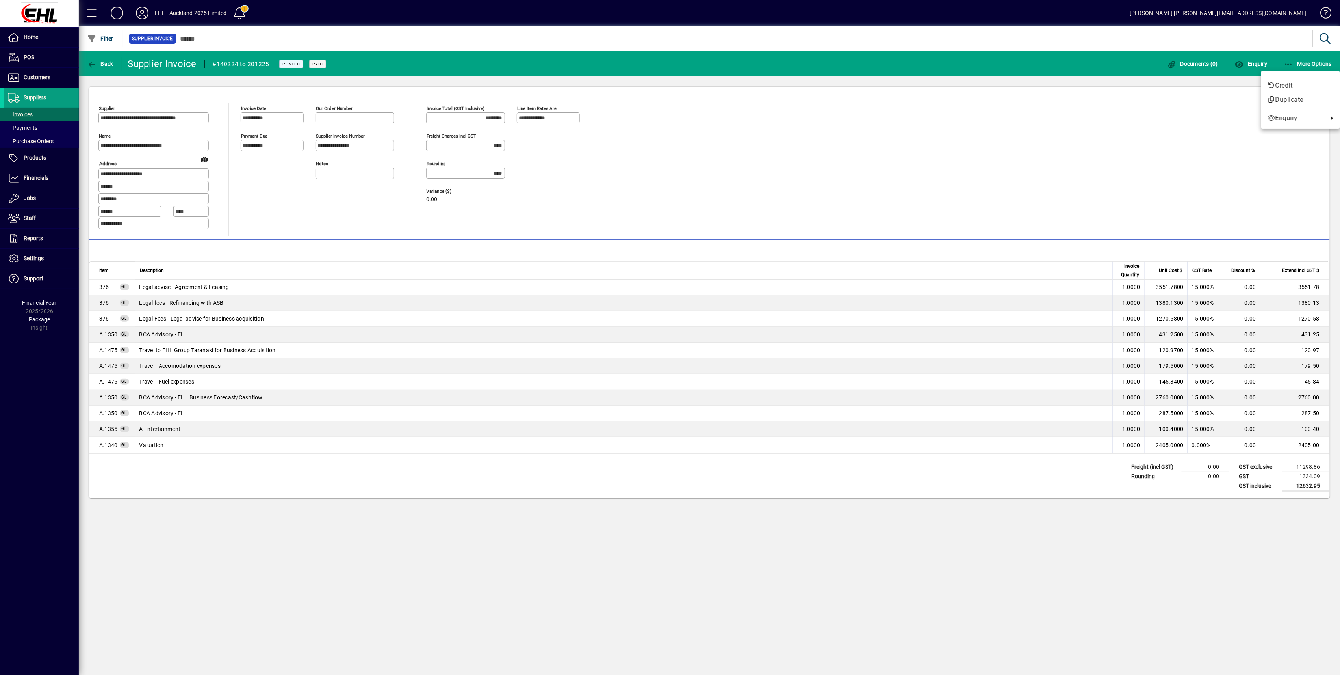
click at [102, 61] on div at bounding box center [670, 337] width 1340 height 675
click at [1295, 63] on span "More Options" at bounding box center [1308, 64] width 48 height 6
click at [1284, 85] on span "Credit" at bounding box center [1301, 85] width 66 height 9
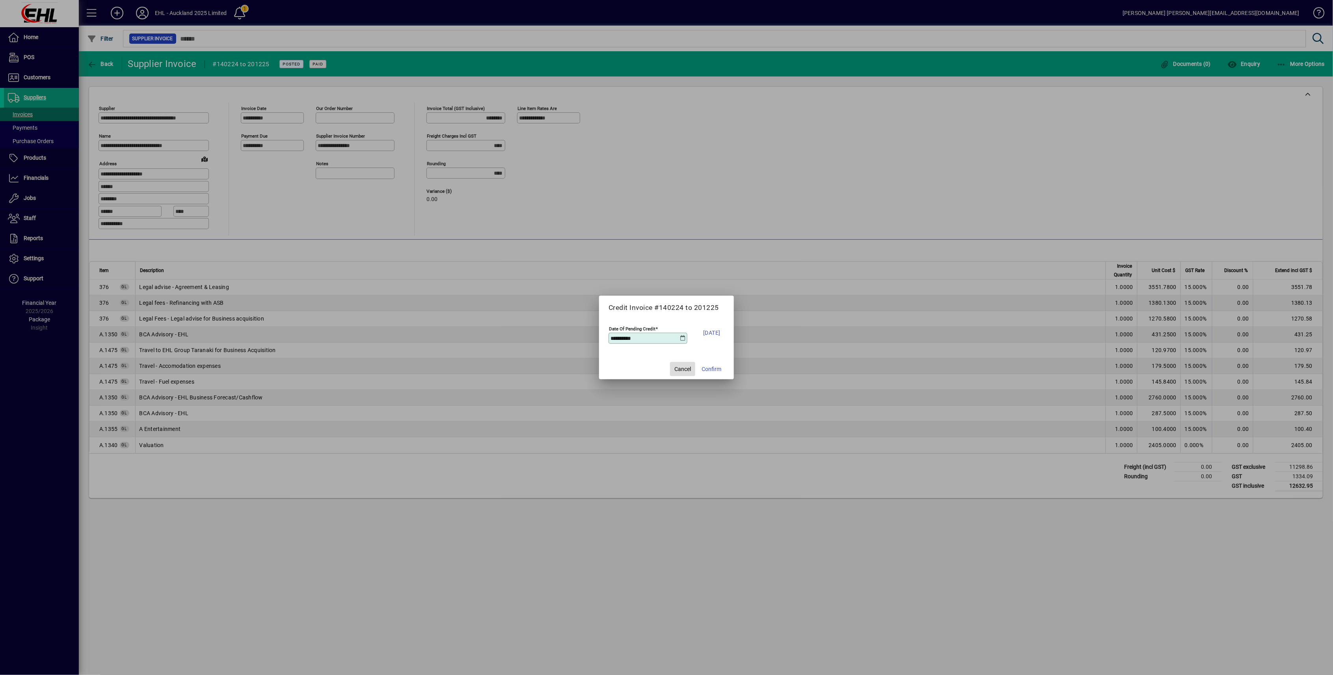
click at [684, 372] on span "Cancel" at bounding box center [682, 369] width 17 height 8
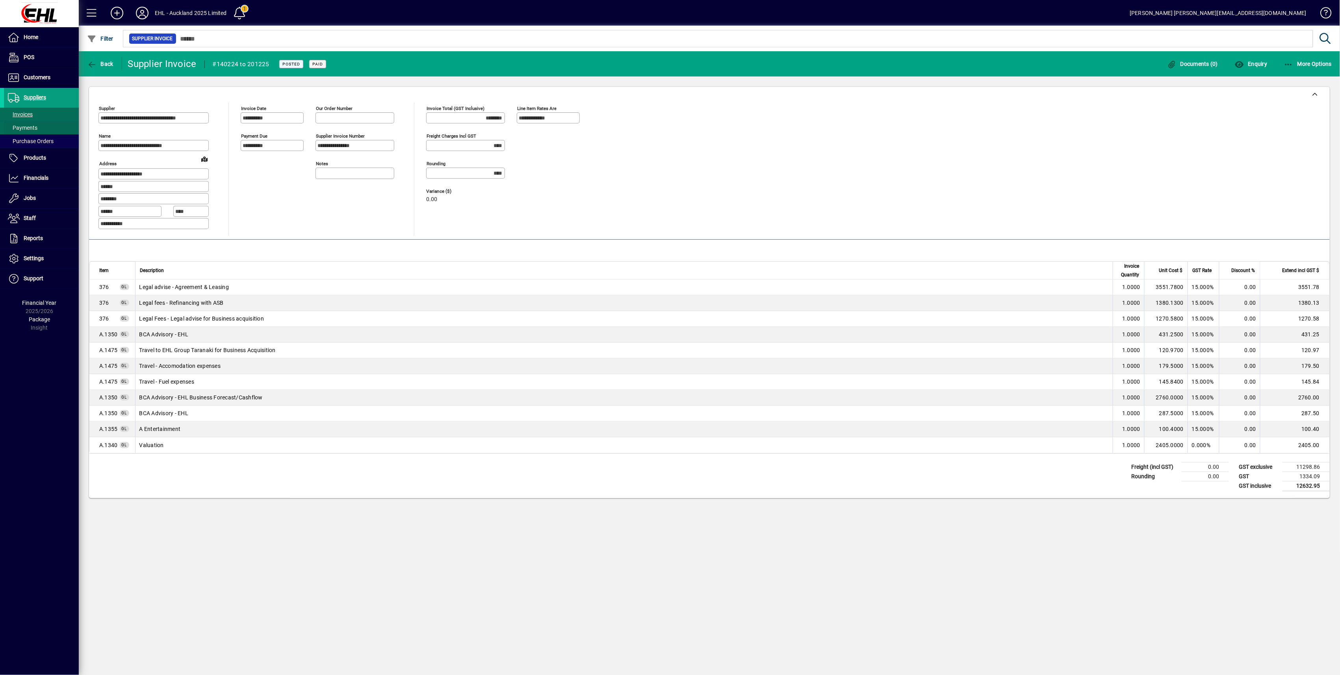
click at [33, 128] on span "Payments" at bounding box center [23, 128] width 30 height 6
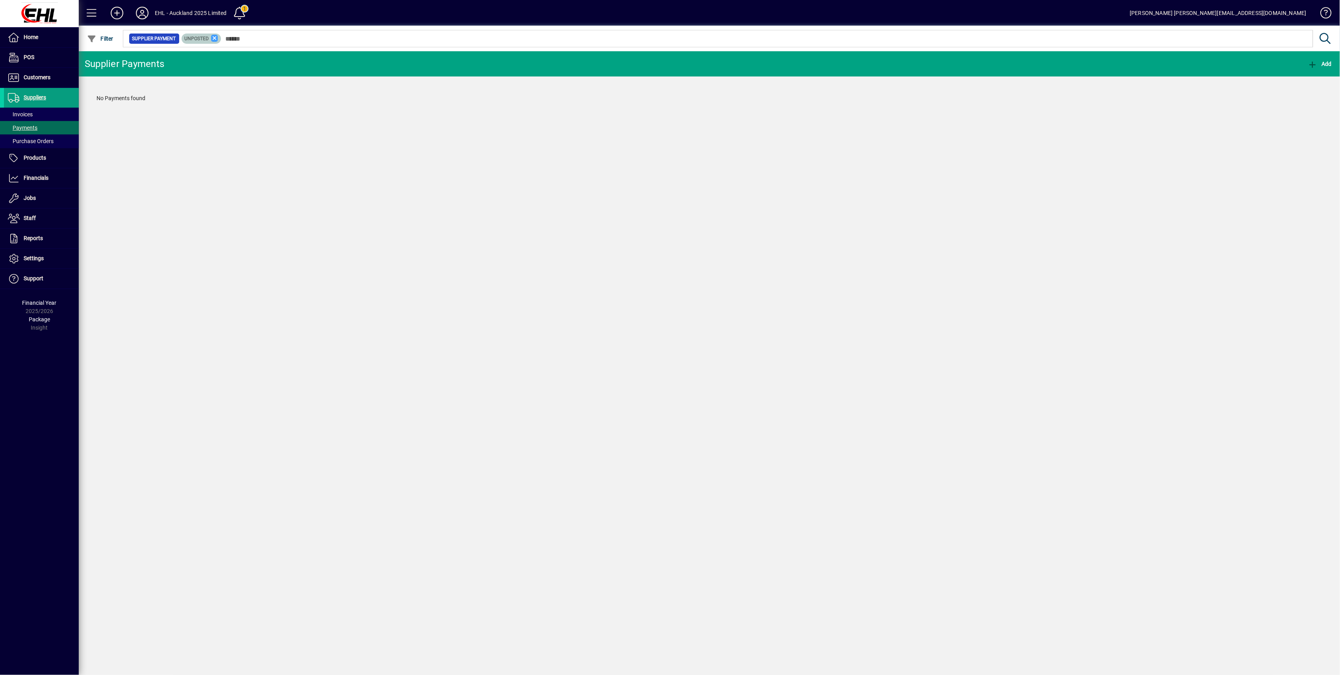
click at [212, 39] on icon at bounding box center [214, 38] width 7 height 7
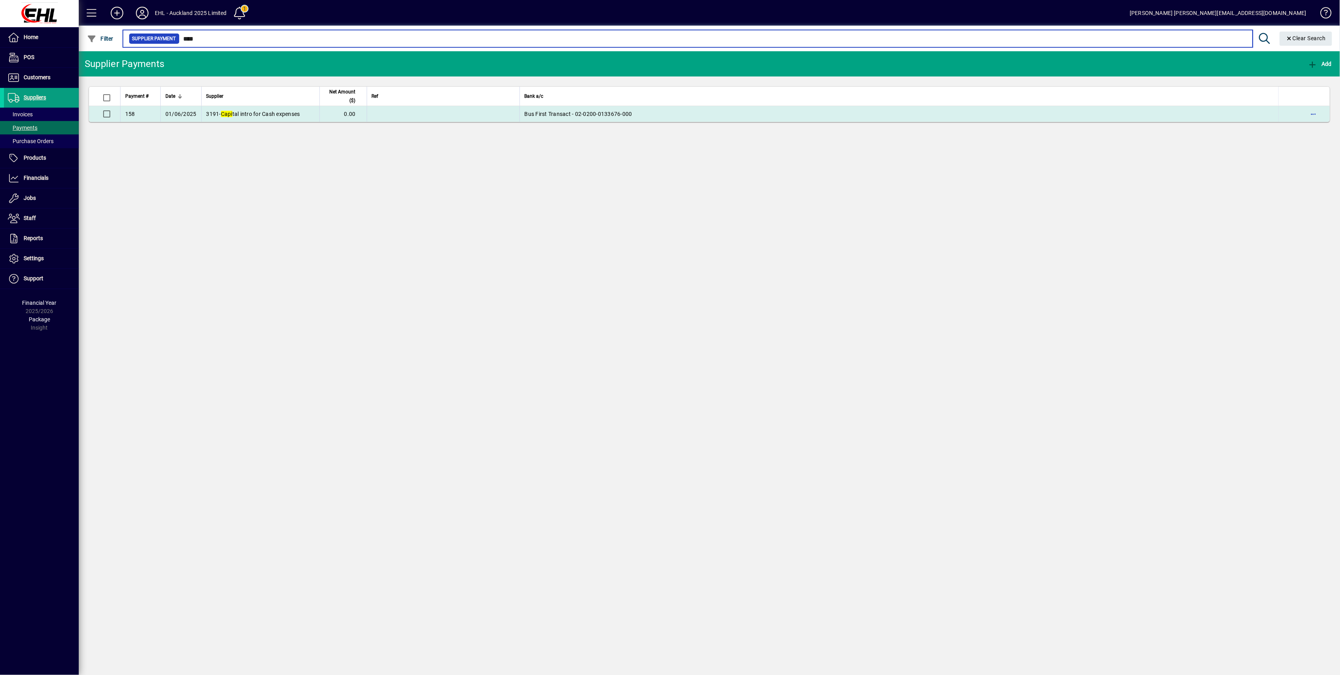
type input "****"
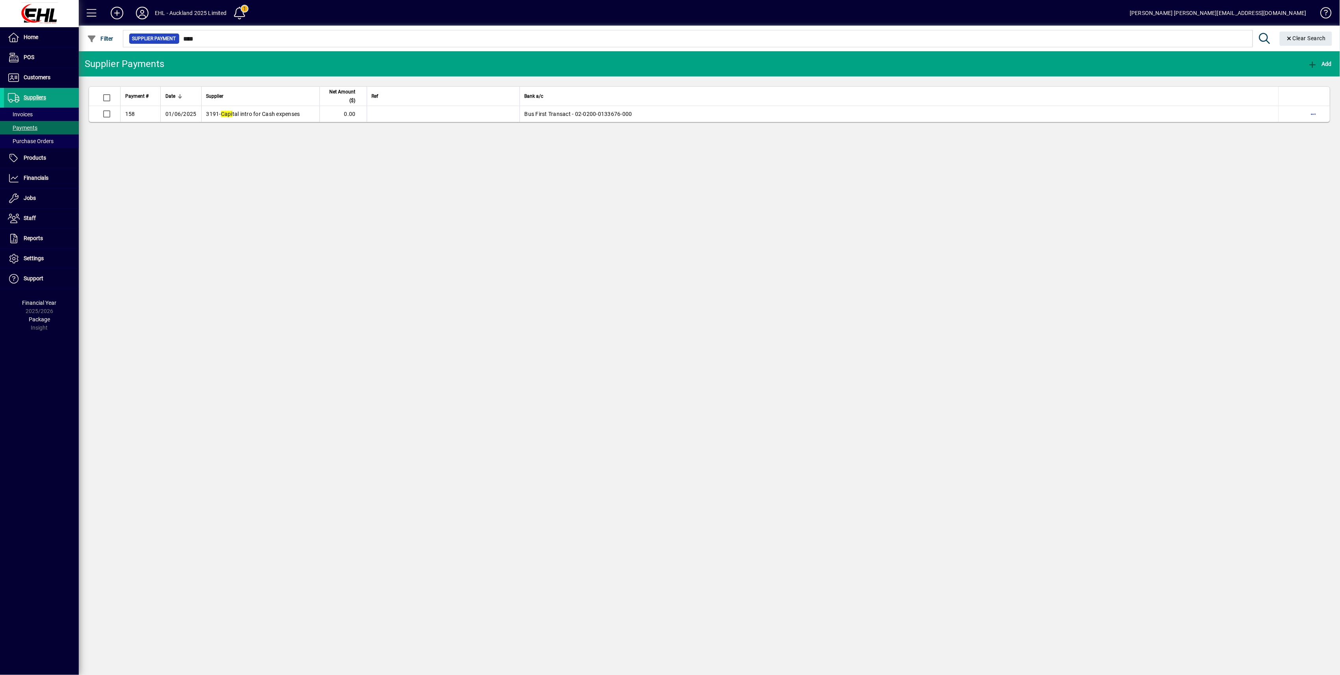
click at [271, 122] on td "3191 - Capi tal intro for Cash expenses" at bounding box center [260, 114] width 118 height 16
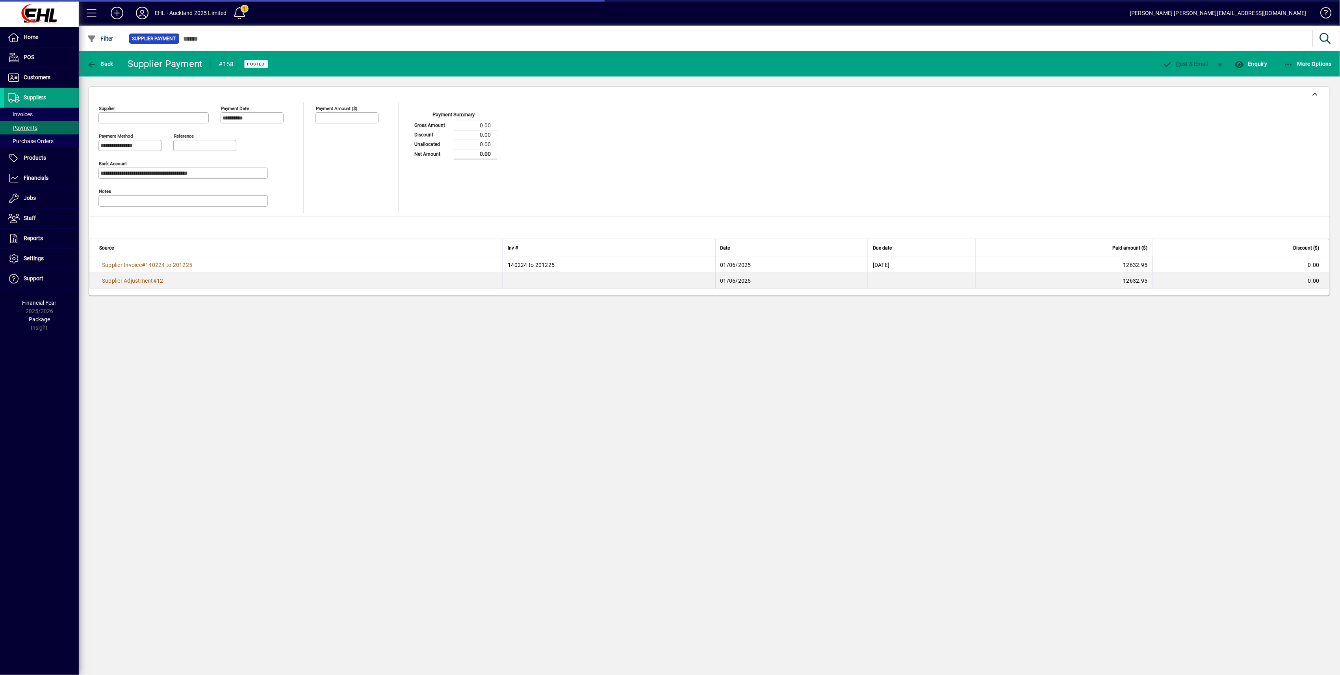
type input "**********"
click at [1321, 65] on span "More Options" at bounding box center [1308, 64] width 48 height 6
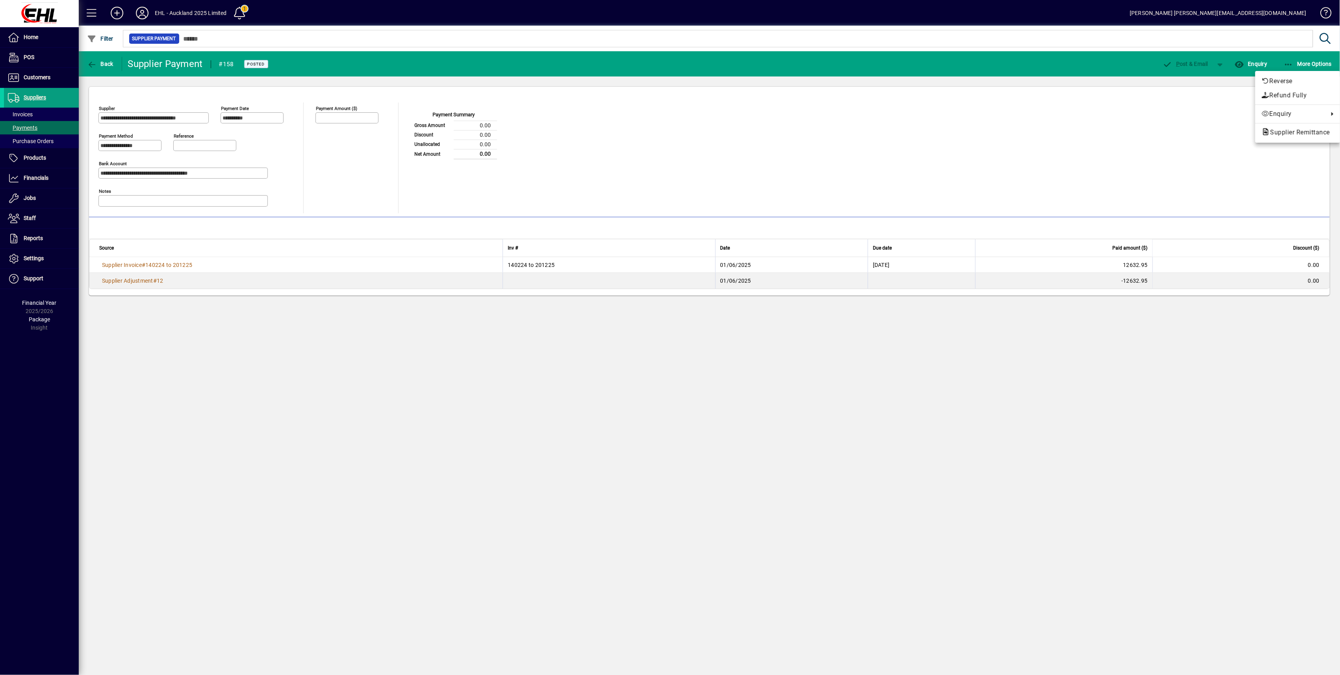
click at [95, 65] on div at bounding box center [670, 337] width 1340 height 675
click at [109, 65] on span "Back" at bounding box center [100, 64] width 26 height 6
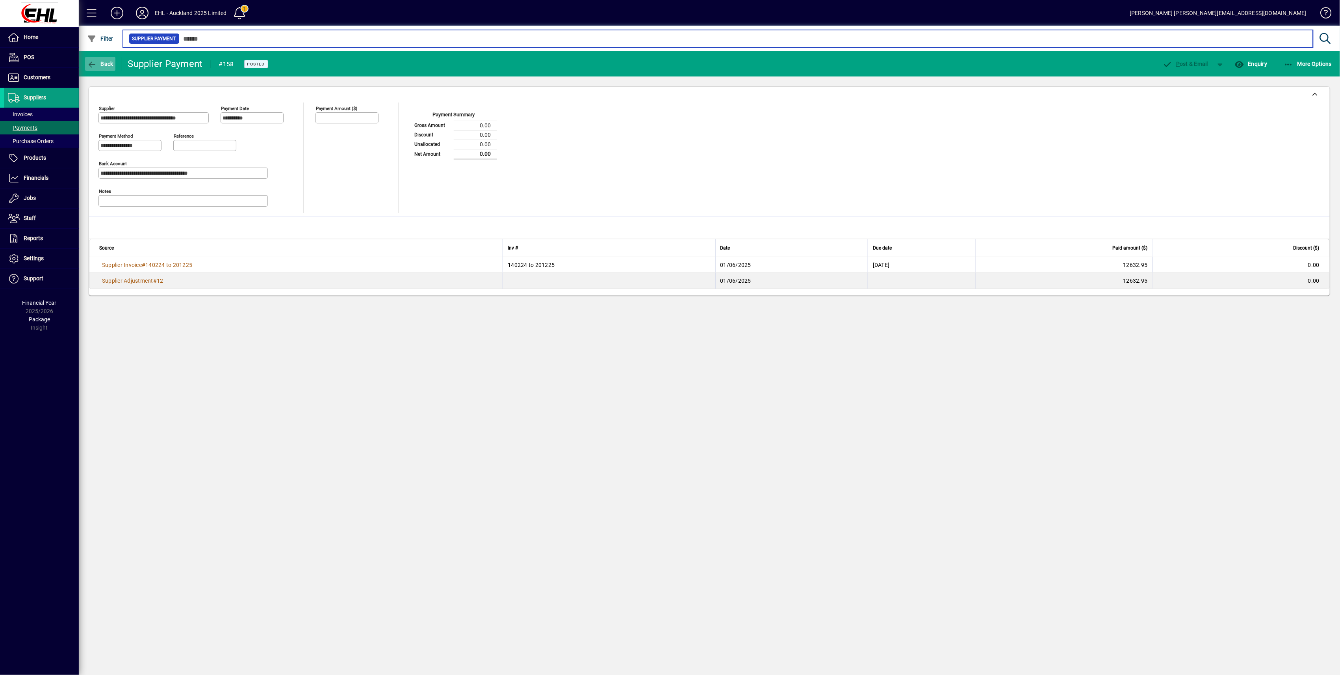
type input "****"
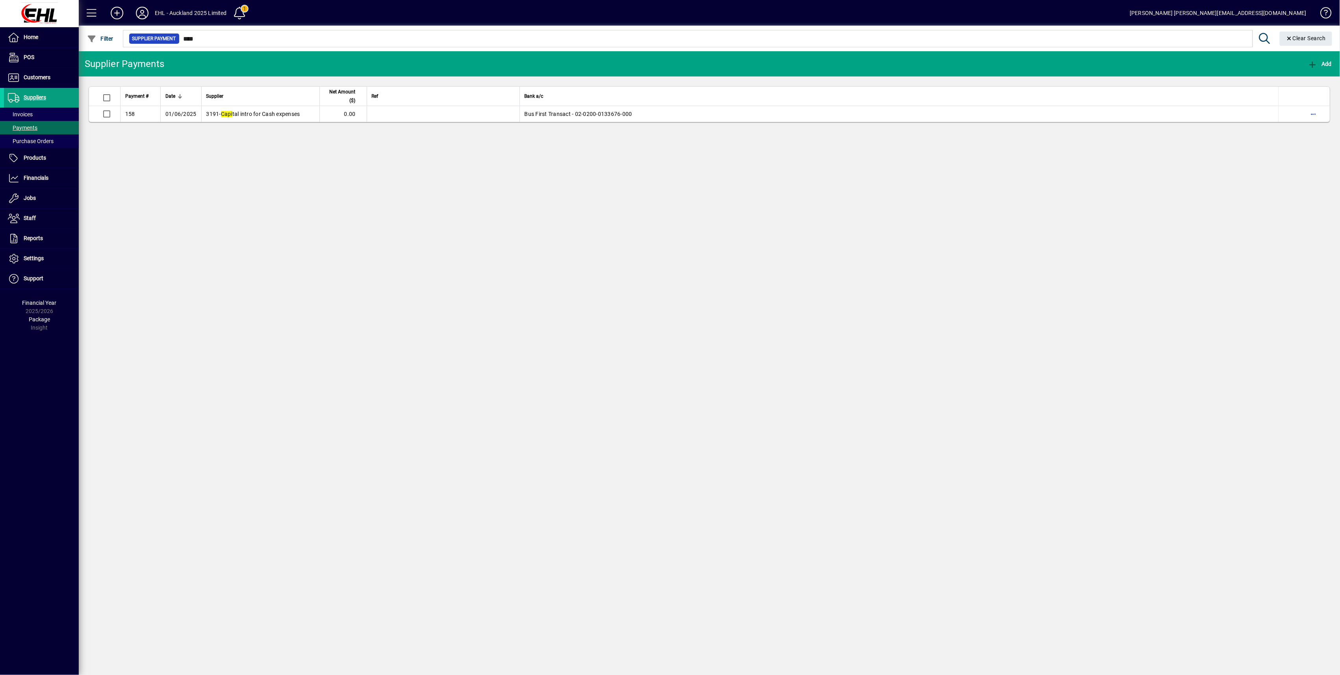
click at [629, 333] on div "Supplier Payments Add Payment # Date Supplier Net Amount ($) Ref Bank a/c 158 0…" at bounding box center [710, 362] width 1262 height 623
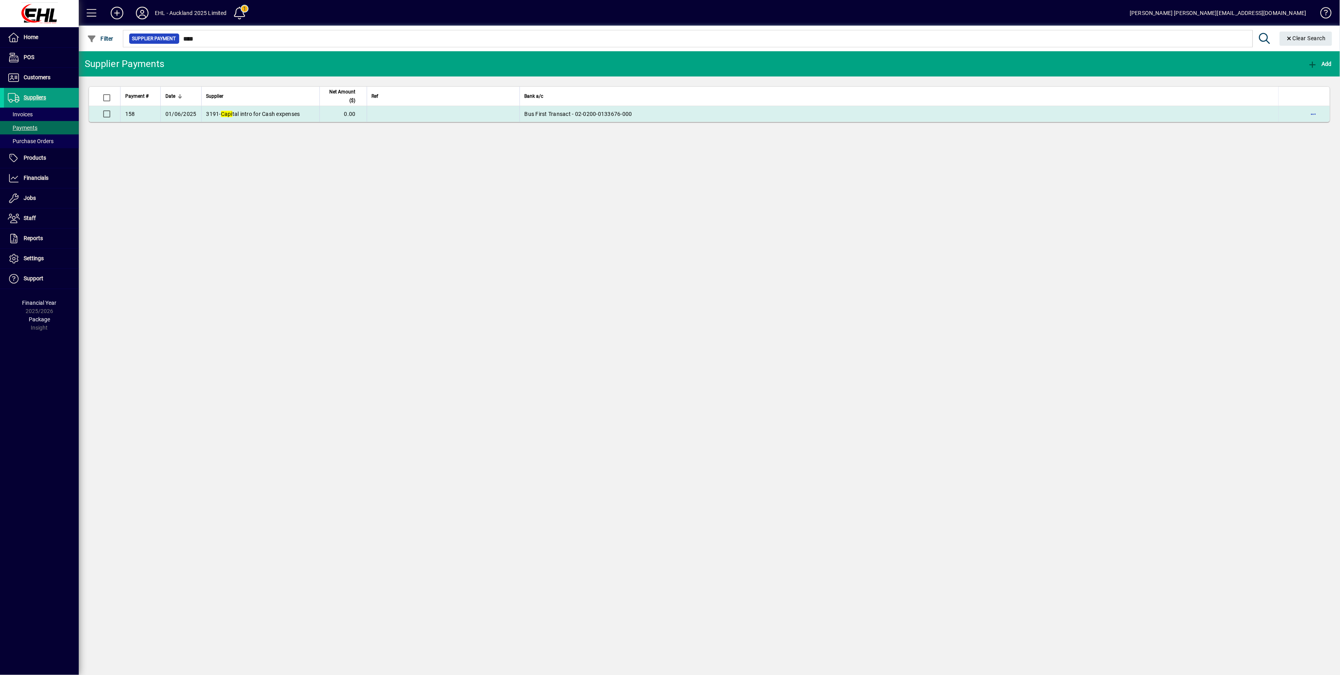
click at [235, 114] on span "Capi tal intro for Cash expenses" at bounding box center [260, 114] width 79 height 6
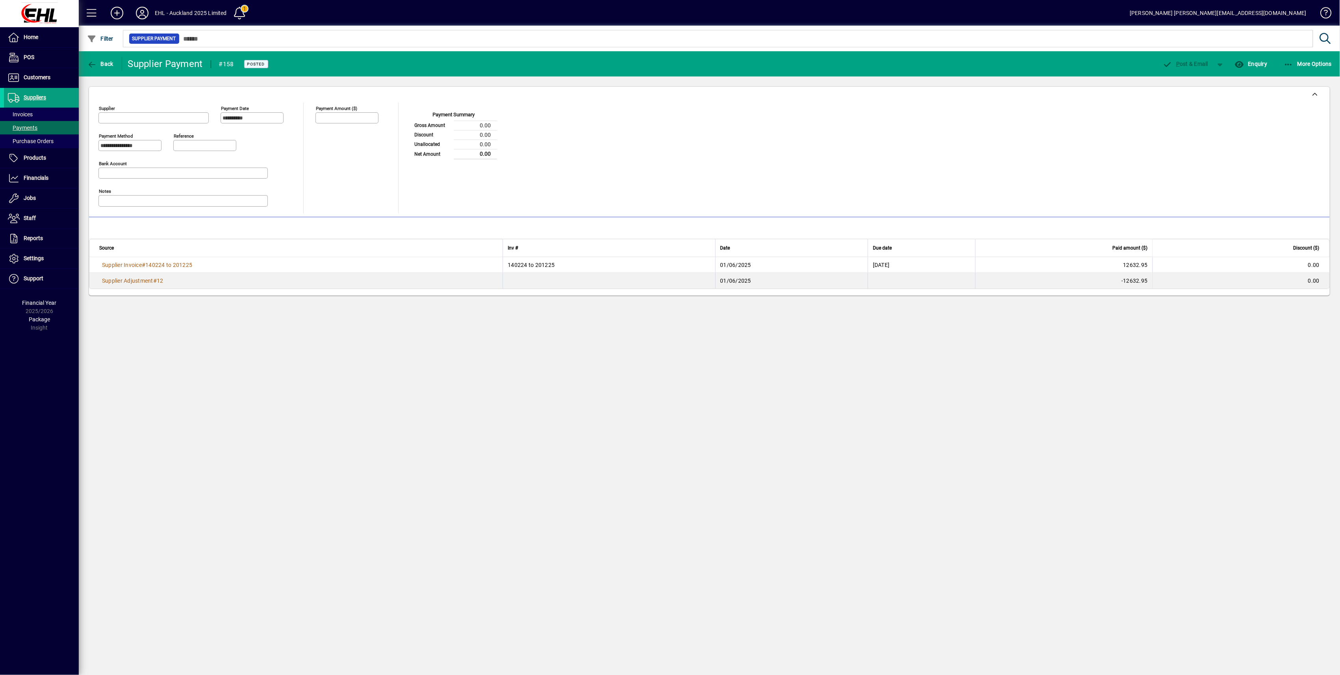
type input "**********"
click at [137, 267] on span "Supplier Invoice" at bounding box center [122, 265] width 40 height 6
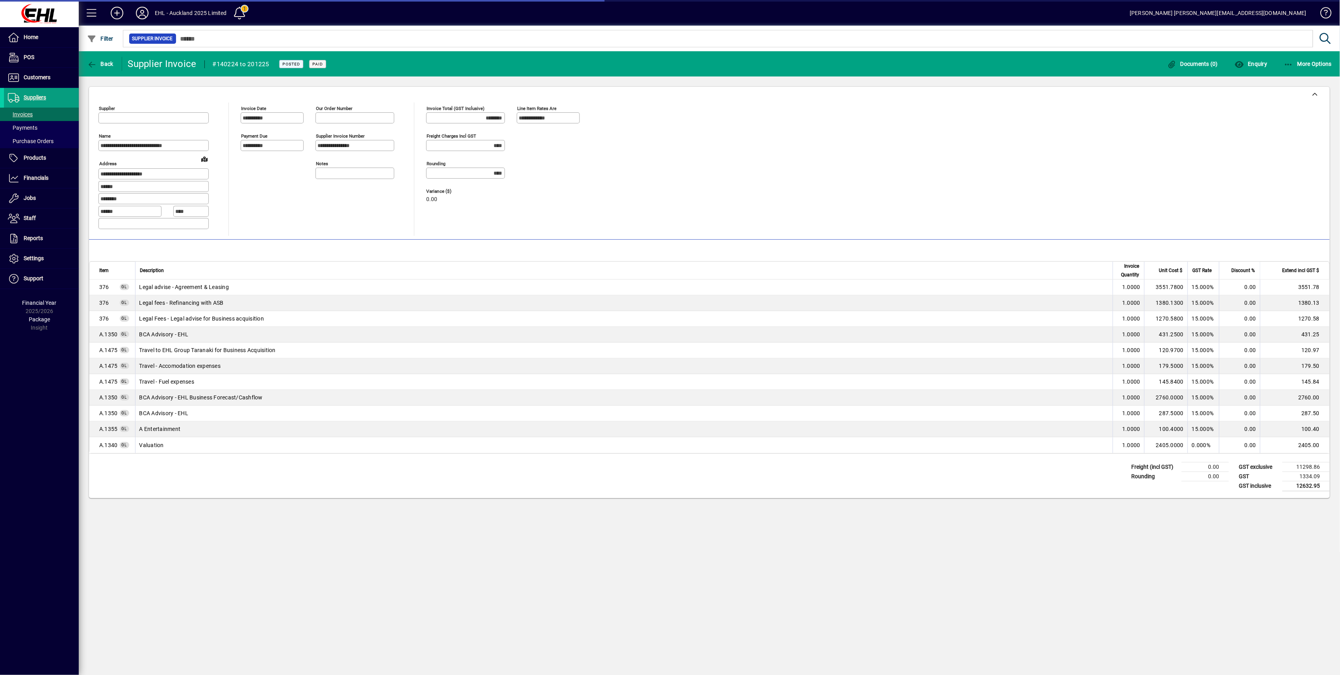
type input "**********"
click at [1286, 445] on td "2405.00" at bounding box center [1294, 445] width 69 height 16
click at [144, 448] on td "Valuation" at bounding box center [624, 445] width 978 height 16
click at [114, 448] on span "A.1340" at bounding box center [108, 445] width 19 height 8
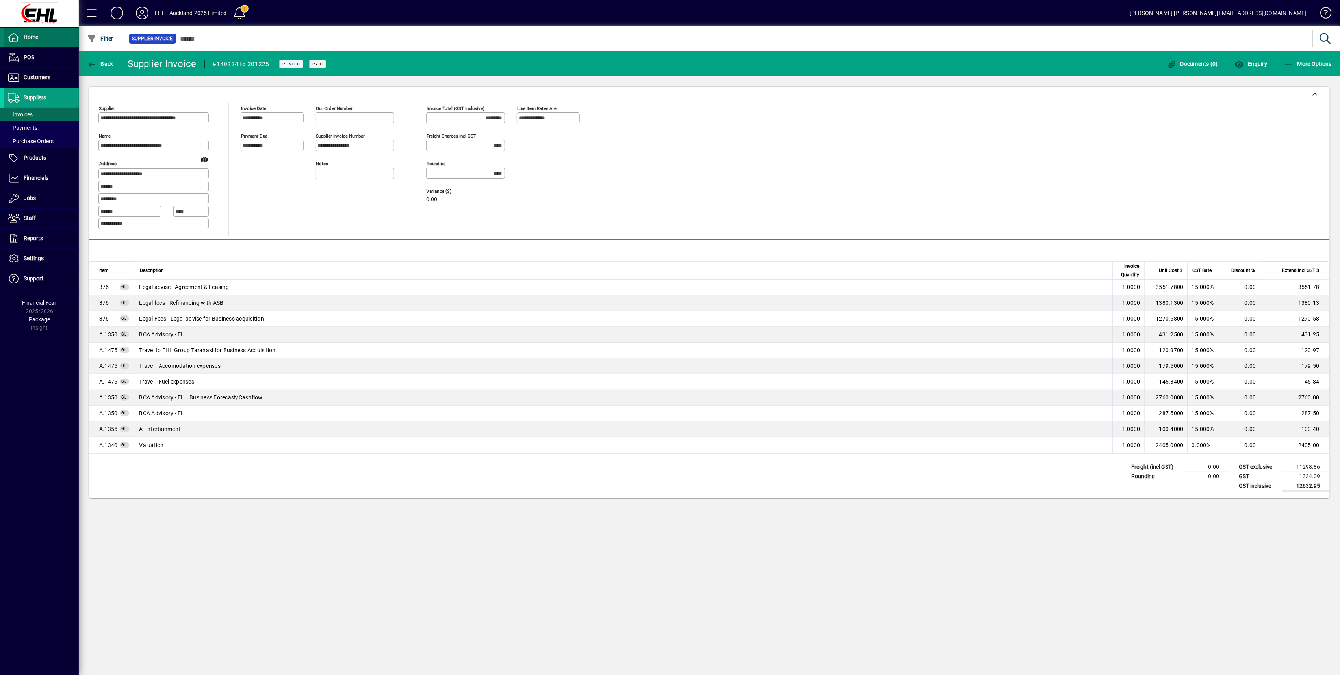
click at [24, 34] on span "Home" at bounding box center [31, 37] width 15 height 6
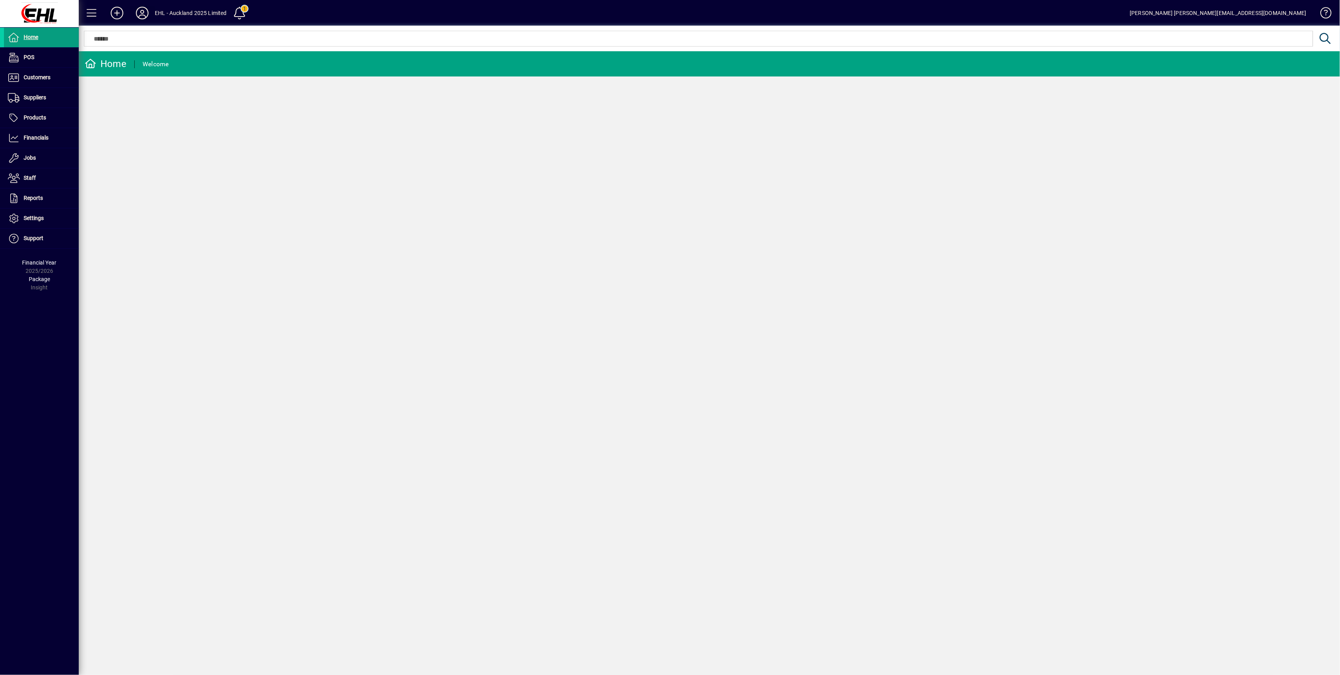
click at [138, 13] on icon at bounding box center [142, 13] width 16 height 13
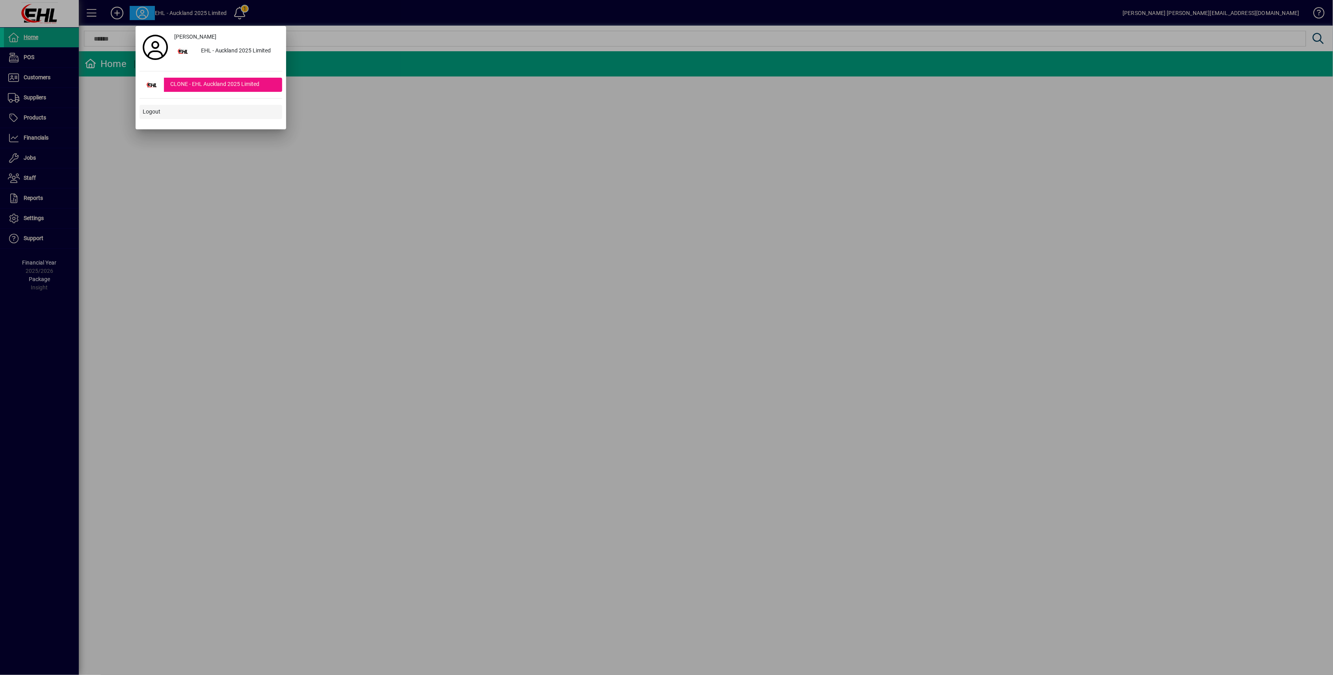
click at [152, 112] on span "Logout" at bounding box center [152, 112] width 18 height 8
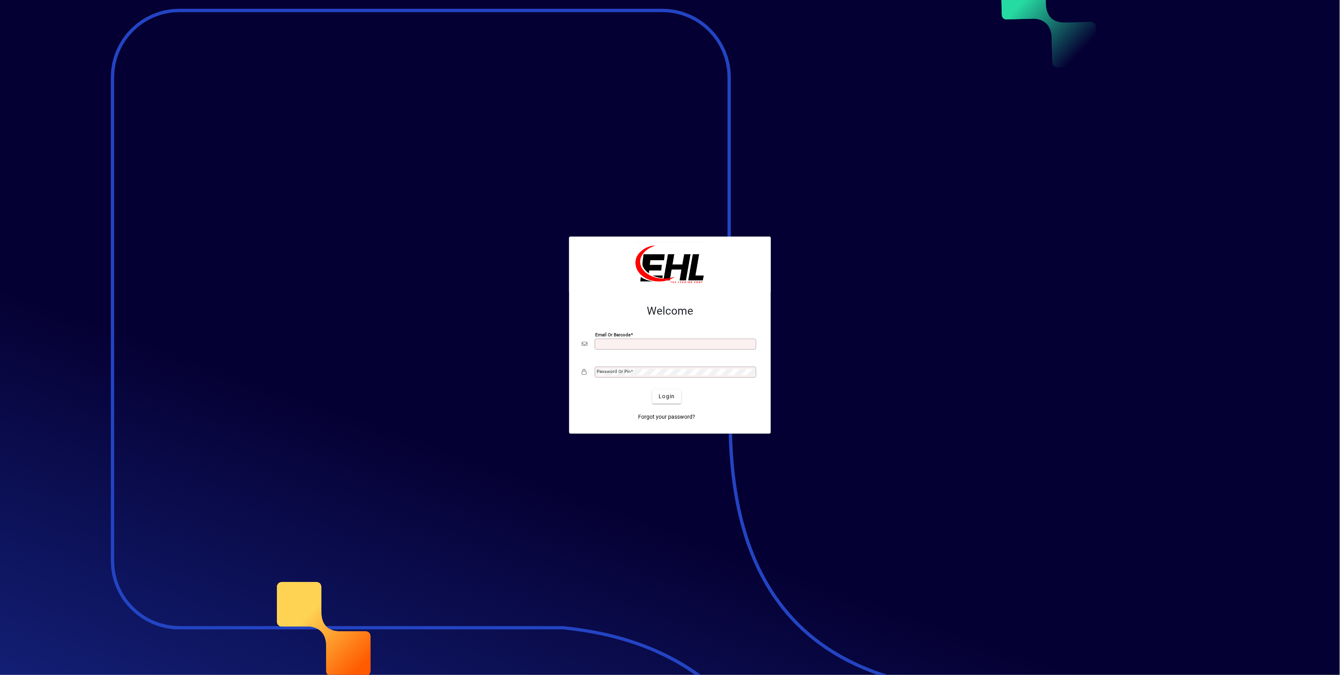
type input "**********"
click at [485, 430] on div at bounding box center [670, 337] width 1340 height 675
